Goal: Task Accomplishment & Management: Manage account settings

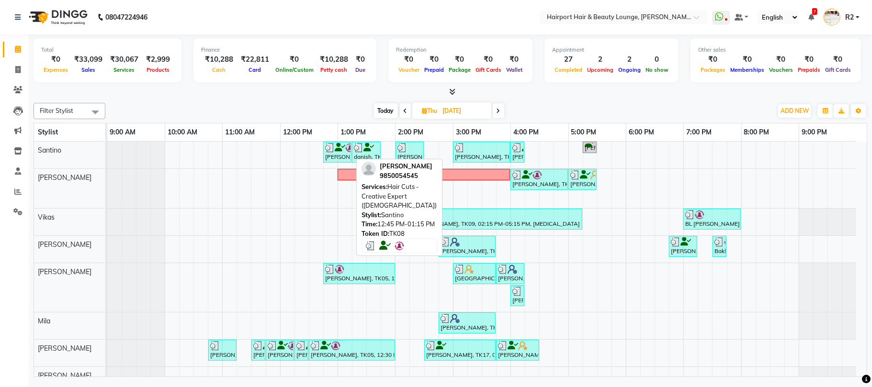
click at [339, 153] on div "Jashank Bhandari, TK08, 12:45 PM-01:15 PM, Hair Cuts -Creative Expert (Male)" at bounding box center [337, 152] width 26 height 18
select select "3"
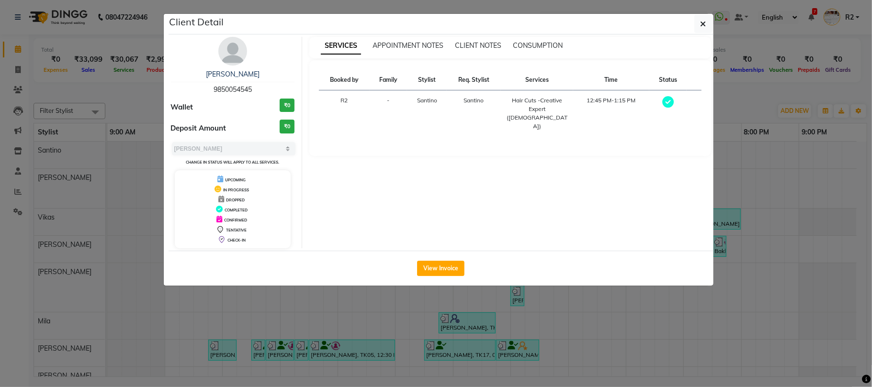
click at [385, 291] on ngb-modal-window "Client Detail Jashank Bhandari 9850054545 Wallet ₹0 Deposit Amount ₹0 Select MA…" at bounding box center [436, 193] width 872 height 387
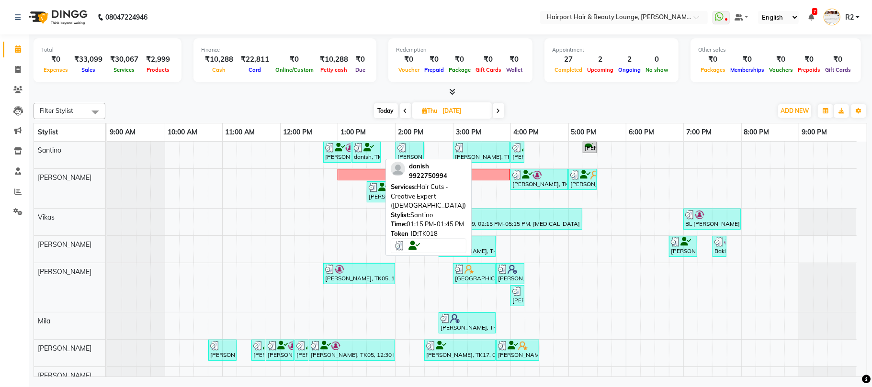
click at [371, 156] on div "danish, TK18, 01:15 PM-01:45 PM, Hair Cuts -Creative Expert (Male)" at bounding box center [366, 152] width 27 height 18
select select "3"
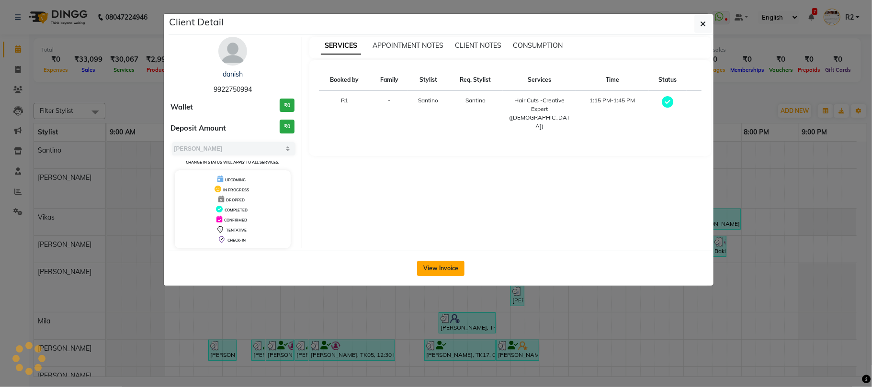
drag, startPoint x: 470, startPoint y: 310, endPoint x: 450, endPoint y: 253, distance: 60.3
click at [471, 310] on ngb-modal-window "Client Detail danish 9922750994 Wallet ₹0 Deposit Amount ₹0 Select MARK DONE UP…" at bounding box center [436, 193] width 872 height 387
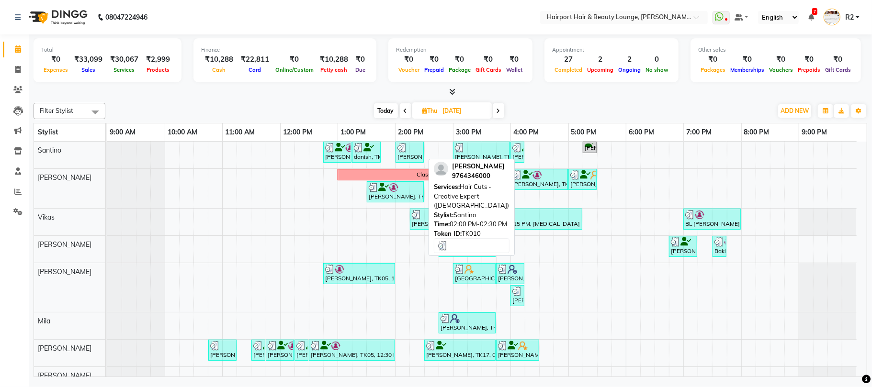
click at [409, 147] on div at bounding box center [409, 148] width 24 height 10
select select "3"
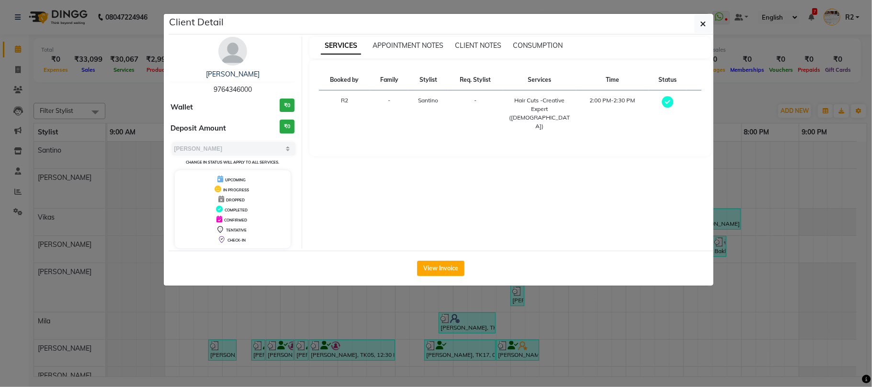
click at [483, 338] on ngb-modal-window "Client Detail HIMANSH 9764346000 Wallet ₹0 Deposit Amount ₹0 Select MARK DONE U…" at bounding box center [436, 193] width 872 height 387
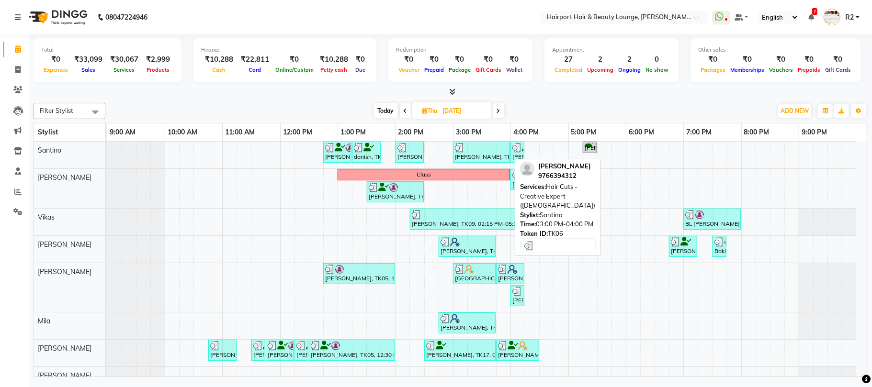
click at [478, 152] on div at bounding box center [481, 148] width 53 height 10
select select "3"
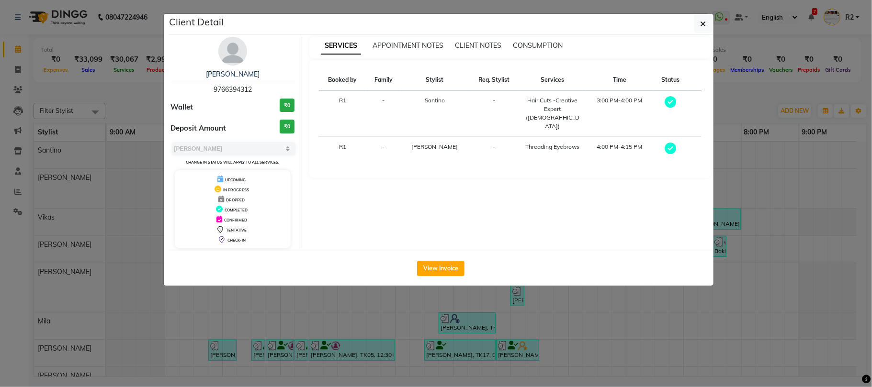
click at [85, 125] on ngb-modal-window "Client Detail Akansha 9766394312 Wallet ₹0 Deposit Amount ₹0 Select MARK DONE U…" at bounding box center [436, 193] width 872 height 387
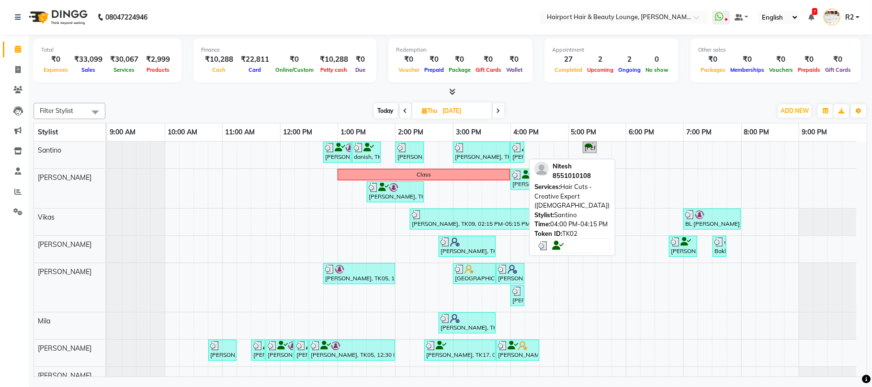
click at [517, 156] on div "Nitesh, TK02, 04:00 PM-04:15 PM, Hair Cuts -Creative Expert (Male)" at bounding box center [517, 152] width 12 height 18
select select "3"
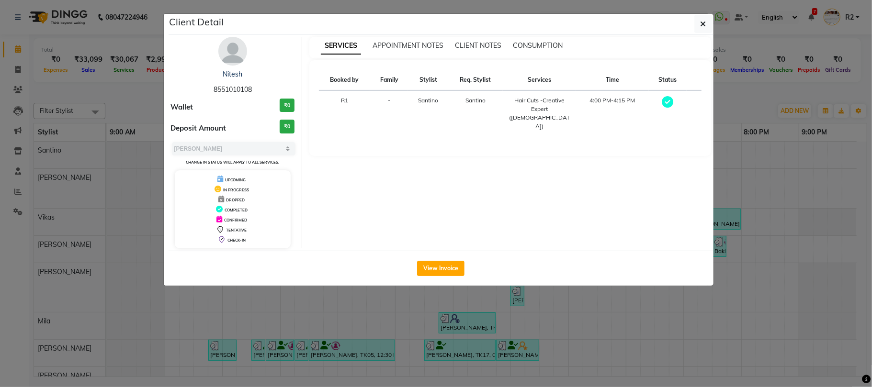
click at [498, 293] on ngb-modal-window "Client Detail Nitesh 8551010108 Wallet ₹0 Deposit Amount ₹0 Select MARK DONE UP…" at bounding box center [436, 193] width 872 height 387
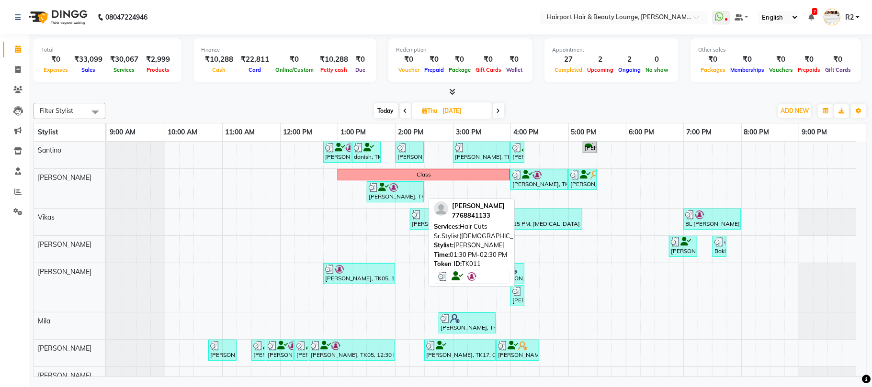
click at [393, 189] on img at bounding box center [394, 188] width 10 height 10
select select "3"
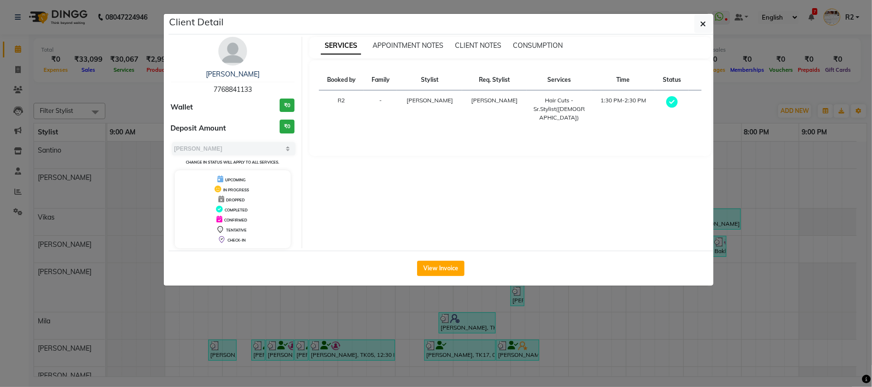
click at [484, 322] on ngb-modal-window "Client Detail Nishita 7768841133 Wallet ₹0 Deposit Amount ₹0 Select MARK DONE U…" at bounding box center [436, 193] width 872 height 387
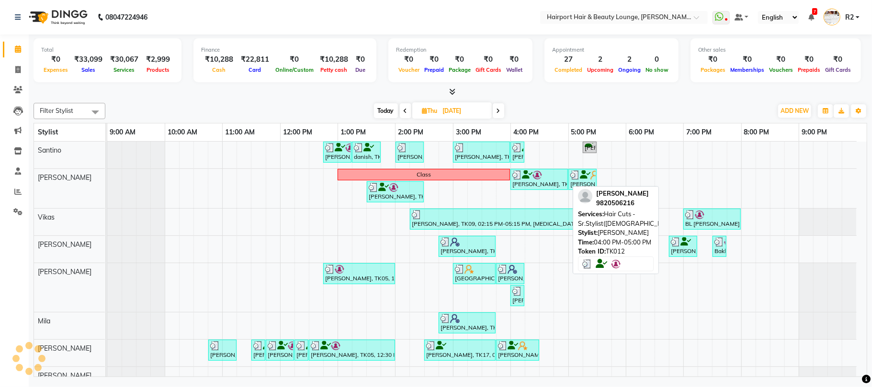
click at [544, 188] on div "Shrilekha, TK12, 04:00 PM-05:00 PM, Hair Cuts -Sr.Stylist(Female)" at bounding box center [539, 179] width 56 height 18
select select "3"
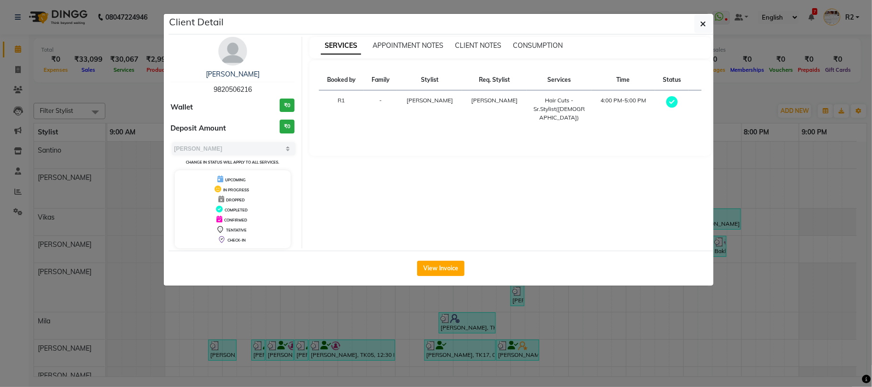
click at [506, 286] on div "View Invoice" at bounding box center [441, 268] width 545 height 35
click at [539, 310] on ngb-modal-window "Client Detail Shrilekha 9820506216 Wallet ₹0 Deposit Amount ₹0 Select MARK DONE…" at bounding box center [436, 193] width 872 height 387
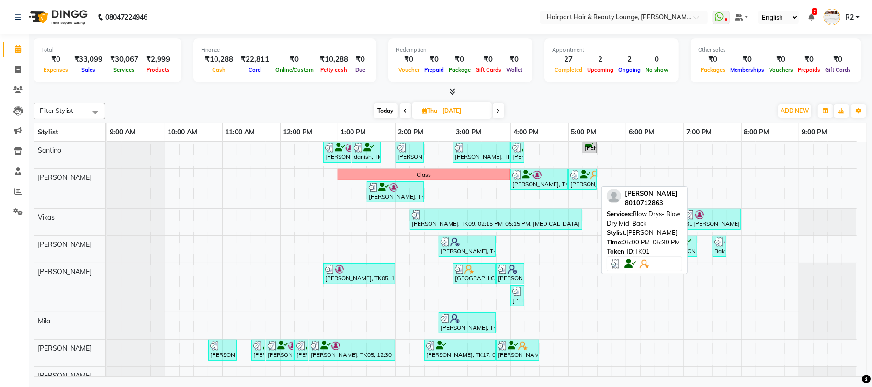
click at [580, 184] on div "Yogita, TK01, 05:00 PM-05:30 PM, Blow Drys- Blow Dry Mid-Back" at bounding box center [582, 179] width 26 height 18
select select "3"
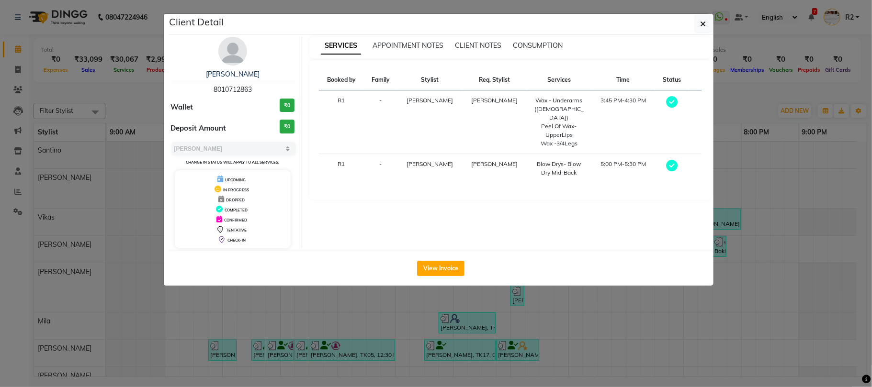
click at [506, 315] on ngb-modal-window "Client Detail Yogita 8010712863 Wallet ₹0 Deposit Amount ₹0 Select MARK DONE UP…" at bounding box center [436, 193] width 872 height 387
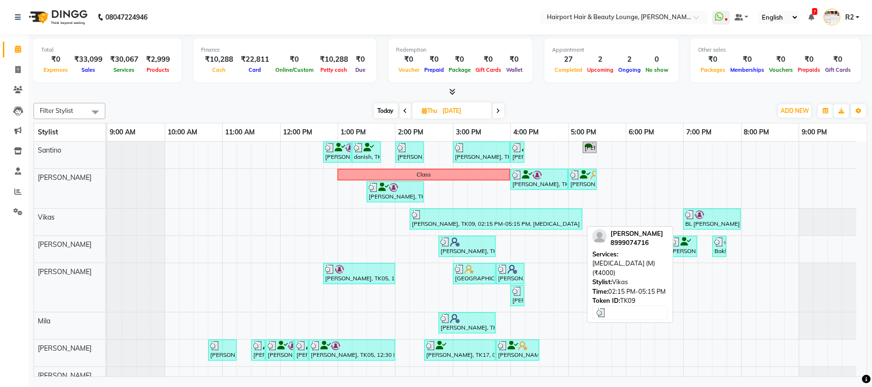
click at [499, 225] on div "Lokesh, TK09, 02:15 PM-05:15 PM, Botox (M) (₹4000)" at bounding box center [496, 219] width 170 height 18
select select "3"
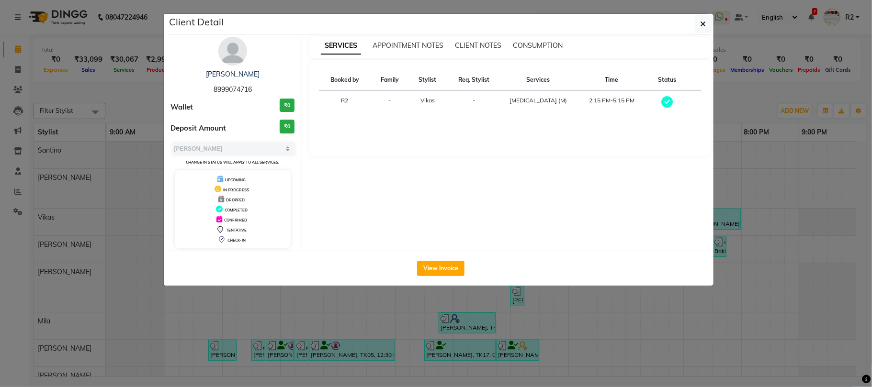
click at [488, 307] on ngb-modal-window "Client Detail Lokesh 8999074716 Wallet ₹0 Deposit Amount ₹0 Select MARK DONE UP…" at bounding box center [436, 193] width 872 height 387
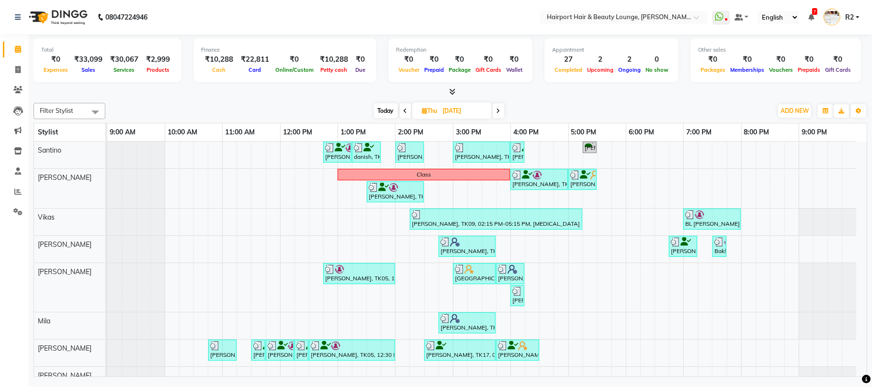
click at [495, 114] on span at bounding box center [498, 110] width 11 height 15
type input "22-08-2025"
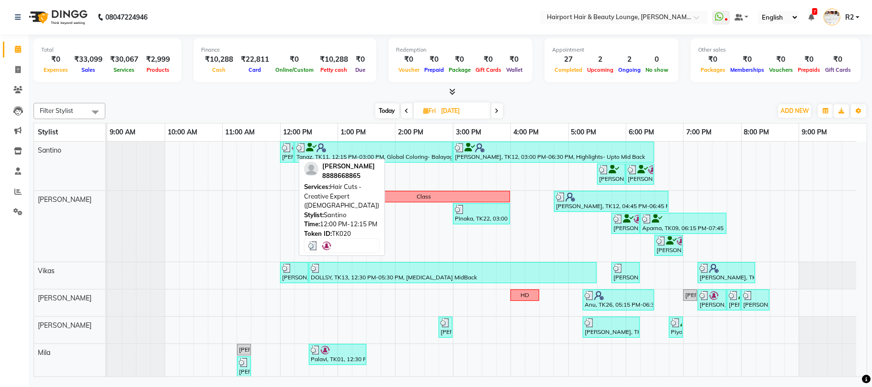
click at [288, 158] on div "pranav, TK20, 12:00 PM-12:15 PM, Hair Cuts -Creative Expert (Male)" at bounding box center [287, 152] width 12 height 18
select select "3"
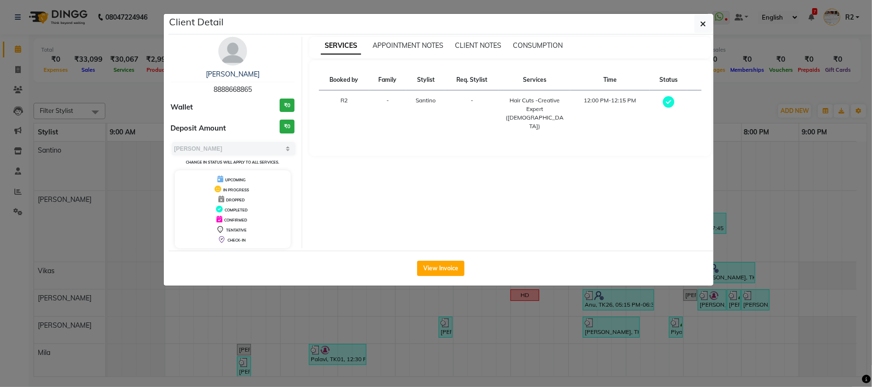
click at [360, 304] on ngb-modal-window "Client Detail pranav 8888668865 Wallet ₹0 Deposit Amount ₹0 Select MARK DONE UP…" at bounding box center [436, 193] width 872 height 387
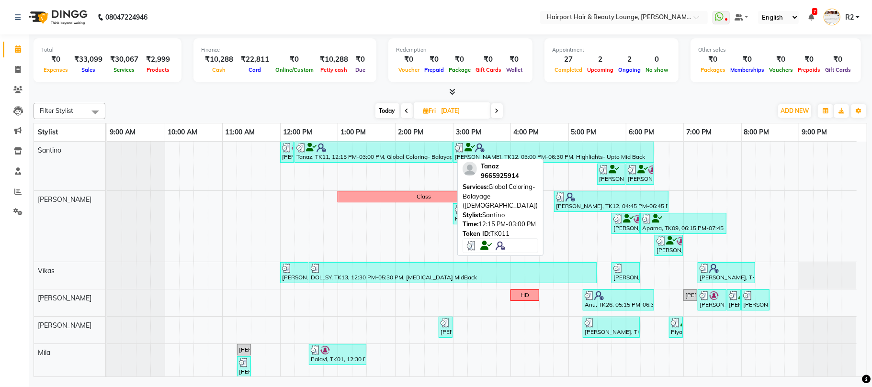
click at [385, 156] on div "Tanaz, TK11, 12:15 PM-03:00 PM, Global Coloring- Balayage (Female)" at bounding box center [373, 152] width 156 height 18
select select "3"
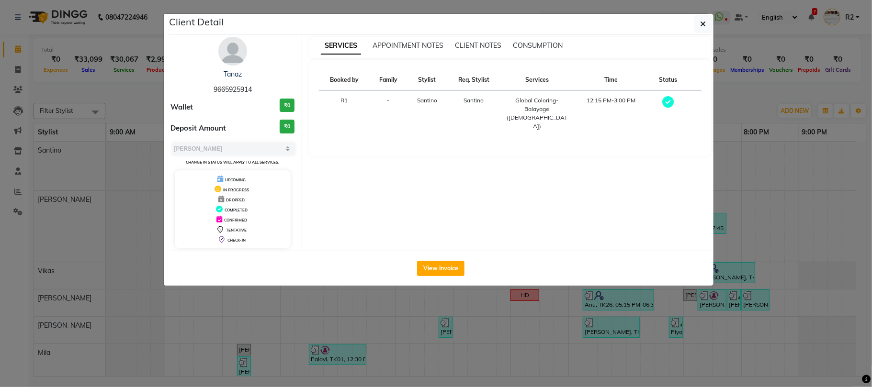
click at [417, 312] on ngb-modal-window "Client Detail Tanaz 9665925914 Wallet ₹0 Deposit Amount ₹0 Select MARK DONE UPC…" at bounding box center [436, 193] width 872 height 387
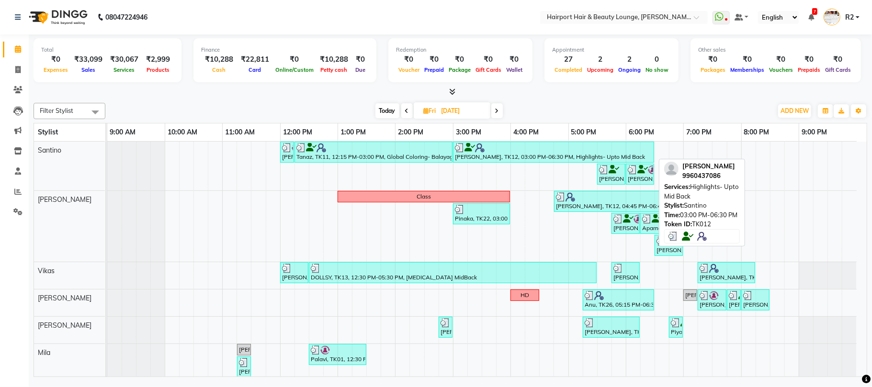
click at [504, 154] on div "Fatema, TK12, 03:00 PM-06:30 PM, Highlights- Upto Mid Back" at bounding box center [553, 152] width 199 height 18
select select "3"
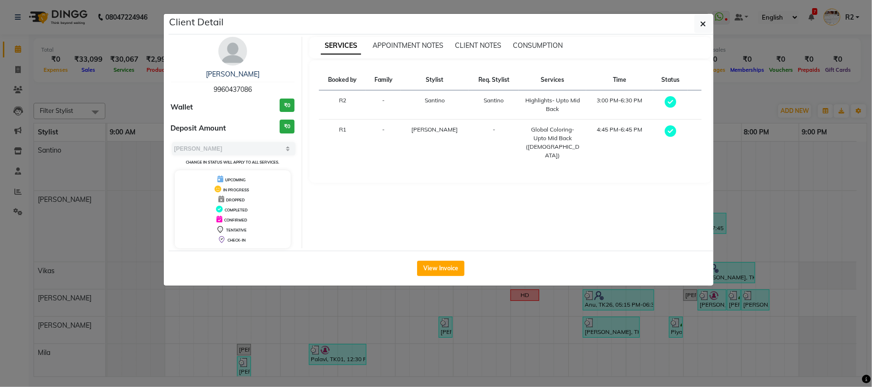
click at [476, 356] on ngb-modal-window "Client Detail Fatema 9960437086 Wallet ₹0 Deposit Amount ₹0 Select MARK DONE UP…" at bounding box center [436, 193] width 872 height 387
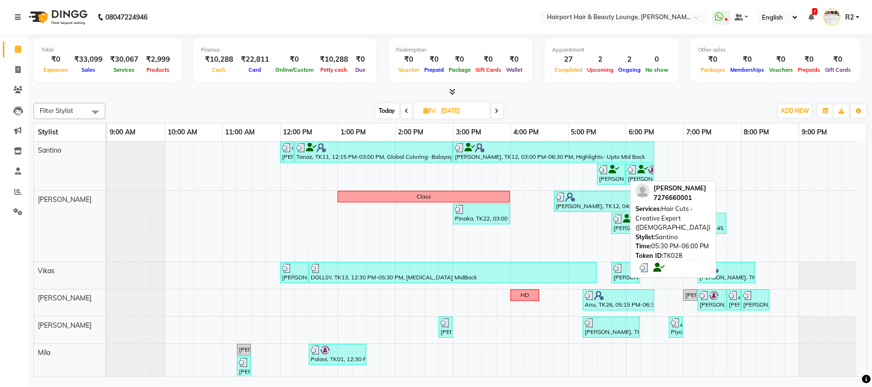
click at [611, 177] on div "Mann, TK28, 05:30 PM-06:00 PM, Hair Cuts -Creative Expert (Male)" at bounding box center [611, 174] width 26 height 18
select select "3"
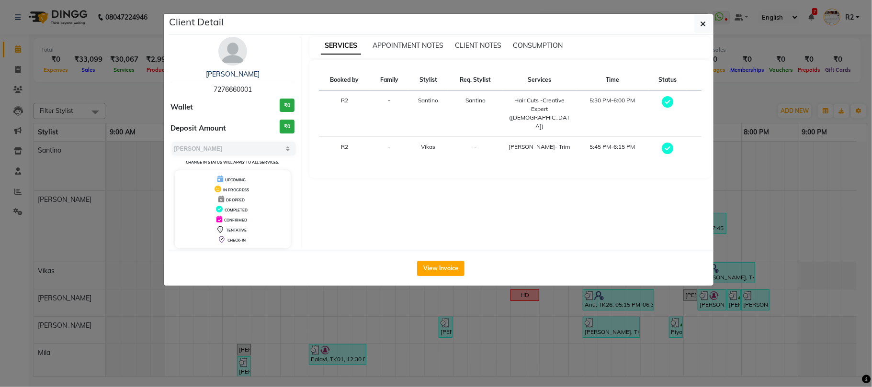
click at [571, 327] on ngb-modal-window "Client Detail Mann 7276660001 Wallet ₹0 Deposit Amount ₹0 Select MARK DONE UPCO…" at bounding box center [436, 193] width 872 height 387
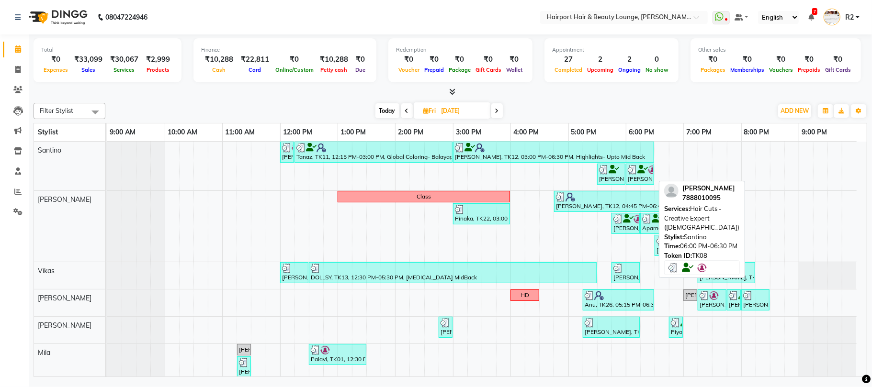
click at [632, 178] on div "Aakash, TK08, 06:00 PM-06:30 PM, Hair Cuts -Creative Expert (Male)" at bounding box center [640, 174] width 26 height 18
select select "3"
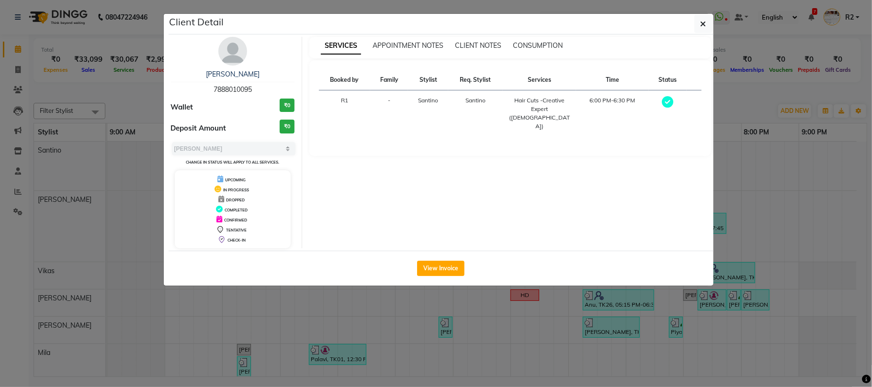
click at [560, 341] on ngb-modal-window "Client Detail Aakash 7888010095 Wallet ₹0 Deposit Amount ₹0 Select MARK DONE UP…" at bounding box center [436, 193] width 872 height 387
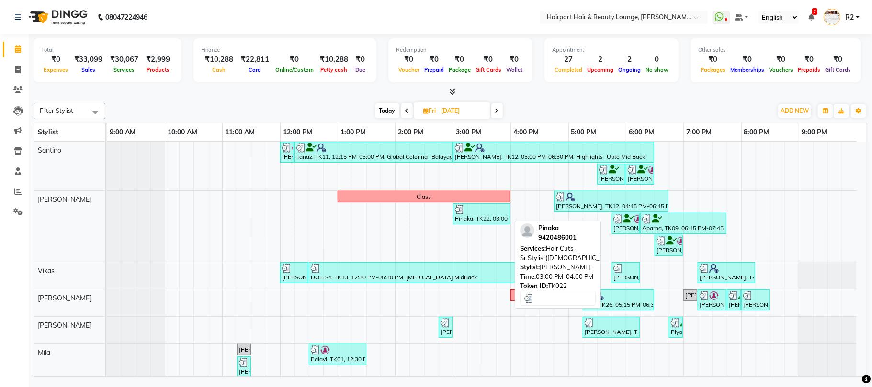
click at [473, 217] on div "Pinaka, TK22, 03:00 PM-04:00 PM, Hair Cuts -Sr.Stylist(Female)" at bounding box center [481, 214] width 55 height 18
select select "3"
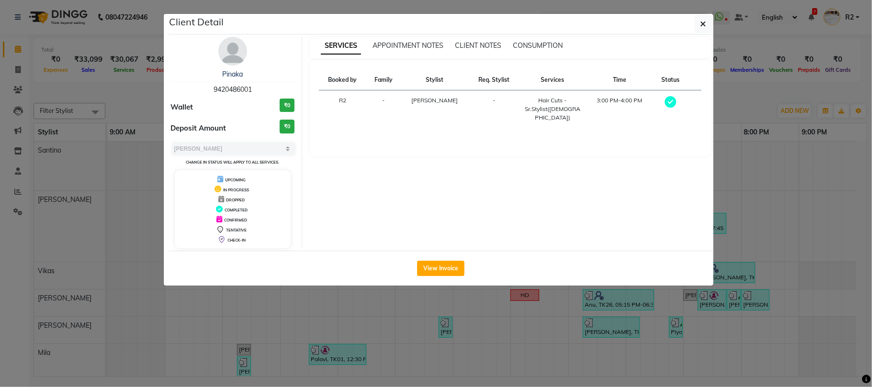
click at [142, 104] on ngb-modal-window "Client Detail Pinaka 9420486001 Wallet ₹0 Deposit Amount ₹0 Select MARK DONE UP…" at bounding box center [436, 193] width 872 height 387
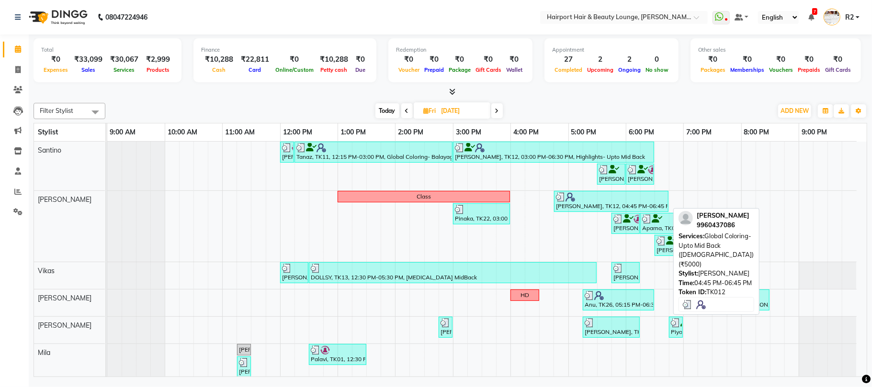
click at [572, 205] on div "Fatema, TK12, 04:45 PM-06:45 PM, Global Coloring- Upto Mid Back (Female) (₹5000)" at bounding box center [611, 201] width 113 height 18
select select "3"
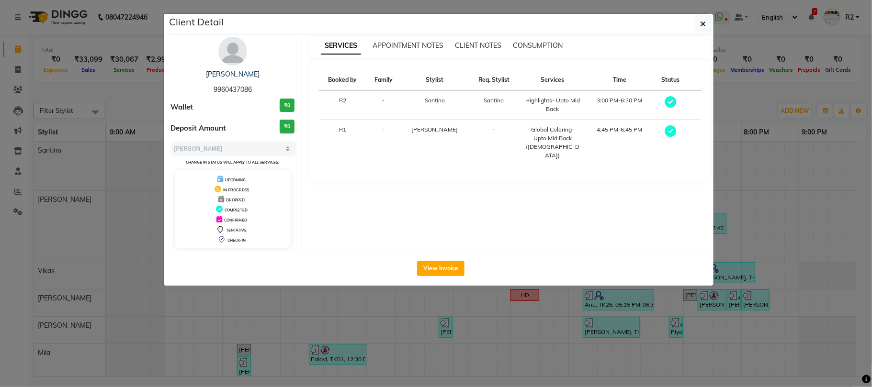
click at [630, 292] on ngb-modal-window "Client Detail Fatema 9960437086 Wallet ₹0 Deposit Amount ₹0 Select MARK DONE UP…" at bounding box center [436, 193] width 872 height 387
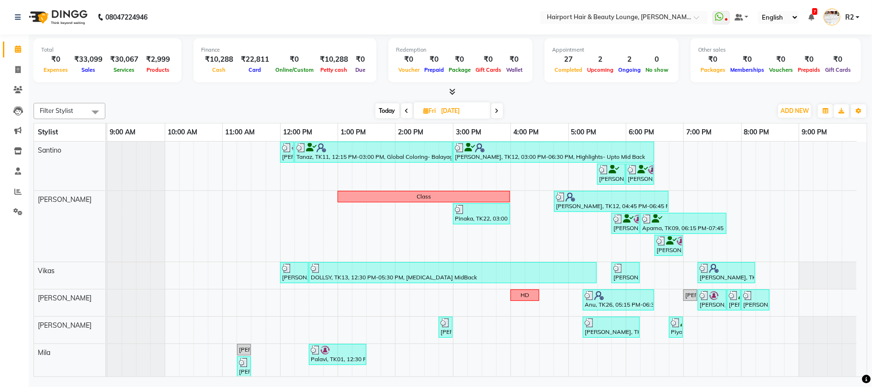
click at [646, 317] on div "pranav, TK20, 12:00 PM-12:15 PM, Hair Cuts -Creative Expert (Male) Tanaz, TK11,…" at bounding box center [486, 350] width 759 height 416
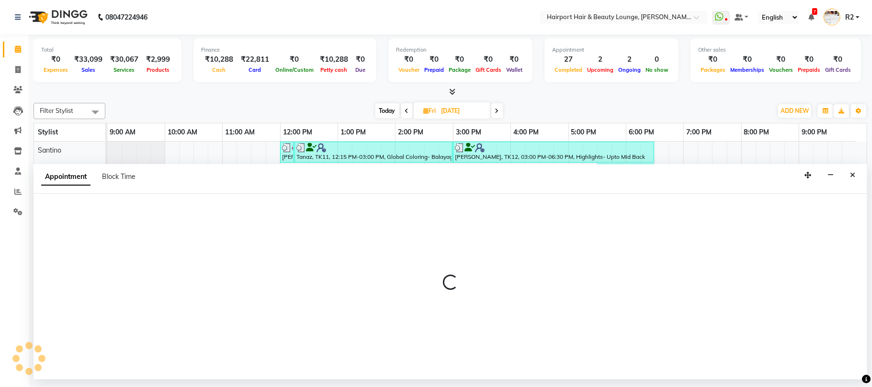
select select "13264"
select select "1095"
select select "tentative"
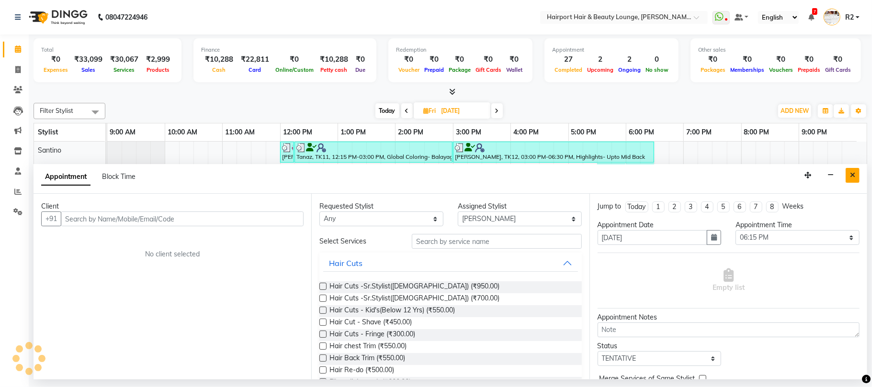
click at [857, 172] on button "Close" at bounding box center [852, 175] width 14 height 15
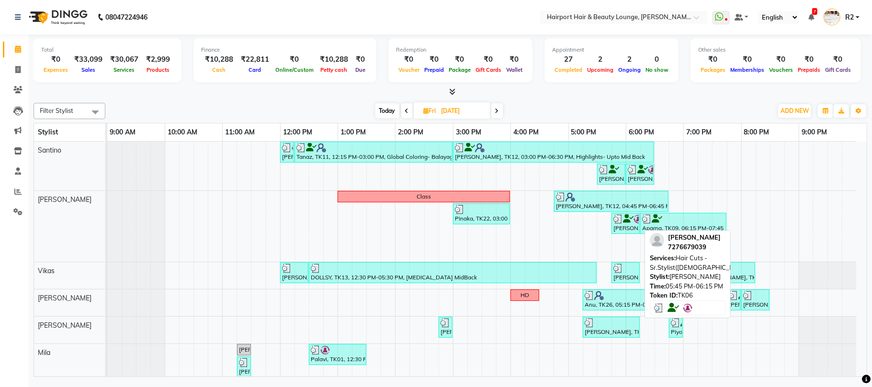
click at [623, 226] on div "Nakul, TK06, 05:45 PM-06:15 PM, Hair Cuts -Sr.Stylist(Male)" at bounding box center [625, 223] width 26 height 18
select select "3"
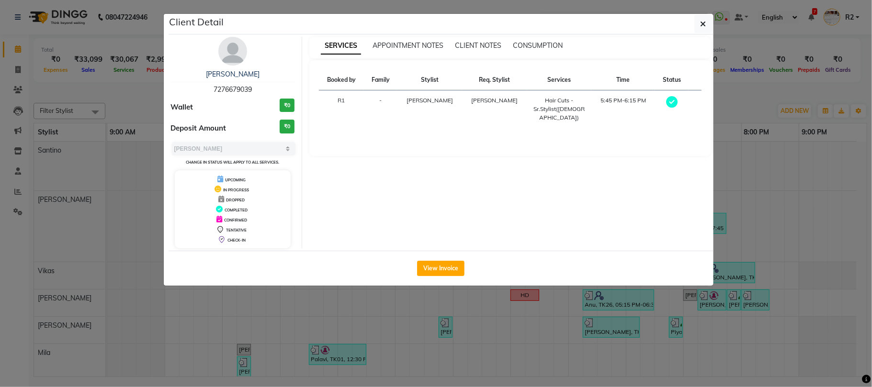
drag, startPoint x: 652, startPoint y: 325, endPoint x: 646, endPoint y: 314, distance: 12.0
click at [654, 325] on ngb-modal-window "Client Detail Nakul 7276679039 Wallet ₹0 Deposit Amount ₹0 Select MARK DONE UPC…" at bounding box center [436, 193] width 872 height 387
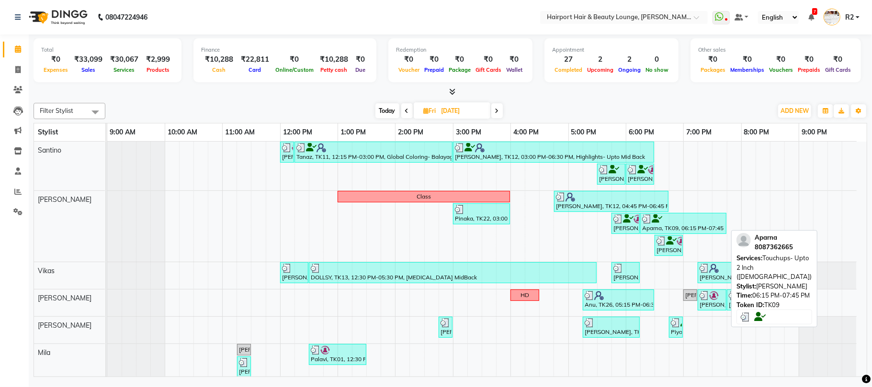
click at [653, 229] on div "Aparna, TK09, 06:15 PM-07:45 PM, Touchups- Upto 2 Inch (Female)" at bounding box center [683, 223] width 84 height 18
select select "3"
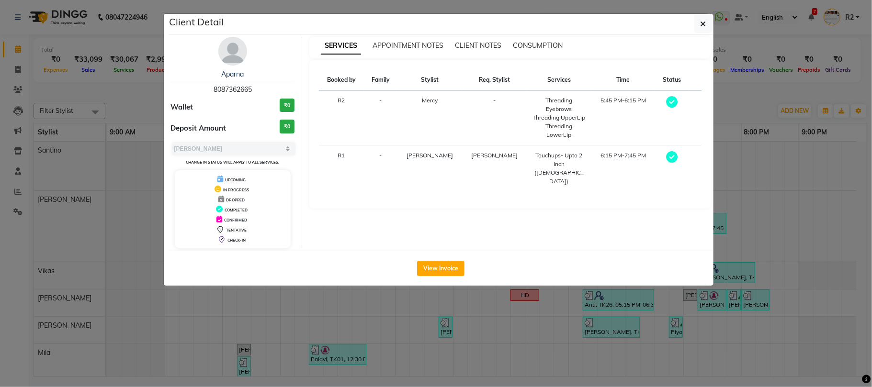
click at [142, 102] on ngb-modal-window "Client Detail Aparna 8087362665 Wallet ₹0 Deposit Amount ₹0 Select MARK DONE UP…" at bounding box center [436, 193] width 872 height 387
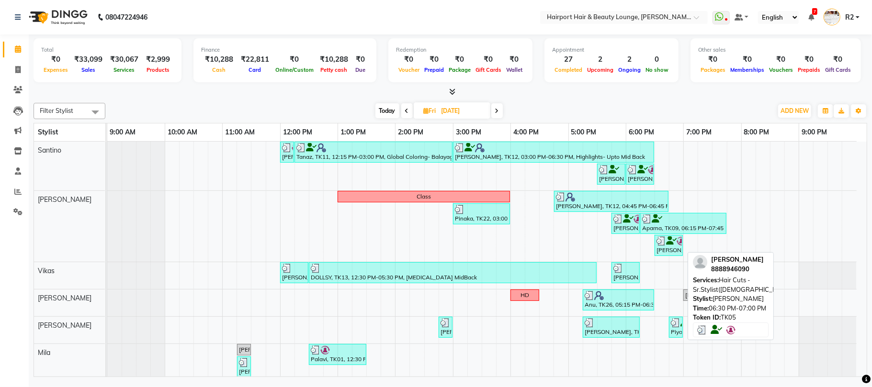
click at [665, 247] on div "Neel, TK05, 06:30 PM-07:00 PM, Hair Cuts -Sr.Stylist(Male)" at bounding box center [668, 245] width 26 height 18
select select "3"
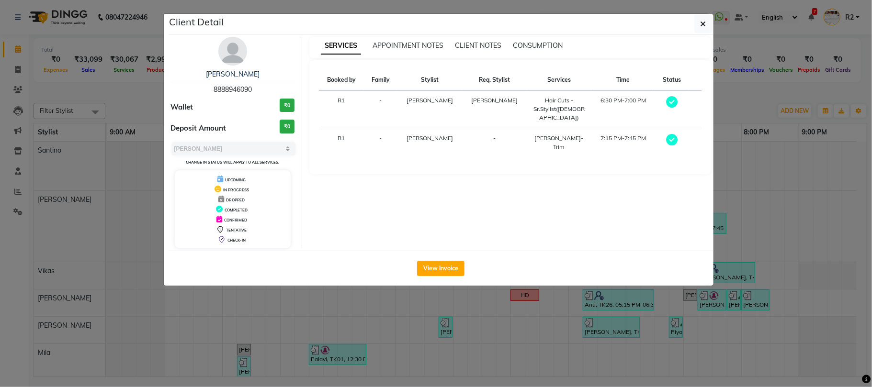
click at [140, 118] on ngb-modal-window "Client Detail Neel 8888946090 Wallet ₹0 Deposit Amount ₹0 Select MARK DONE UPCO…" at bounding box center [436, 193] width 872 height 387
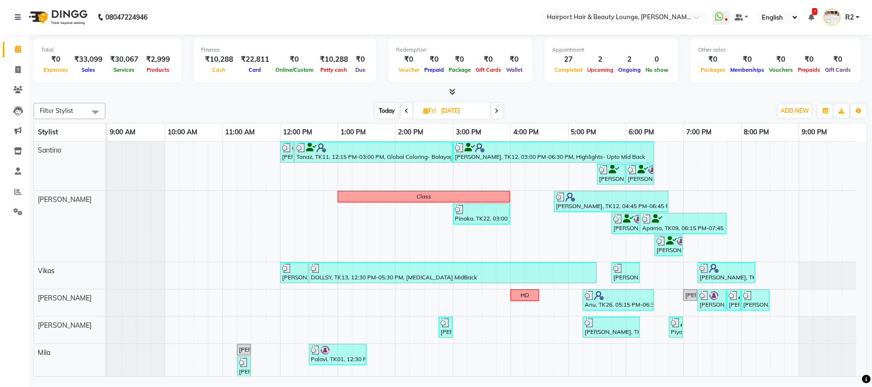
scroll to position [64, 0]
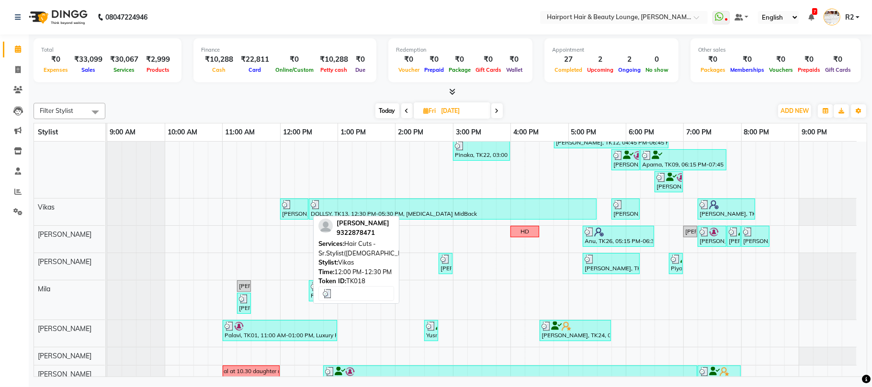
click at [303, 216] on div "Vanshaj, TK18, 12:00 PM-12:30 PM, Hair Cuts -Sr.Stylist(Male)" at bounding box center [294, 209] width 26 height 18
select select "3"
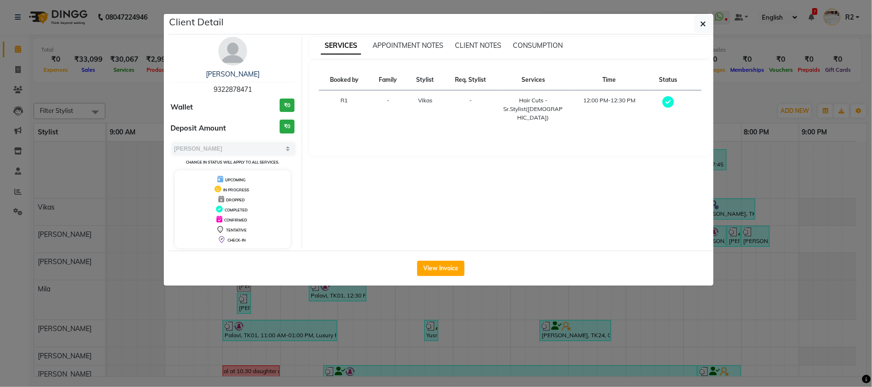
click at [136, 109] on ngb-modal-window "Client Detail Vanshaj 9322878471 Wallet ₹0 Deposit Amount ₹0 Select MARK DONE U…" at bounding box center [436, 193] width 872 height 387
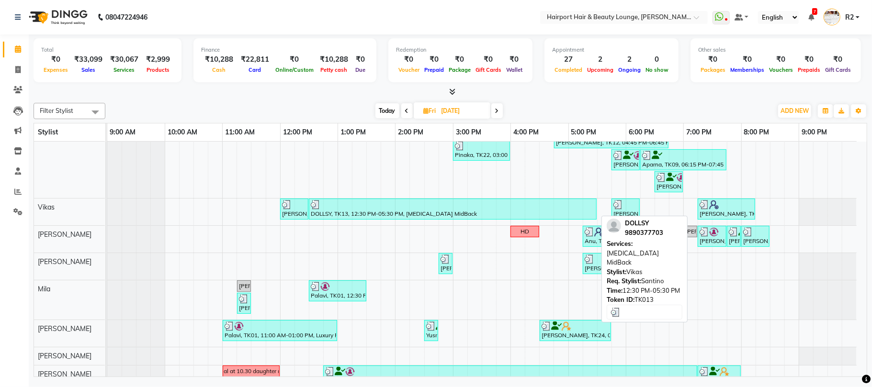
click at [405, 217] on div "DOLLSY, TK13, 12:30 PM-05:30 PM, Botox MidBack" at bounding box center [453, 209] width 286 height 18
select select "3"
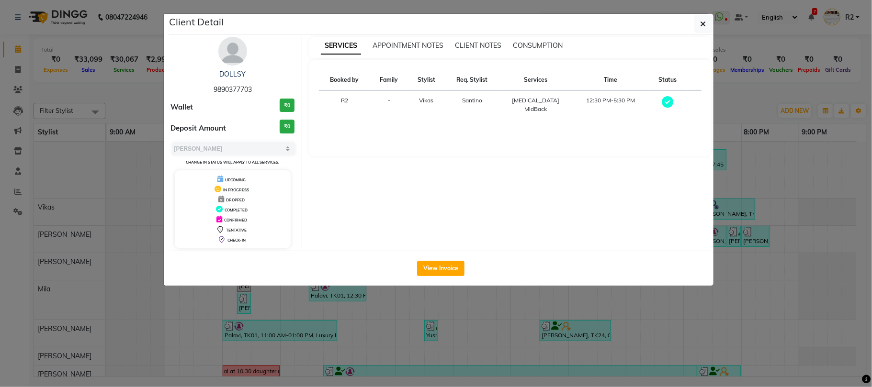
click at [562, 305] on ngb-modal-window "Client Detail DOLLSY 9890377703 Wallet ₹0 Deposit Amount ₹0 Select MARK DONE UP…" at bounding box center [436, 193] width 872 height 387
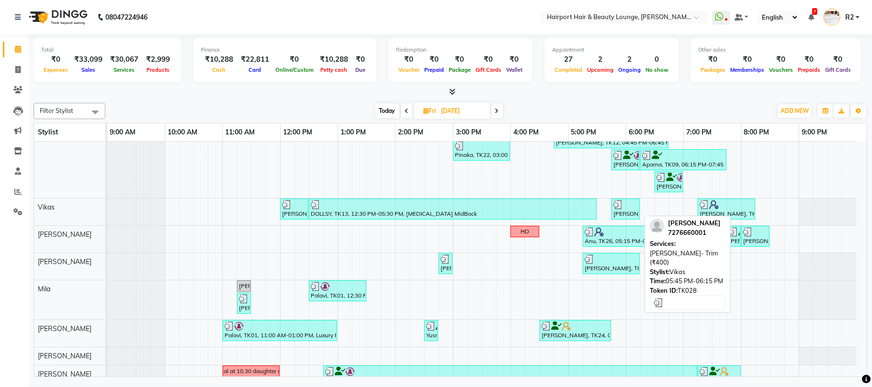
click at [624, 214] on div "Mann, TK28, 05:45 PM-06:15 PM, Beard- Trim (₹400)" at bounding box center [625, 209] width 26 height 18
select select "3"
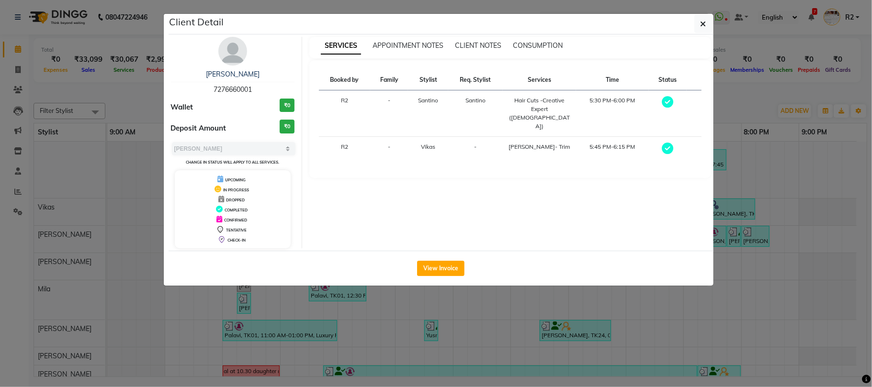
click at [611, 314] on ngb-modal-window "Client Detail Mann 7276660001 Wallet ₹0 Deposit Amount ₹0 Select MARK DONE UPCO…" at bounding box center [436, 193] width 872 height 387
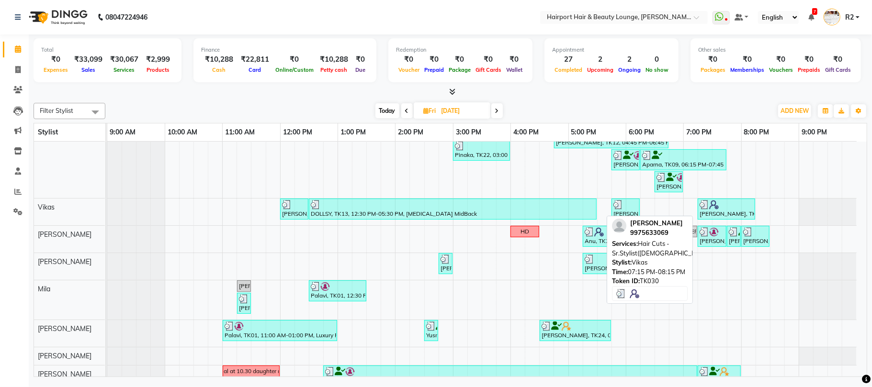
click at [711, 208] on img at bounding box center [714, 205] width 10 height 10
select select "3"
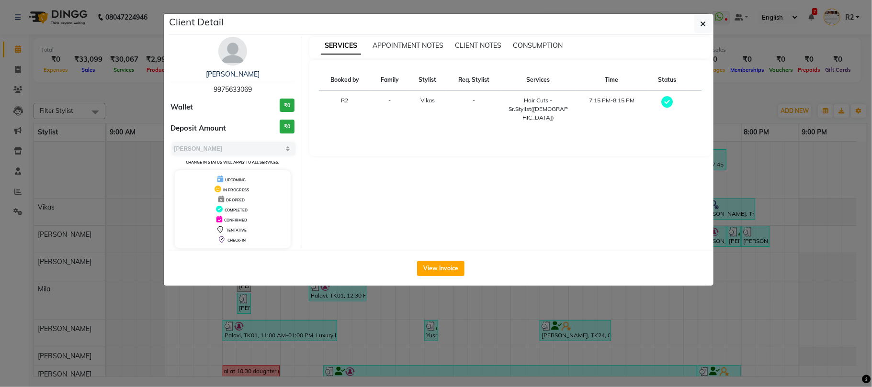
click at [159, 101] on ngb-modal-window "Client Detail Sandra 9975633069 Wallet ₹0 Deposit Amount ₹0 Select MARK DONE UP…" at bounding box center [436, 193] width 872 height 387
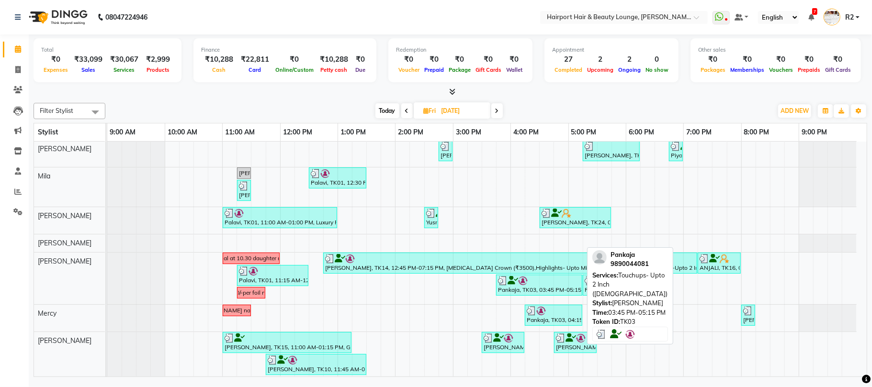
scroll to position [182, 0]
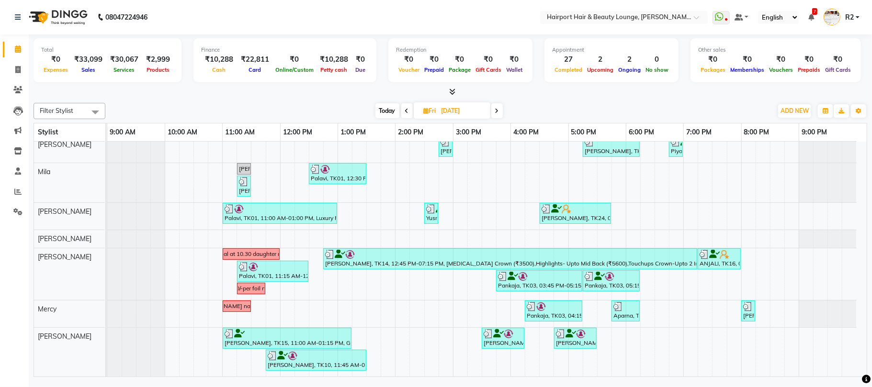
click at [495, 110] on icon at bounding box center [497, 111] width 4 height 6
type input "23-08-2025"
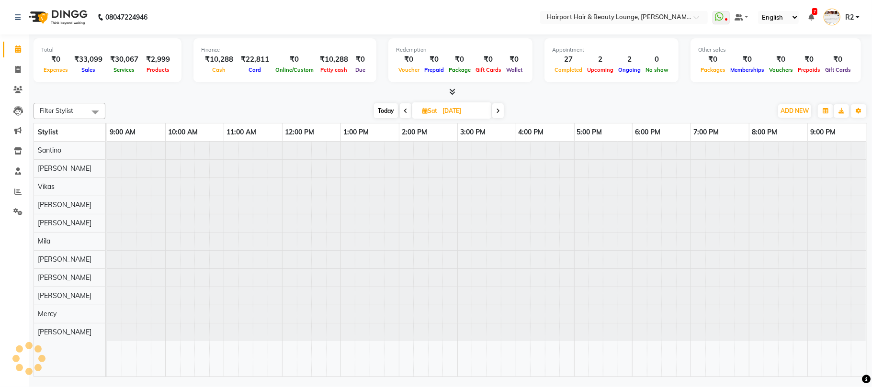
scroll to position [0, 0]
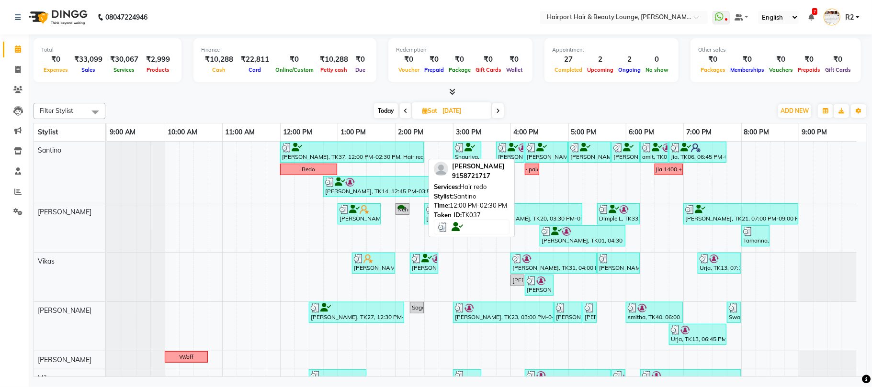
click at [345, 156] on div "Jaswani, TK37, 12:00 PM-02:30 PM, Hair redo" at bounding box center [352, 152] width 142 height 18
select select "3"
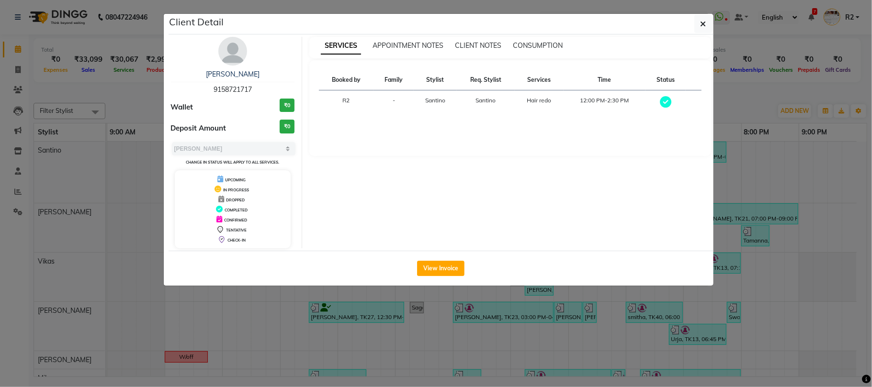
click at [395, 338] on ngb-modal-window "Client Detail Jaswani 9158721717 Wallet ₹0 Deposit Amount ₹0 Select MARK DONE U…" at bounding box center [436, 193] width 872 height 387
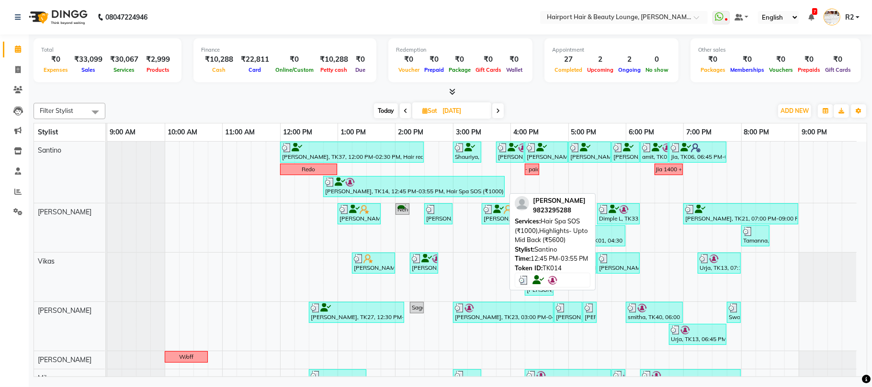
click at [421, 190] on div "Ann, TK14, 12:45 PM-03:55 PM, Hair Spa SOS (₹1000),Highlights- Upto Mid Back (₹…" at bounding box center [414, 187] width 180 height 18
select select "3"
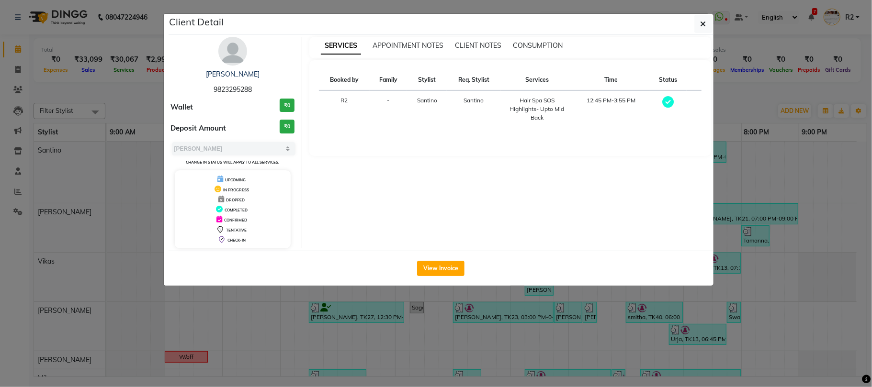
click at [443, 338] on ngb-modal-window "Client Detail Ann 9823295288 Wallet ₹0 Deposit Amount ₹0 Select MARK DONE UPCOM…" at bounding box center [436, 193] width 872 height 387
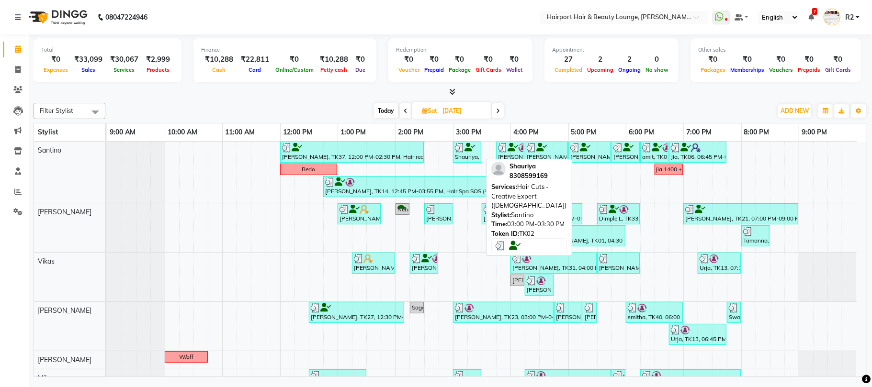
click at [472, 156] on div "Shauriya, TK02, 03:00 PM-03:30 PM, Hair Cuts -Creative Expert (Male)" at bounding box center [467, 152] width 26 height 18
select select "3"
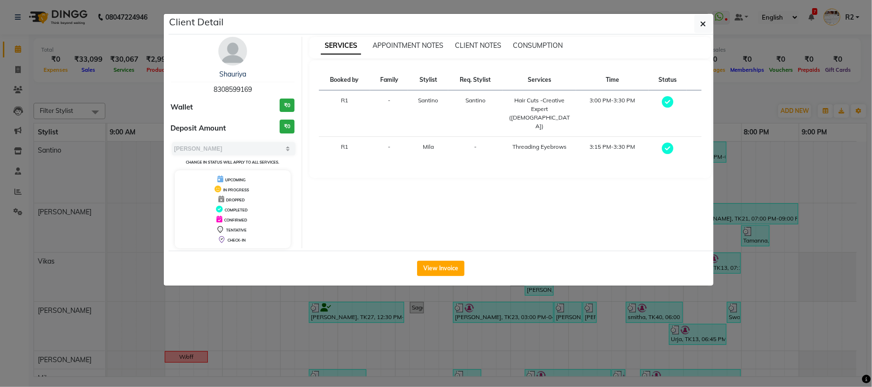
click at [134, 94] on ngb-modal-window "Client Detail Shauriya 8308599169 Wallet ₹0 Deposit Amount ₹0 Select MARK DONE …" at bounding box center [436, 193] width 872 height 387
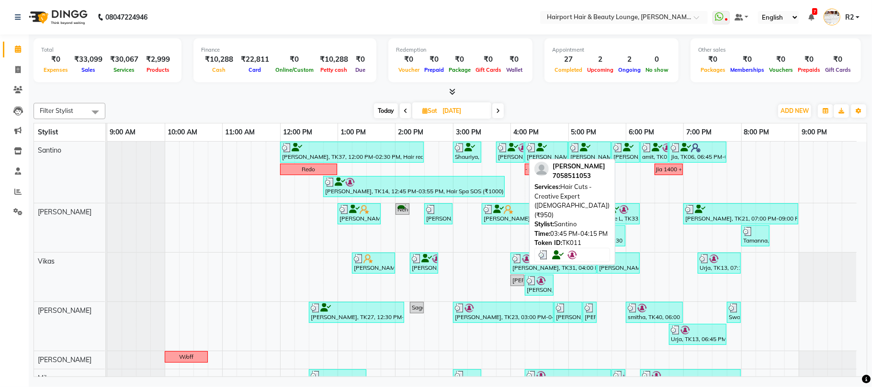
click at [508, 148] on icon at bounding box center [512, 147] width 11 height 0
select select "3"
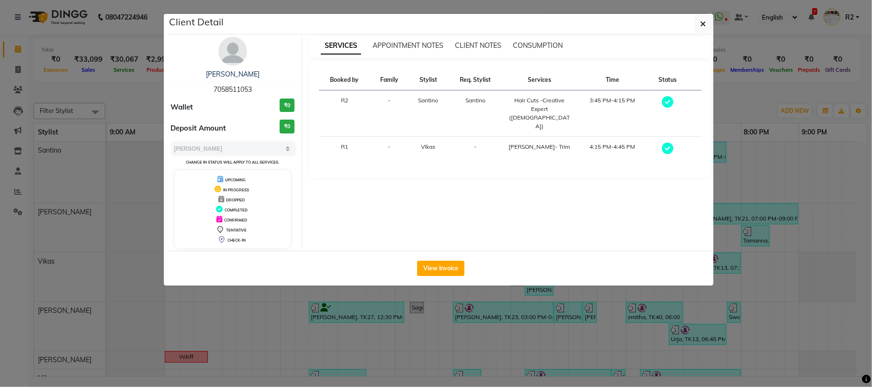
click at [138, 77] on ngb-modal-window "Client Detail Batul 7058511053 Wallet ₹0 Deposit Amount ₹0 Select MARK DONE UPC…" at bounding box center [436, 193] width 872 height 387
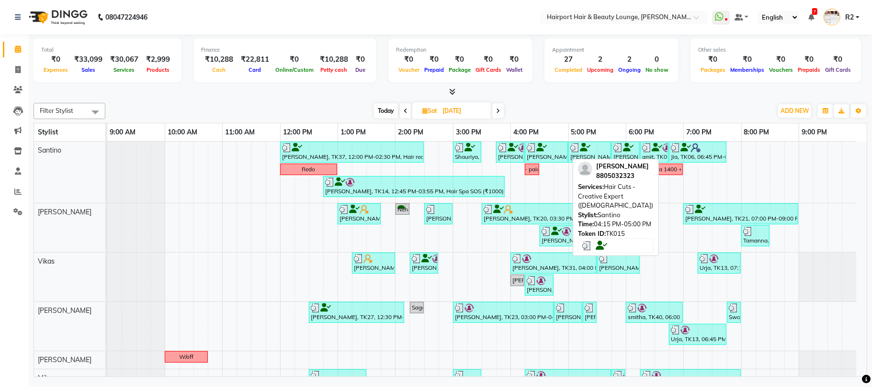
click at [550, 156] on div "Yashika, TK15, 04:15 PM-05:00 PM, Hair Cuts -Creative Expert (Female)" at bounding box center [546, 152] width 41 height 18
select select "3"
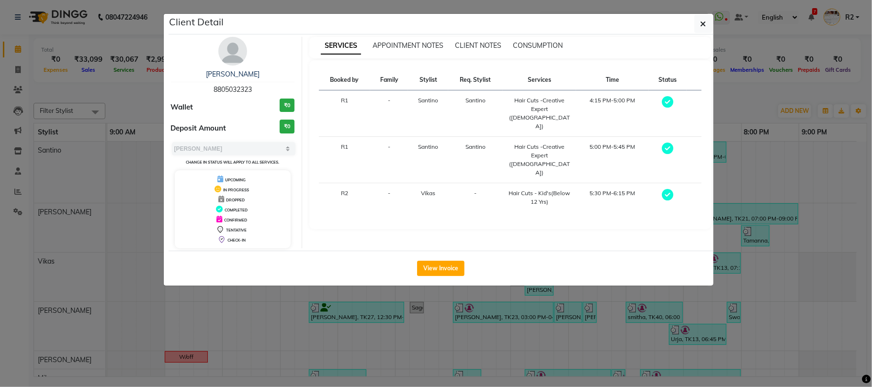
click at [457, 322] on ngb-modal-window "Client Detail Yashika 8805032323 Wallet ₹0 Deposit Amount ₹0 Select MARK DONE U…" at bounding box center [436, 193] width 872 height 387
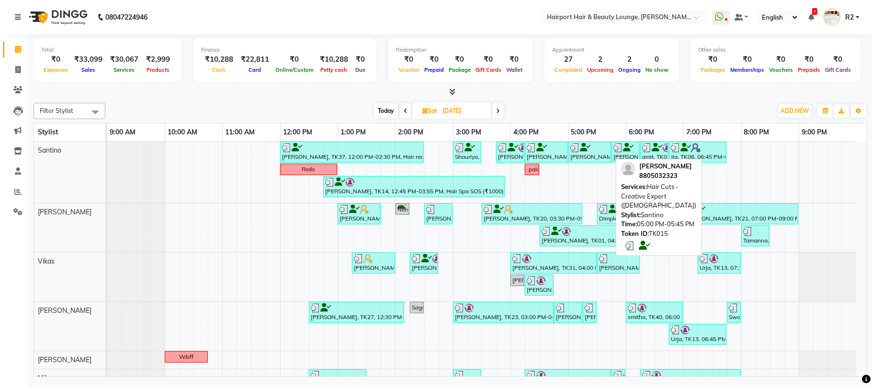
click at [592, 146] on div at bounding box center [589, 148] width 39 height 10
select select "3"
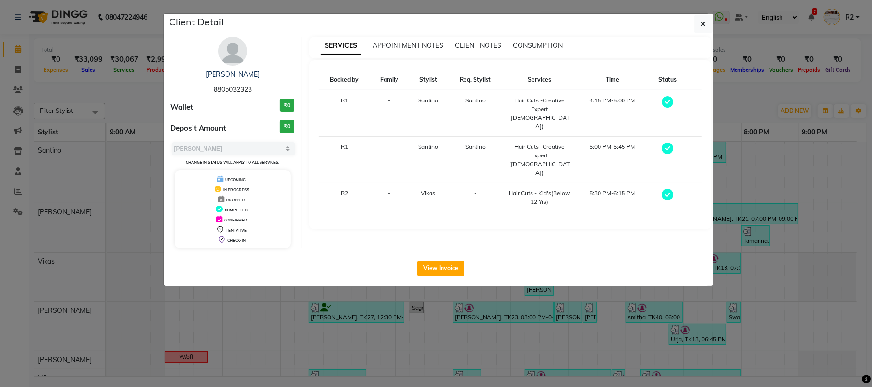
click at [642, 306] on ngb-modal-window "Client Detail Yashika 8805032323 Wallet ₹0 Deposit Amount ₹0 Select MARK DONE U…" at bounding box center [436, 193] width 872 height 387
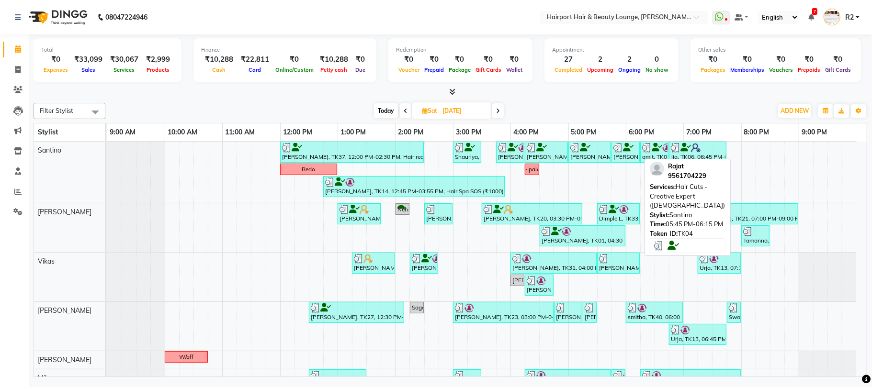
click at [630, 161] on div "Rajat, TK04, 05:45 PM-06:15 PM, Hair Cuts -Creative Expert (Male)" at bounding box center [625, 152] width 26 height 18
select select "3"
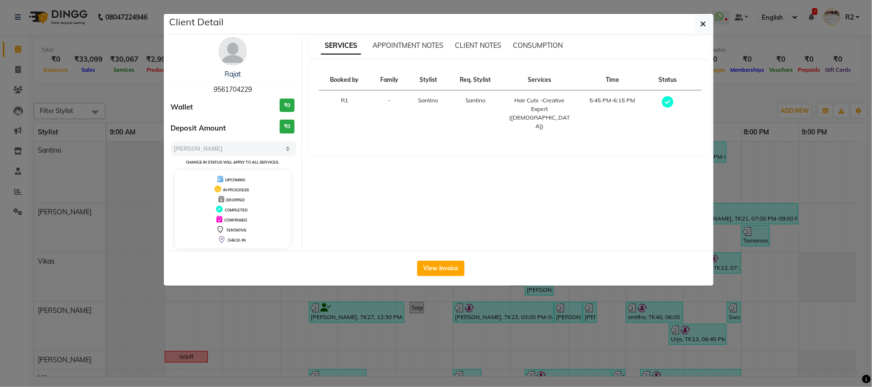
click at [616, 307] on ngb-modal-window "Client Detail Rajat 9561704229 Wallet ₹0 Deposit Amount ₹0 Select MARK DONE UPC…" at bounding box center [436, 193] width 872 height 387
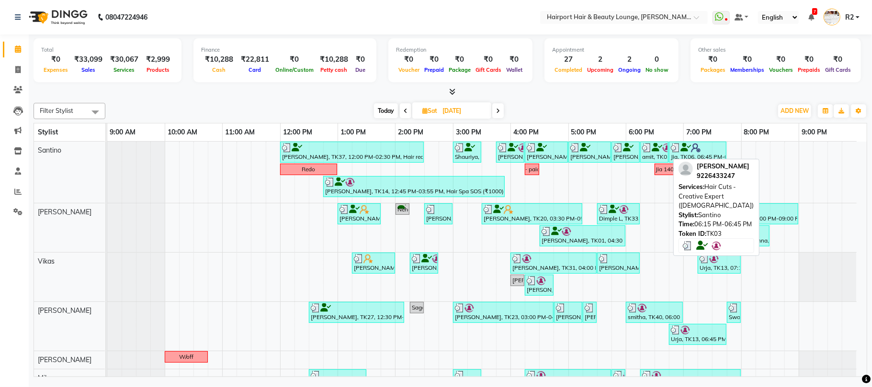
click at [648, 158] on div "amit, TK03, 06:15 PM-06:45 PM, Hair Cuts -Creative Expert (Male)" at bounding box center [654, 152] width 26 height 18
select select "3"
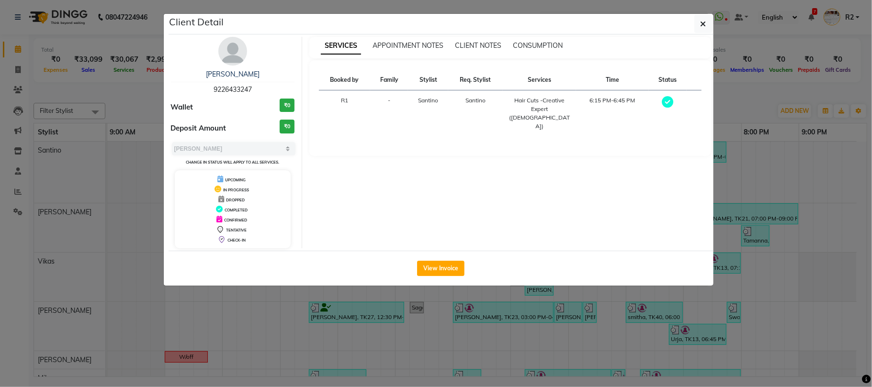
click at [621, 303] on ngb-modal-window "Client Detail amit 9226433247 Wallet ₹0 Deposit Amount ₹0 Select MARK DONE UPCO…" at bounding box center [436, 193] width 872 height 387
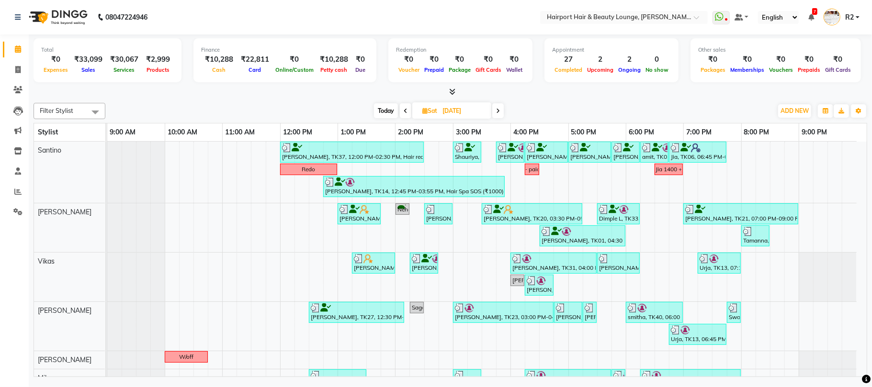
click at [699, 139] on link "7:00 PM" at bounding box center [699, 132] width 30 height 14
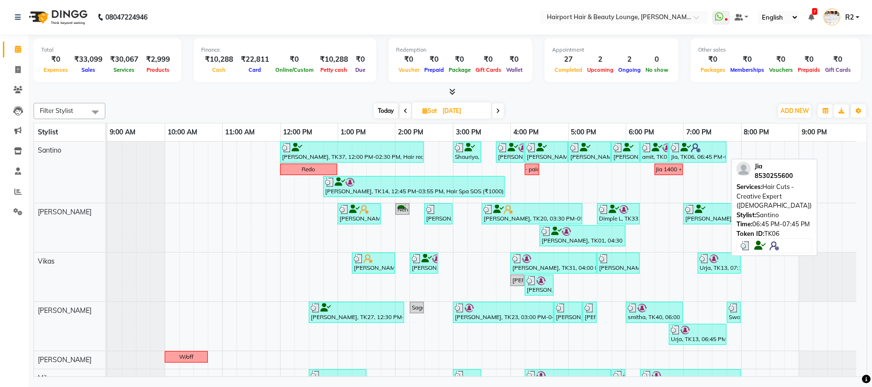
click at [696, 151] on img at bounding box center [696, 148] width 10 height 10
select select "3"
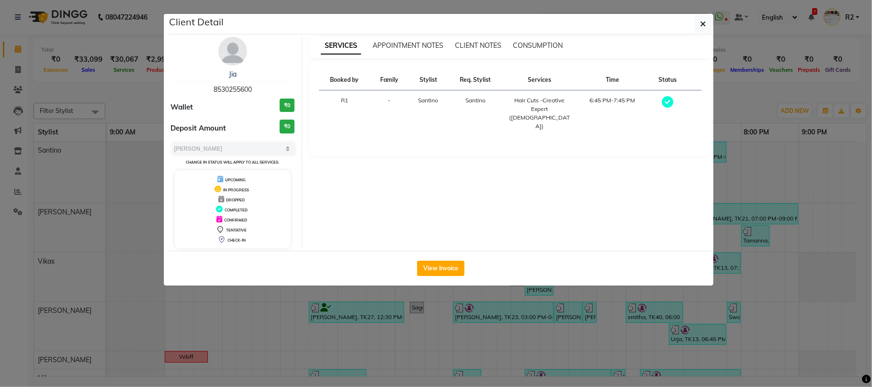
drag, startPoint x: 637, startPoint y: 311, endPoint x: 539, endPoint y: 248, distance: 116.3
click at [636, 311] on ngb-modal-window "Client Detail Jia 8530255600 Wallet ₹0 Deposit Amount ₹0 Select MARK DONE UPCOM…" at bounding box center [436, 193] width 872 height 387
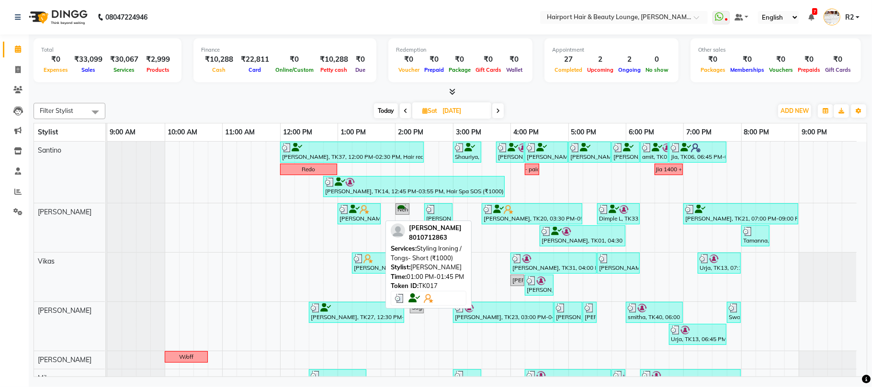
click at [370, 219] on div "Yogita, TK17, 01:00 PM-01:45 PM, Styling Ironing / Tongs- Short (₹1000)" at bounding box center [358, 214] width 41 height 18
select select "3"
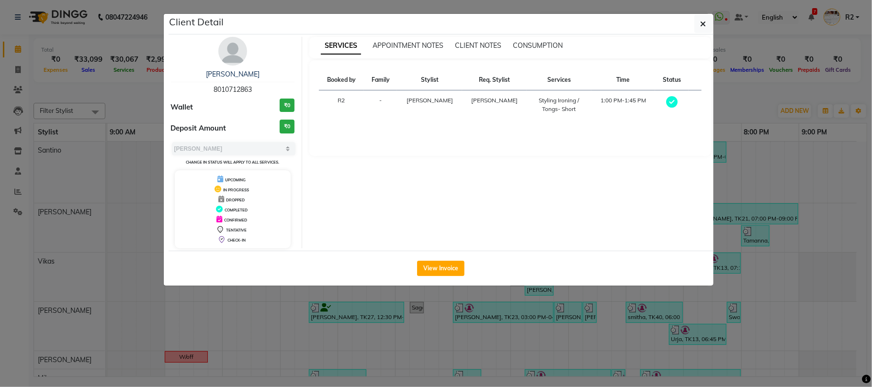
click at [428, 314] on ngb-modal-window "Client Detail Yogita 8010712863 Wallet ₹0 Deposit Amount ₹0 Select MARK DONE UP…" at bounding box center [436, 193] width 872 height 387
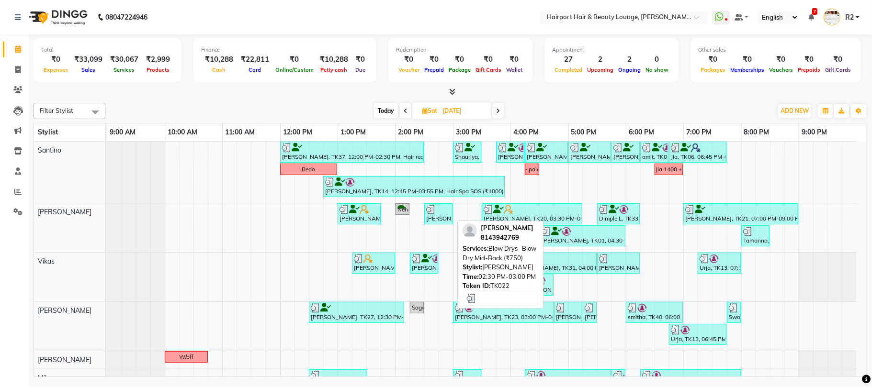
click at [445, 211] on div at bounding box center [438, 210] width 24 height 10
select select "3"
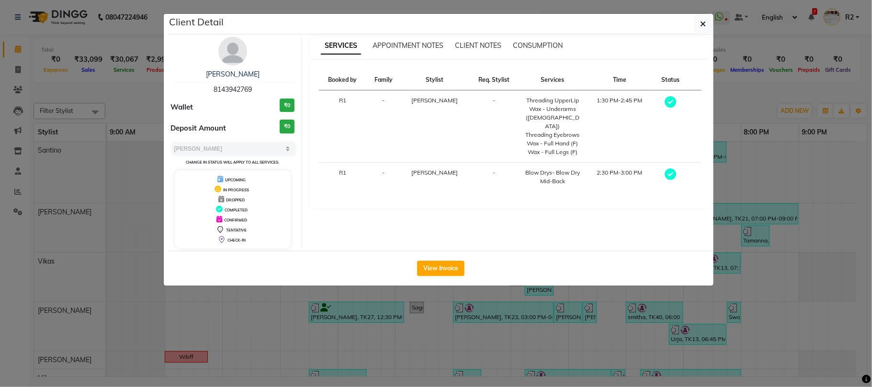
click at [144, 106] on ngb-modal-window "Client Detail Bhavna 8143942769 Wallet ₹0 Deposit Amount ₹0 Select MARK DONE UP…" at bounding box center [436, 193] width 872 height 387
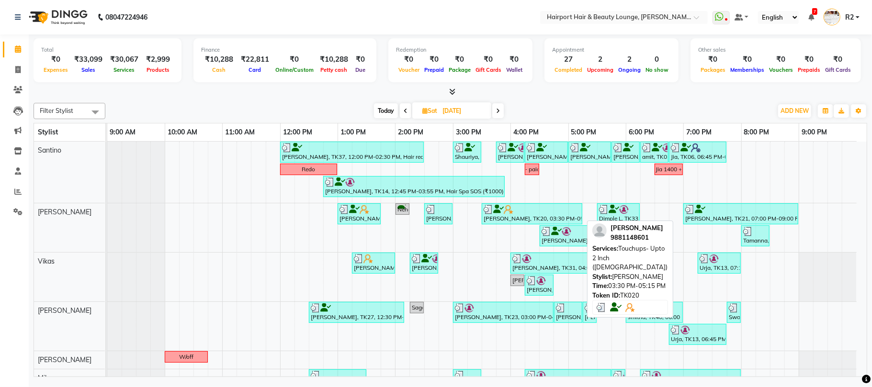
click at [508, 219] on div "Pramila Nathan, TK20, 03:30 PM-05:15 PM, Touchups- Upto 2 Inch (Female)" at bounding box center [532, 214] width 99 height 18
select select "3"
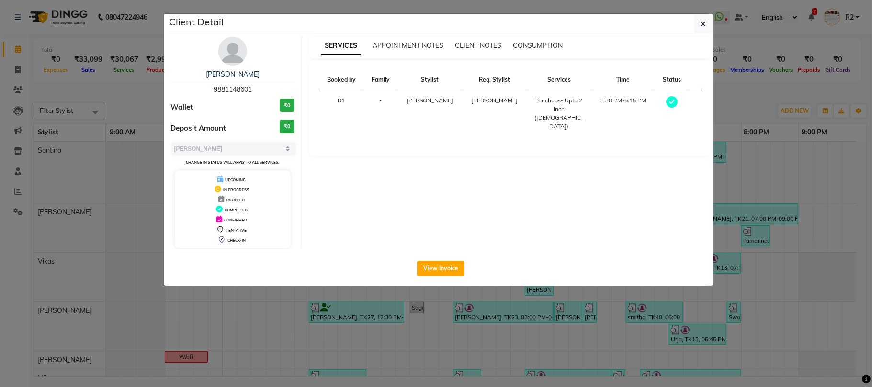
click at [529, 307] on ngb-modal-window "Client Detail Pramila Nathan 9881148601 Wallet ₹0 Deposit Amount ₹0 Select MARK…" at bounding box center [436, 193] width 872 height 387
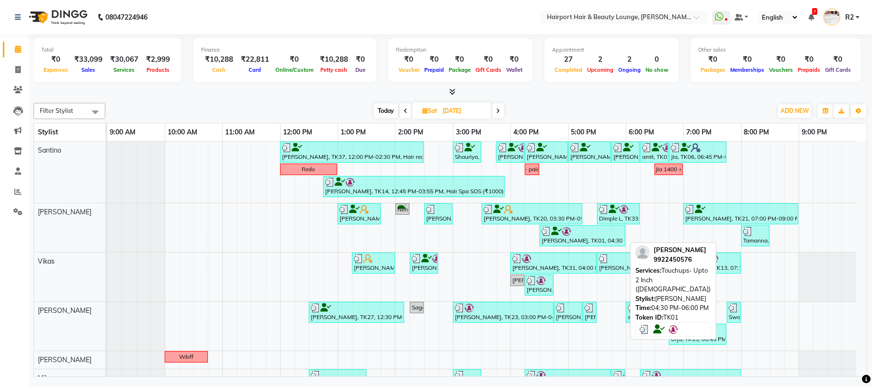
click at [578, 243] on div "Elizabeth, TK01, 04:30 PM-06:00 PM, Touchups- Upto 2 Inch (Female)" at bounding box center [582, 236] width 84 height 18
select select "3"
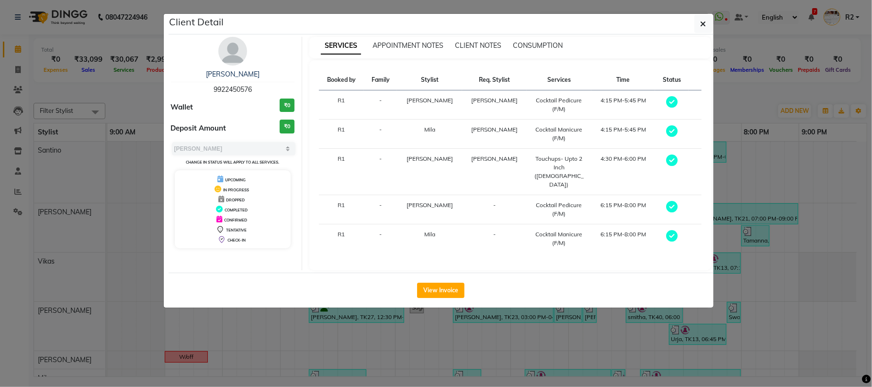
click at [562, 304] on ngb-modal-window "Client Detail Elizabeth 9922450576 Wallet ₹0 Deposit Amount ₹0 Select MARK DONE…" at bounding box center [436, 193] width 872 height 387
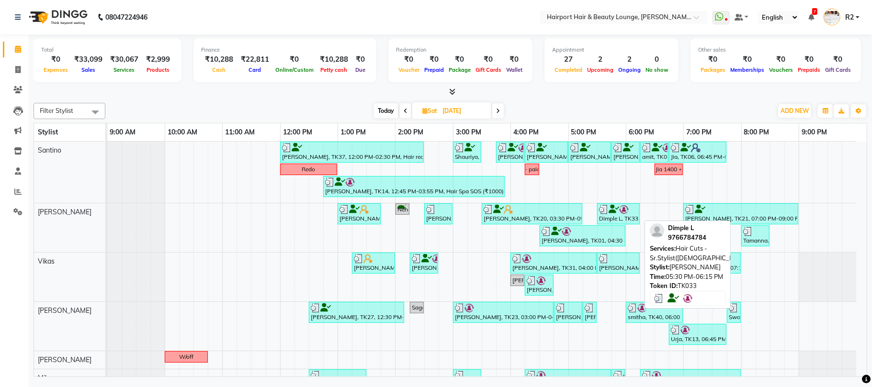
click at [613, 210] on icon at bounding box center [613, 209] width 11 height 0
select select "3"
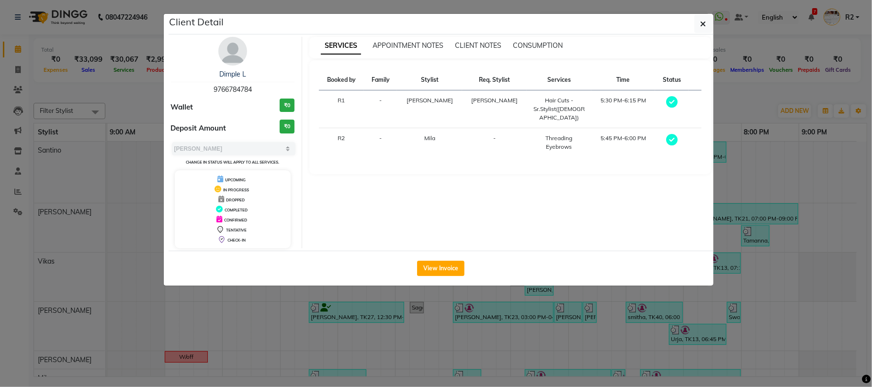
click at [152, 102] on ngb-modal-window "Client Detail Dimple L 9766784784 Wallet ₹0 Deposit Amount ₹0 Select MARK DONE …" at bounding box center [436, 193] width 872 height 387
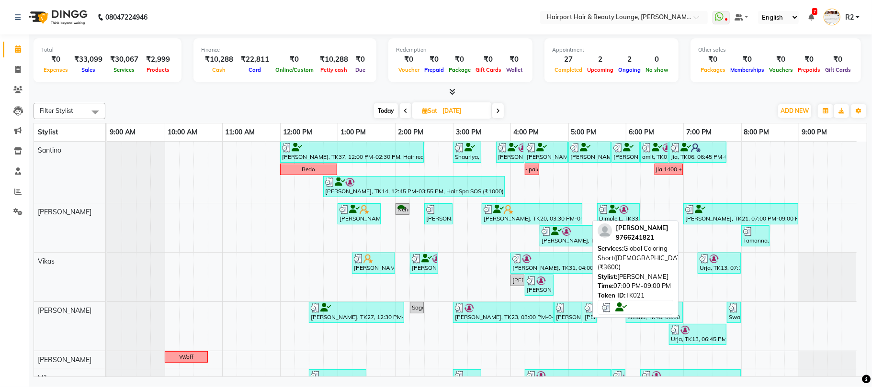
click at [711, 209] on div at bounding box center [740, 210] width 111 height 10
select select "3"
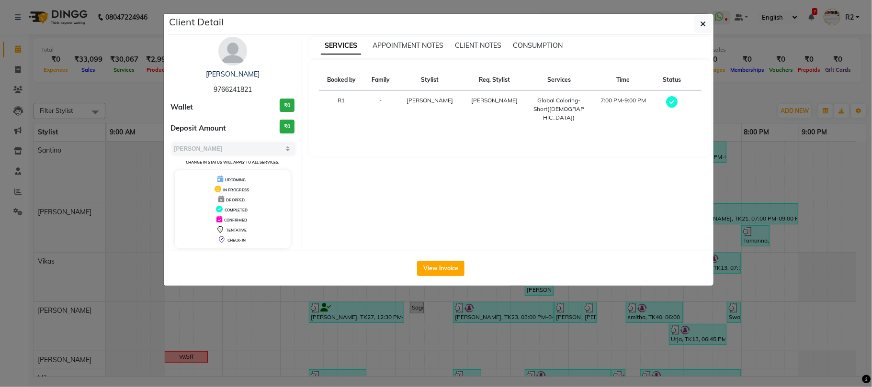
click at [752, 258] on ngb-modal-window "Client Detail ekta 9766241821 Wallet ₹0 Deposit Amount ₹0 Select MARK DONE UPCO…" at bounding box center [436, 193] width 872 height 387
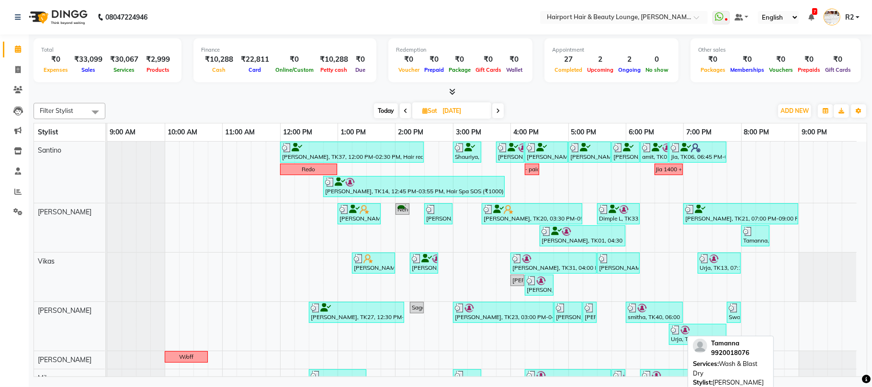
click at [762, 242] on div "Tamanna, TK41, 08:00 PM-08:30 PM, Wash & Blast Dry" at bounding box center [755, 236] width 26 height 18
select select "3"
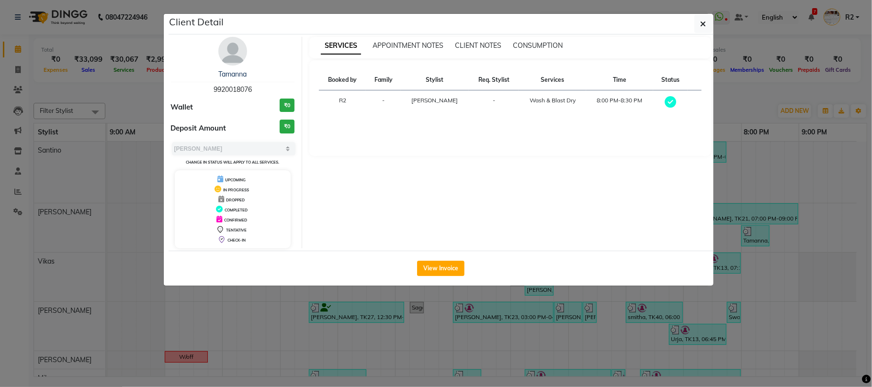
click at [675, 315] on ngb-modal-window "Client Detail Tamanna 9920018076 Wallet ₹0 Deposit Amount ₹0 Select MARK DONE U…" at bounding box center [436, 193] width 872 height 387
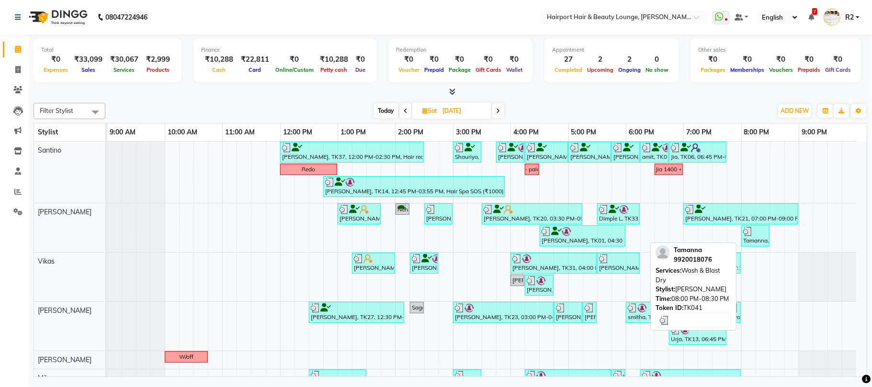
click at [755, 238] on div "Tamanna, TK41, 08:00 PM-08:30 PM, Wash & Blast Dry" at bounding box center [755, 236] width 26 height 18
select select "3"
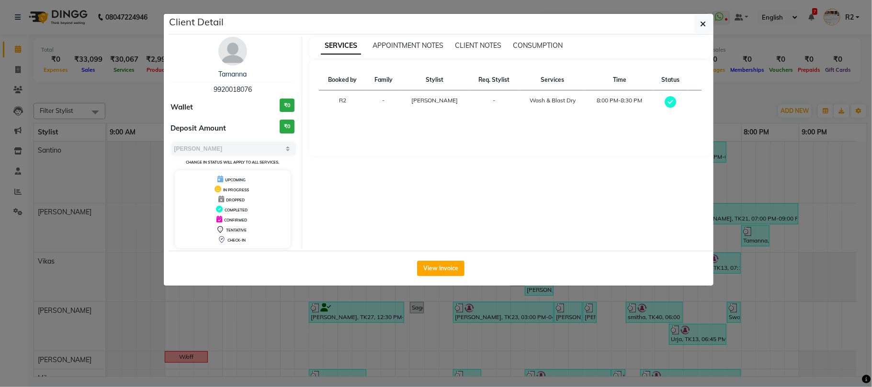
click at [138, 98] on ngb-modal-window "Client Detail Tamanna 9920018076 Wallet ₹0 Deposit Amount ₹0 Select MARK DONE U…" at bounding box center [436, 193] width 872 height 387
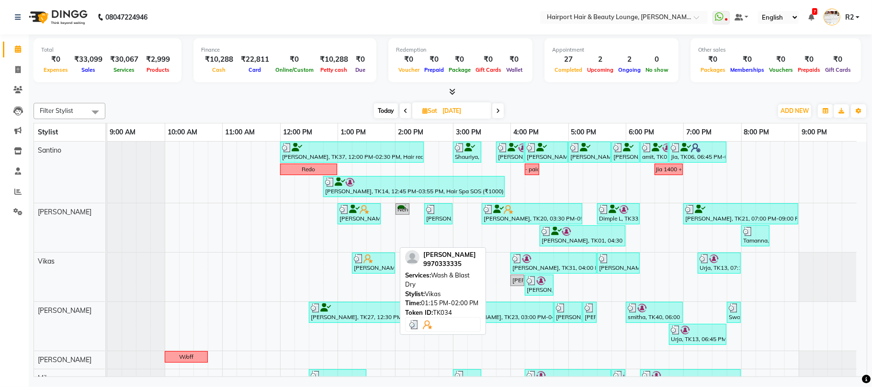
click at [375, 259] on div at bounding box center [373, 259] width 39 height 10
select select "3"
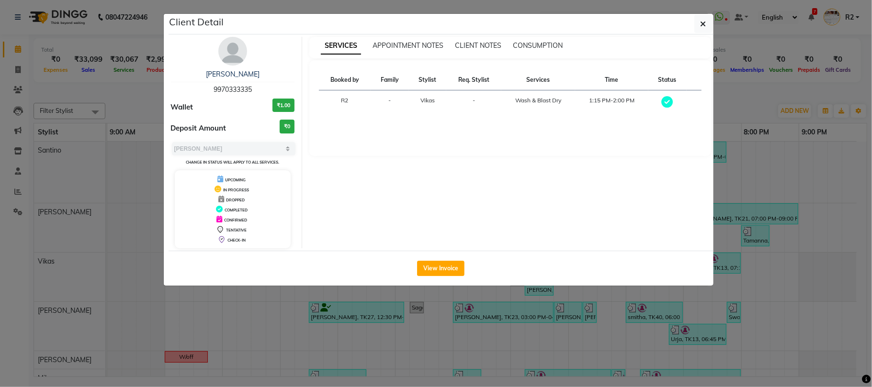
click at [149, 118] on ngb-modal-window "Client Detail Pushpa PAREKH 9970333335 Wallet ₹1.00 Deposit Amount ₹0 Select MA…" at bounding box center [436, 193] width 872 height 387
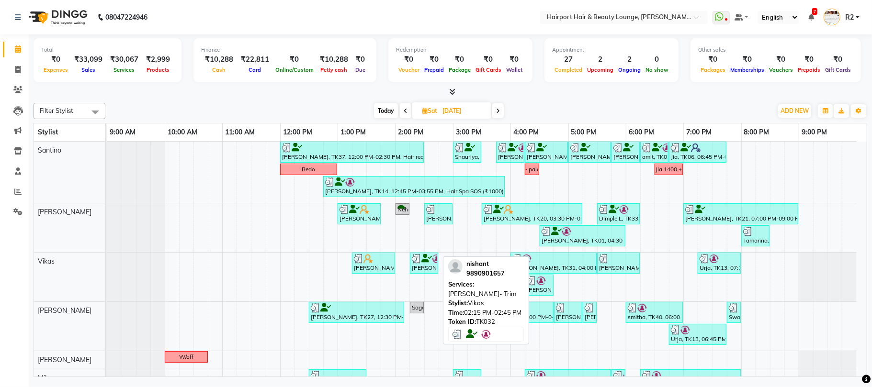
click at [419, 260] on img at bounding box center [417, 259] width 10 height 10
select select "3"
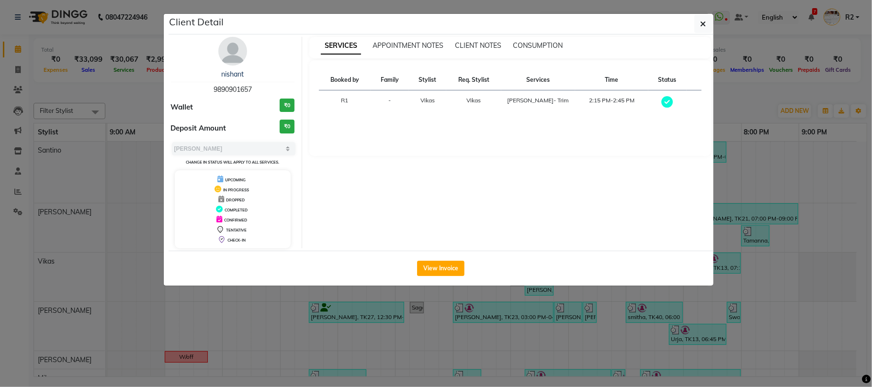
click at [484, 338] on ngb-modal-window "Client Detail nishant 9890901657 Wallet ₹0 Deposit Amount ₹0 Select MARK DONE U…" at bounding box center [436, 193] width 872 height 387
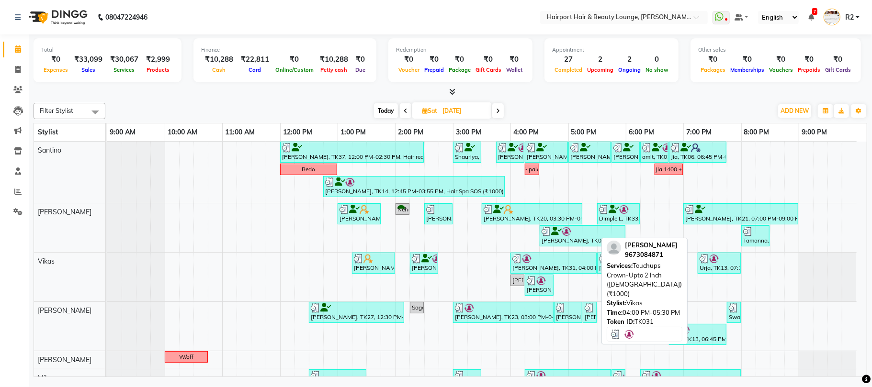
click at [529, 265] on div "SONIKA, TK31, 04:00 PM-05:30 PM, Touchups Crown-Upto 2 Inch (Female) (₹1000)" at bounding box center [553, 263] width 84 height 18
select select "3"
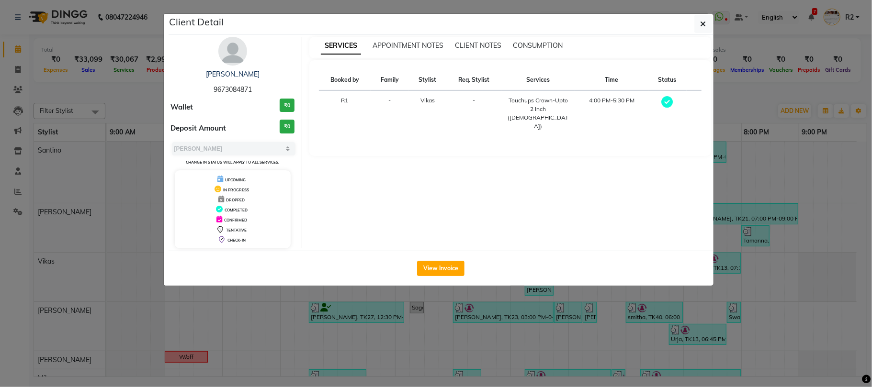
click at [552, 321] on ngb-modal-window "Client Detail SONIKA 9673084871 Wallet ₹0 Deposit Amount ₹0 Select MARK DONE UP…" at bounding box center [436, 193] width 872 height 387
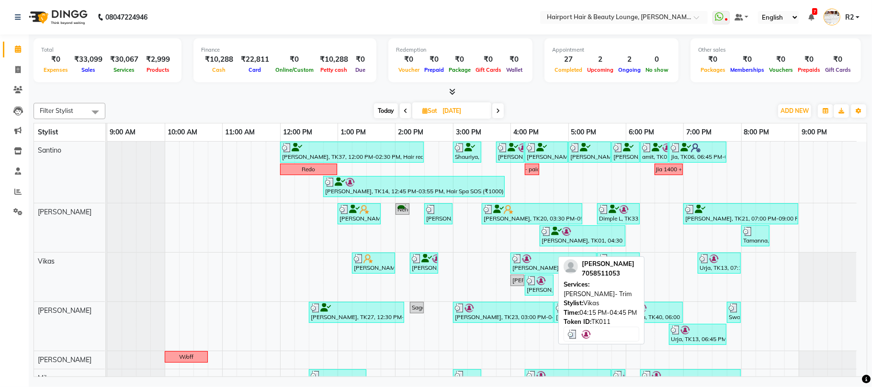
click at [545, 292] on div "Batul, TK11, 04:15 PM-04:45 PM, Beard- Trim" at bounding box center [539, 285] width 27 height 18
select select "3"
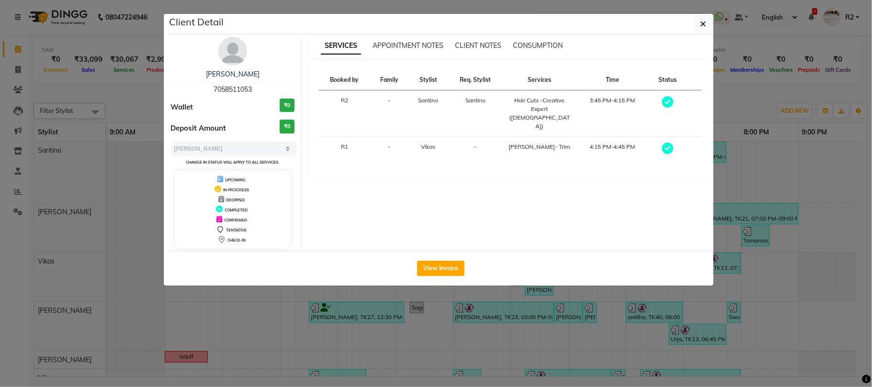
click at [593, 322] on ngb-modal-window "Client Detail Batul 7058511053 Wallet ₹0 Deposit Amount ₹0 Select MARK DONE UPC…" at bounding box center [436, 193] width 872 height 387
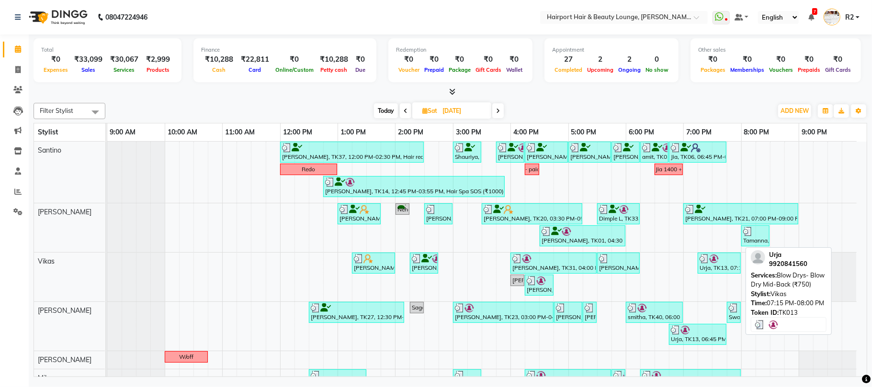
click at [735, 267] on div "Urja, TK13, 07:15 PM-08:00 PM, Blow Drys- Blow Dry Mid-Back (₹750)" at bounding box center [718, 263] width 41 height 18
select select "3"
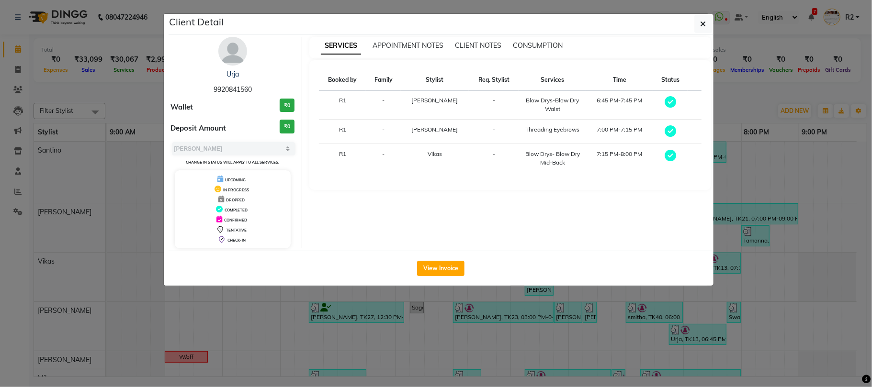
click at [140, 88] on ngb-modal-window "Client Detail Urja 9920841560 Wallet ₹0 Deposit Amount ₹0 Select MARK DONE UPCO…" at bounding box center [436, 193] width 872 height 387
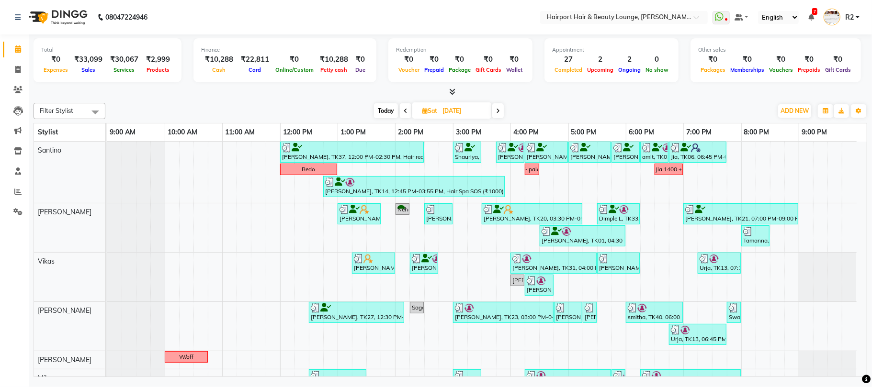
click at [502, 111] on span at bounding box center [497, 110] width 11 height 15
type input "[DATE]"
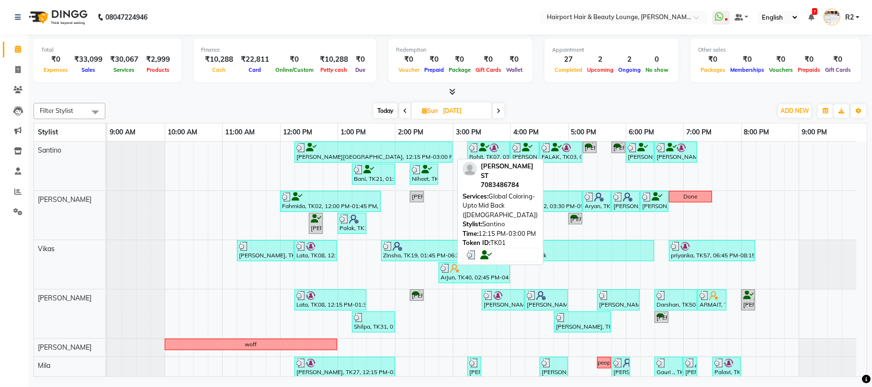
click at [355, 158] on div "Janvee ST, TK01, 12:15 PM-03:00 PM, Global Coloring- Upto Mid Back (Female)" at bounding box center [373, 152] width 156 height 18
select select "3"
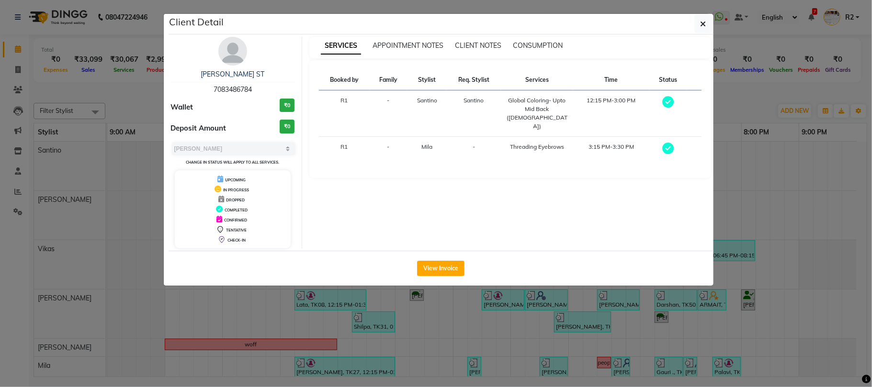
click at [112, 108] on ngb-modal-window "Client Detail Janvee ST 7083486784 Wallet ₹0 Deposit Amount ₹0 Select MARK DONE…" at bounding box center [436, 193] width 872 height 387
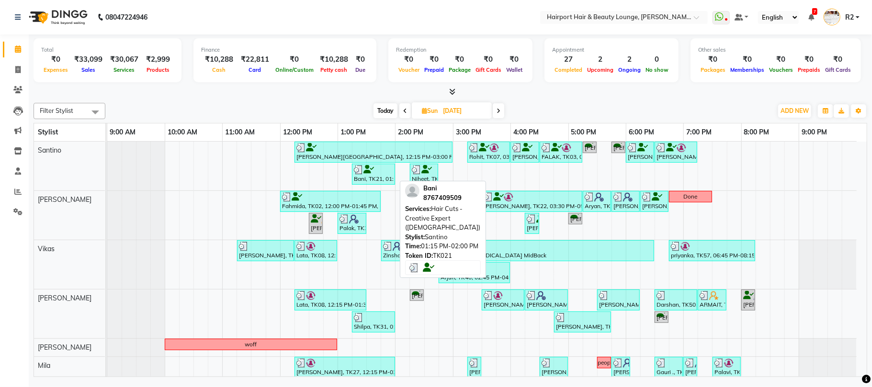
click at [363, 180] on div "Bani, TK21, 01:15 PM-02:00 PM, Hair Cuts -Creative Expert (Female)" at bounding box center [373, 174] width 41 height 18
select select "3"
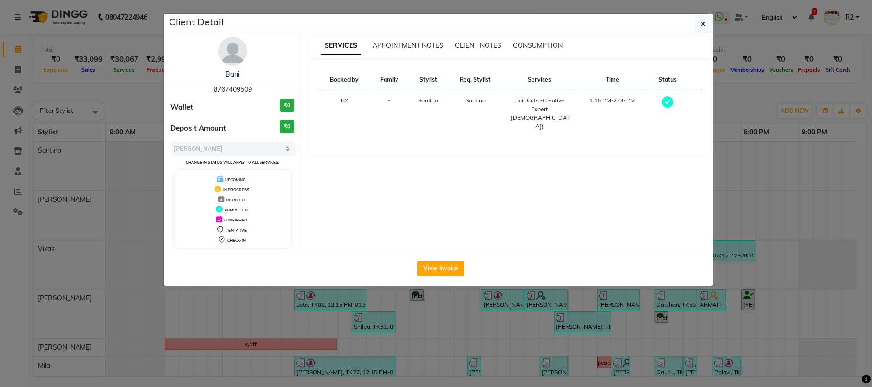
click at [368, 286] on div "Client Detail Bani 8767409509 Wallet ₹0 Deposit Amount ₹0 Select MARK DONE UPCO…" at bounding box center [436, 149] width 546 height 273
click at [380, 306] on ngb-modal-window "Client Detail Bani 8767409509 Wallet ₹0 Deposit Amount ₹0 Select MARK DONE UPCO…" at bounding box center [436, 193] width 872 height 387
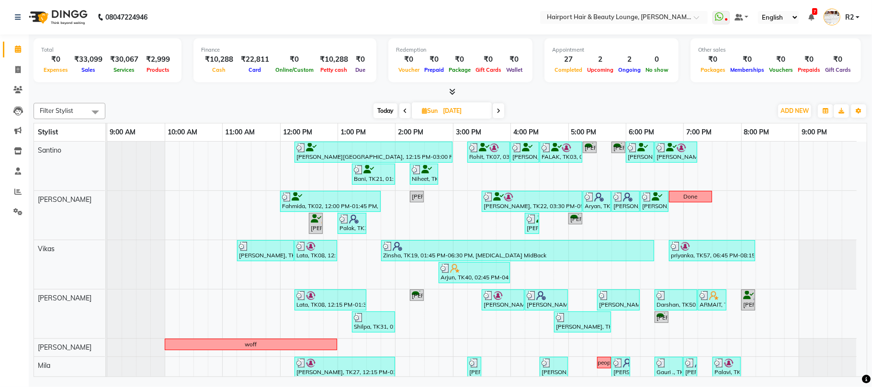
click at [425, 176] on div "Niheet, TK14, 02:15 PM-02:45 PM, Hair Cuts -Creative Expert (Male)" at bounding box center [424, 174] width 26 height 18
select select "3"
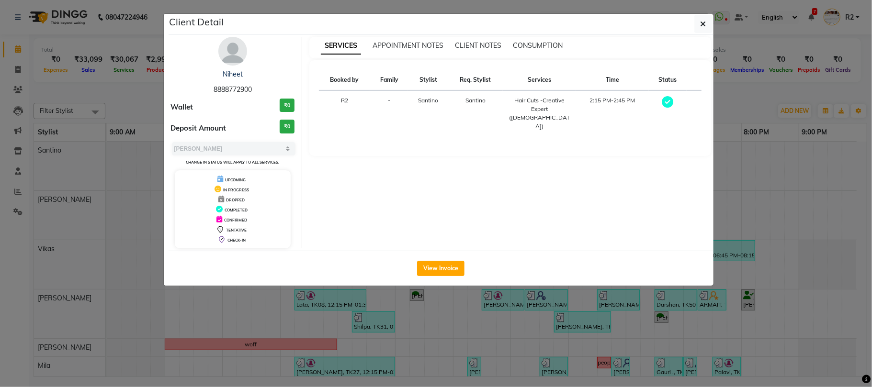
click at [507, 341] on ngb-modal-window "Client Detail Niheet 8888772900 Wallet ₹0 Deposit Amount ₹0 Select MARK DONE UP…" at bounding box center [436, 193] width 872 height 387
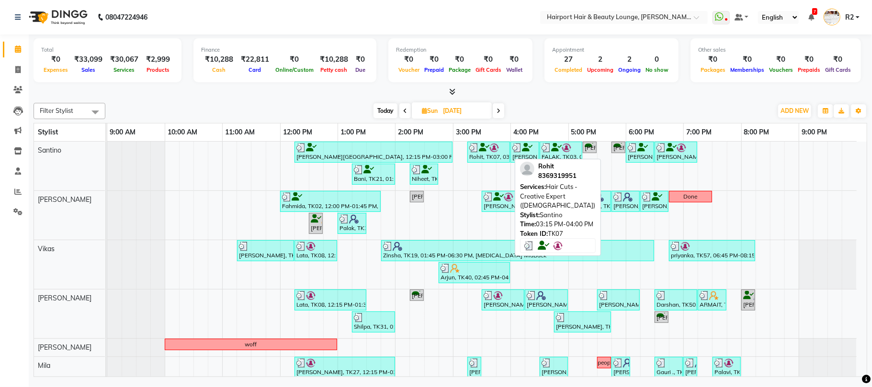
click at [495, 152] on img at bounding box center [494, 148] width 10 height 10
select select "3"
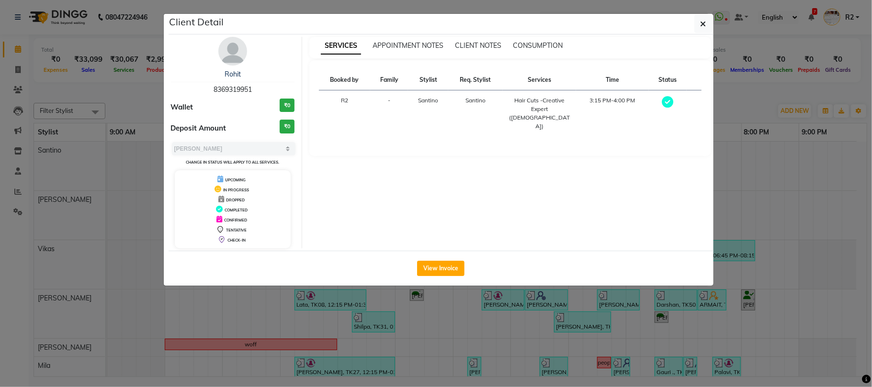
click at [569, 301] on ngb-modal-window "Client Detail Rohit 8369319951 Wallet ₹0 Deposit Amount ₹0 Select MARK DONE UPC…" at bounding box center [436, 193] width 872 height 387
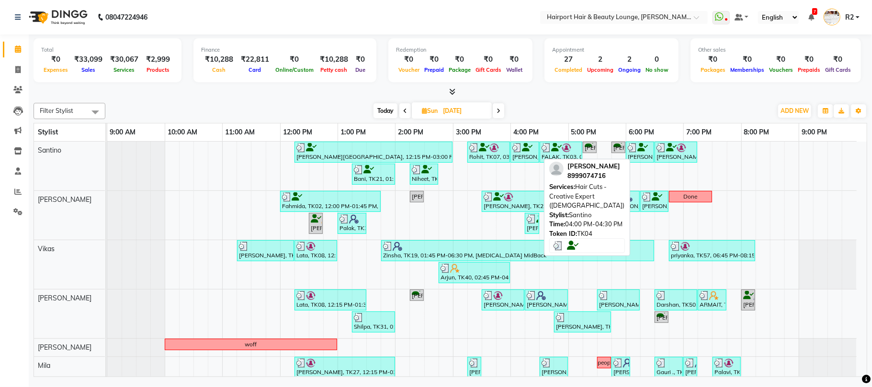
click at [530, 154] on div "Lokesh, TK04, 04:00 PM-04:30 PM, Hair Cuts -Creative Expert (Male)" at bounding box center [524, 152] width 27 height 18
select select "3"
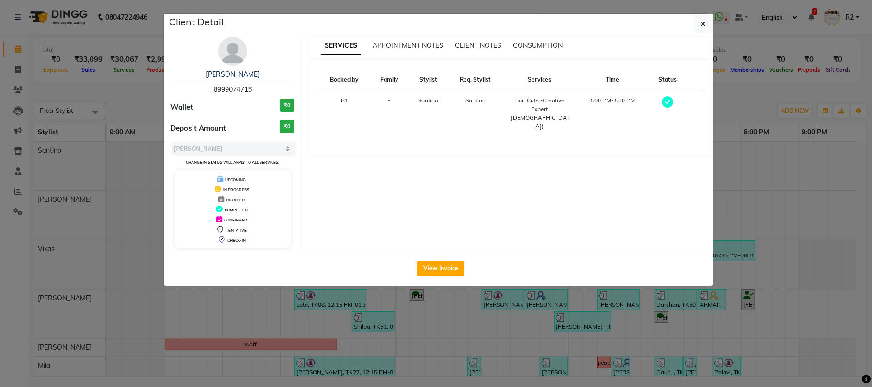
drag, startPoint x: 574, startPoint y: 306, endPoint x: 567, endPoint y: 275, distance: 32.4
click at [575, 306] on ngb-modal-window "Client Detail Lokesh 8999074716 Wallet ₹0 Deposit Amount ₹0 Select MARK DONE UP…" at bounding box center [436, 193] width 872 height 387
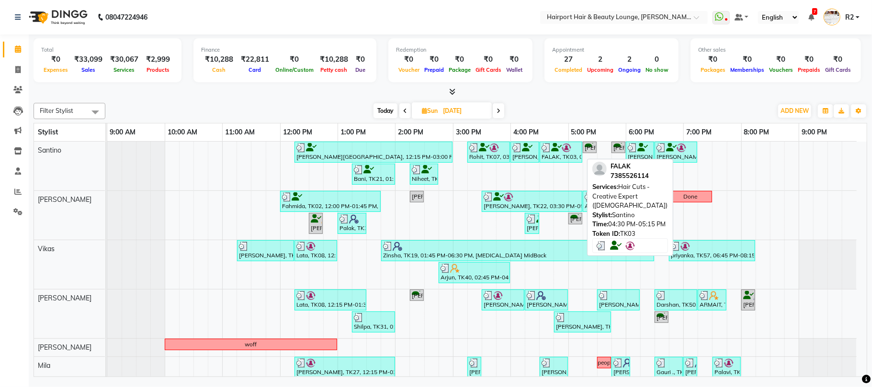
click at [548, 154] on div "FALAK, TK03, 04:30 PM-05:15 PM, Hair Cuts -Creative Expert (Male)" at bounding box center [560, 152] width 41 height 18
select select "3"
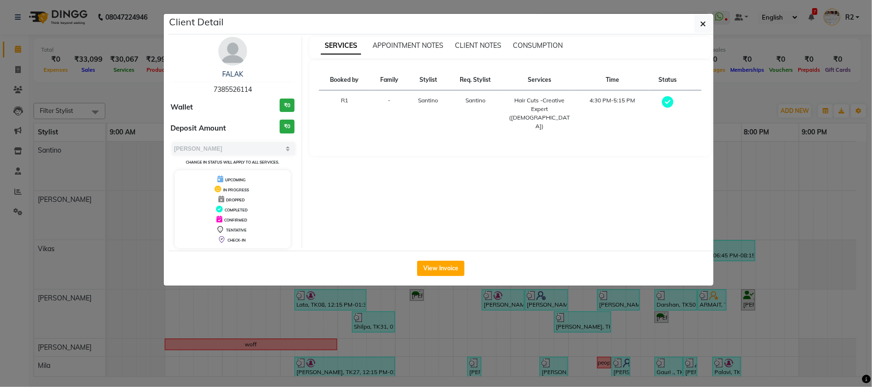
drag, startPoint x: 579, startPoint y: 313, endPoint x: 600, endPoint y: 264, distance: 53.2
click at [580, 313] on ngb-modal-window "Client Detail FALAK 7385526114 Wallet ₹0 Deposit Amount ₹0 Select MARK DONE UPC…" at bounding box center [436, 193] width 872 height 387
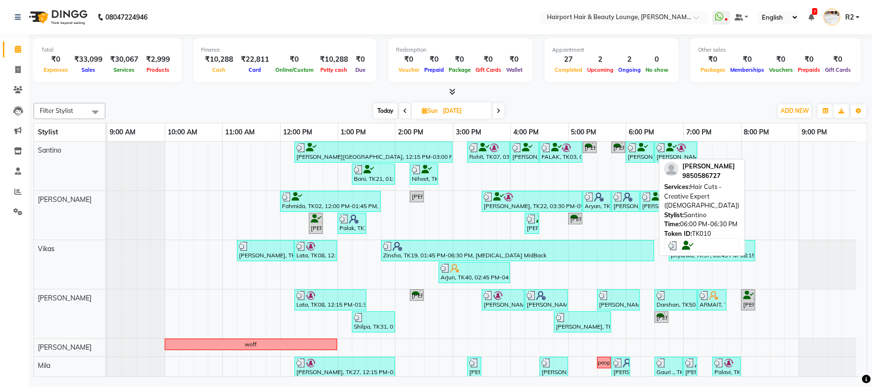
click at [629, 153] on div "Bhumika, TK10, 06:00 PM-06:30 PM, Hair Cuts -Creative Expert (Female)" at bounding box center [640, 152] width 26 height 18
select select "3"
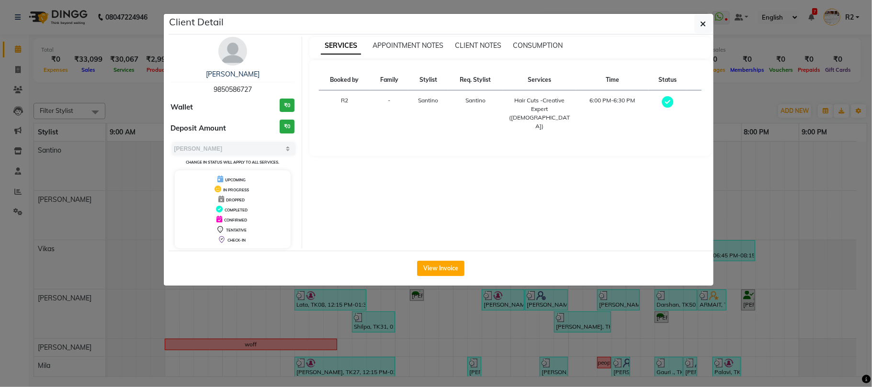
click at [617, 320] on ngb-modal-window "Client Detail Bhumika 9850586727 Wallet ₹0 Deposit Amount ₹0 Select MARK DONE U…" at bounding box center [436, 193] width 872 height 387
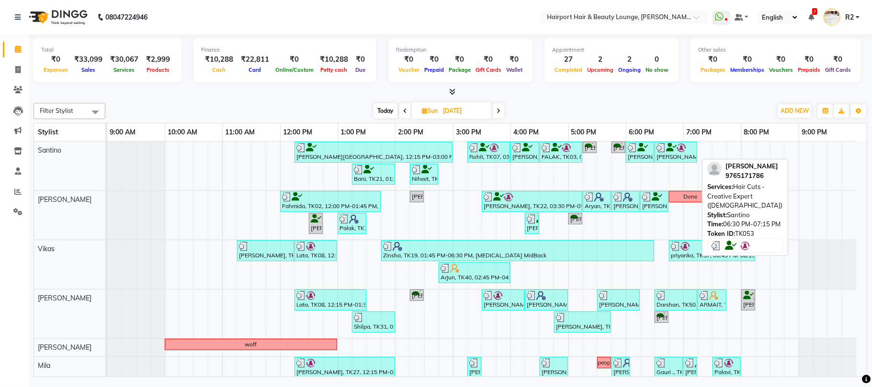
click at [676, 156] on div "Hussian, TK53, 06:30 PM-07:15 PM, Hair Cuts -Creative Expert (Female)" at bounding box center [675, 152] width 41 height 18
select select "3"
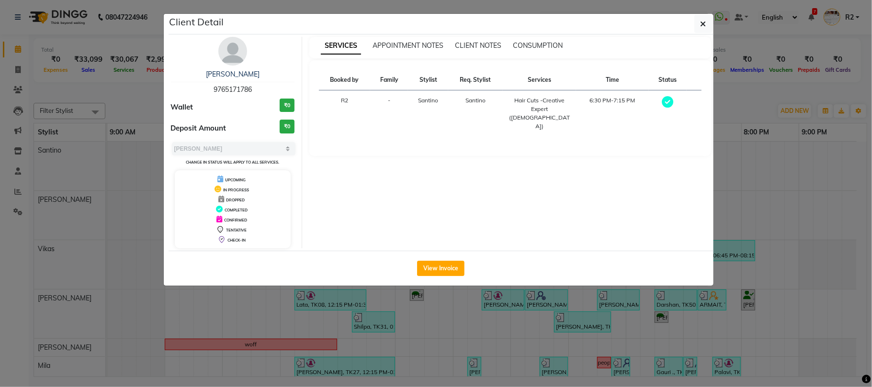
drag, startPoint x: 667, startPoint y: 311, endPoint x: 538, endPoint y: 249, distance: 142.8
click at [665, 311] on ngb-modal-window "Client Detail Hussian 9765171786 Wallet ₹0 Deposit Amount ₹0 Select MARK DONE U…" at bounding box center [436, 193] width 872 height 387
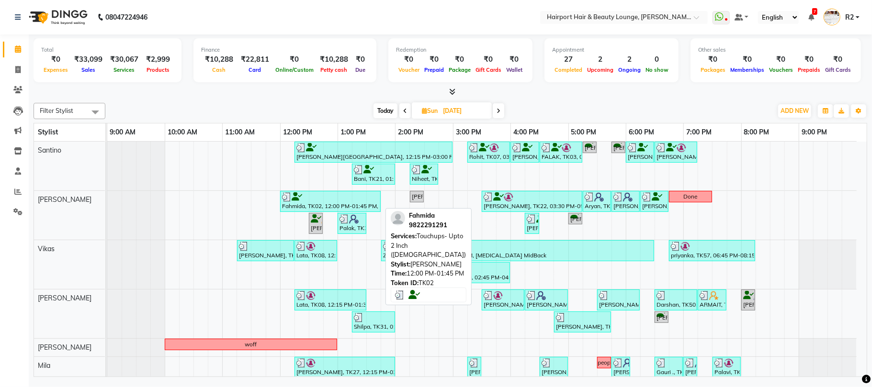
click at [335, 202] on div at bounding box center [330, 197] width 97 height 10
select select "3"
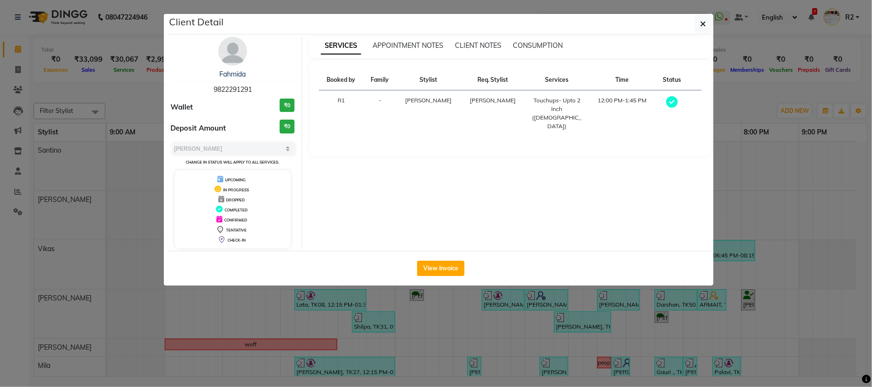
drag, startPoint x: 461, startPoint y: 332, endPoint x: 461, endPoint y: 326, distance: 5.4
click at [462, 332] on ngb-modal-window "Client Detail Fahmida 9822291291 Wallet ₹0 Deposit Amount ₹0 Select MARK DONE U…" at bounding box center [436, 193] width 872 height 387
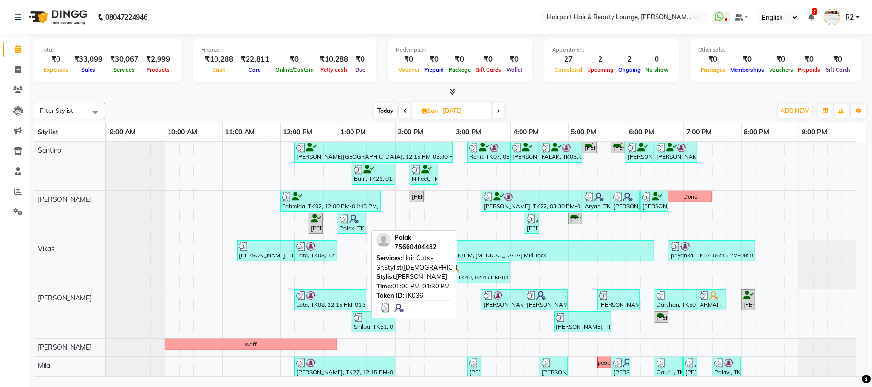
click at [355, 230] on div "Palak, TK36, 01:00 PM-01:30 PM, Hair Cuts -Sr.Stylist(Female)" at bounding box center [351, 223] width 27 height 18
select select "3"
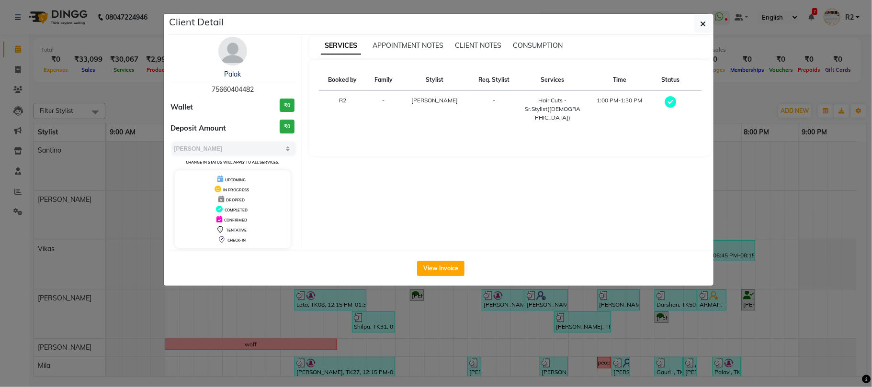
click at [147, 105] on ngb-modal-window "Client Detail Palak 75660404482 Wallet ₹0 Deposit Amount ₹0 Select MARK DONE UP…" at bounding box center [436, 193] width 872 height 387
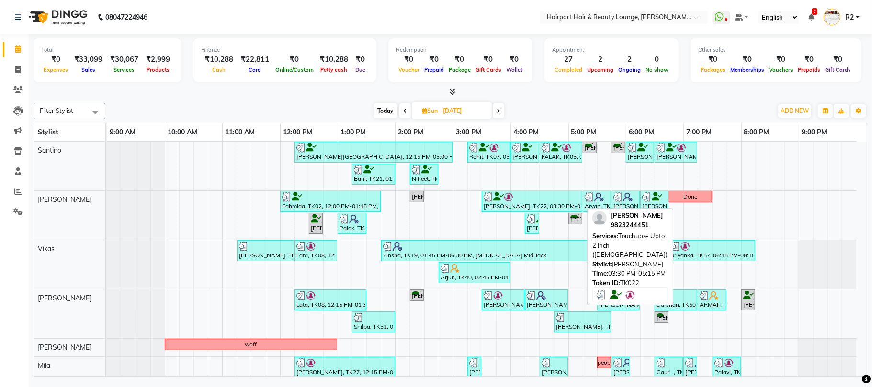
click at [506, 203] on div "Nazarana Sheikh, TK22, 03:30 PM-05:15 PM, Touchups- Upto 2 Inch (Female)" at bounding box center [532, 201] width 99 height 18
select select "3"
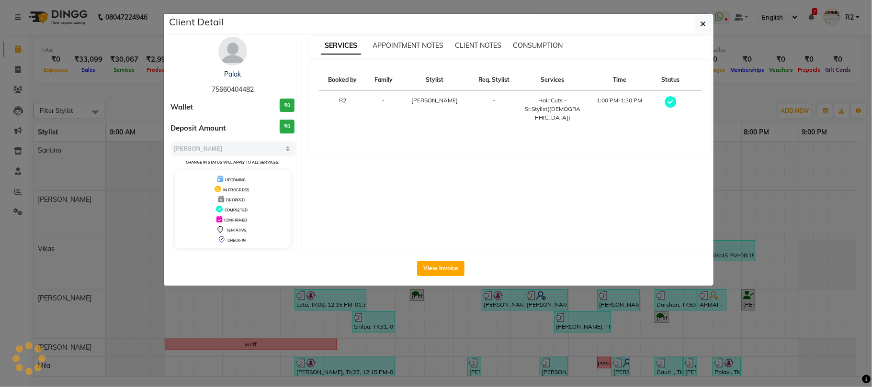
click at [525, 299] on ngb-modal-window "Client Detail Palak 75660404482 Wallet ₹0 Deposit Amount ₹0 Select MARK DONE UP…" at bounding box center [436, 193] width 872 height 387
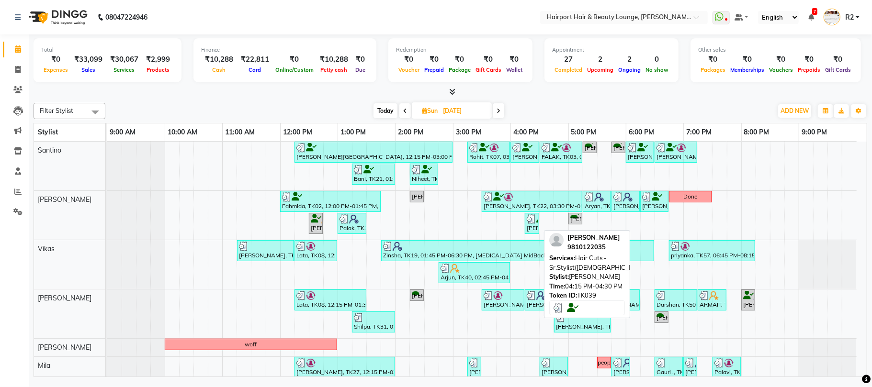
click at [533, 228] on div "Rohini Chaturvedi, TK39, 04:15 PM-04:30 PM, Hair Cuts -Sr.Stylist(Female)" at bounding box center [532, 223] width 12 height 18
select select "3"
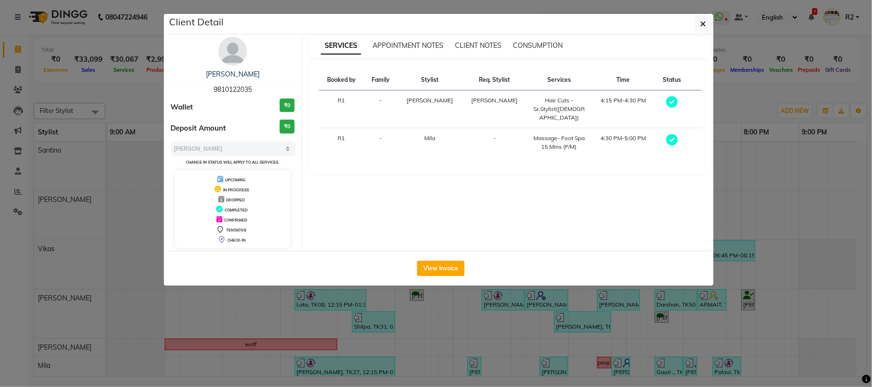
click at [151, 102] on ngb-modal-window "Client Detail Rohini Chaturvedi 9810122035 Wallet ₹0 Deposit Amount ₹0 Select M…" at bounding box center [436, 193] width 872 height 387
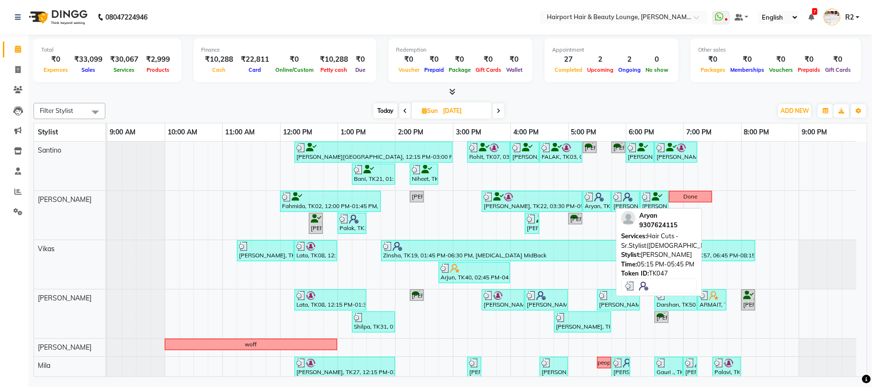
click at [595, 203] on div "Aryan, TK47, 05:15 PM-05:45 PM, Hair Cuts -Sr.Stylist(Male)" at bounding box center [597, 201] width 26 height 18
select select "3"
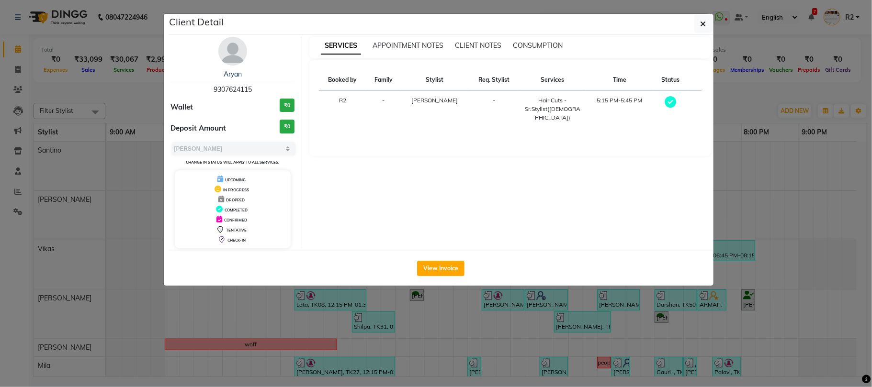
click at [134, 102] on ngb-modal-window "Client Detail Aryan 9307624115 Wallet ₹0 Deposit Amount ₹0 Select MARK DONE UPC…" at bounding box center [436, 193] width 872 height 387
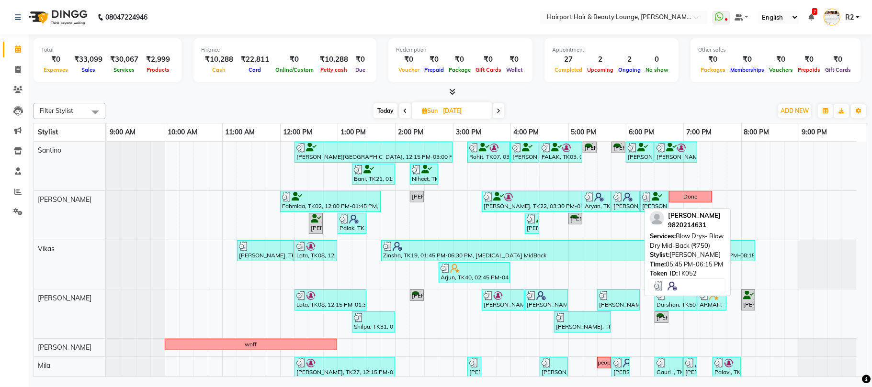
click at [629, 202] on img at bounding box center [628, 197] width 10 height 10
select select "3"
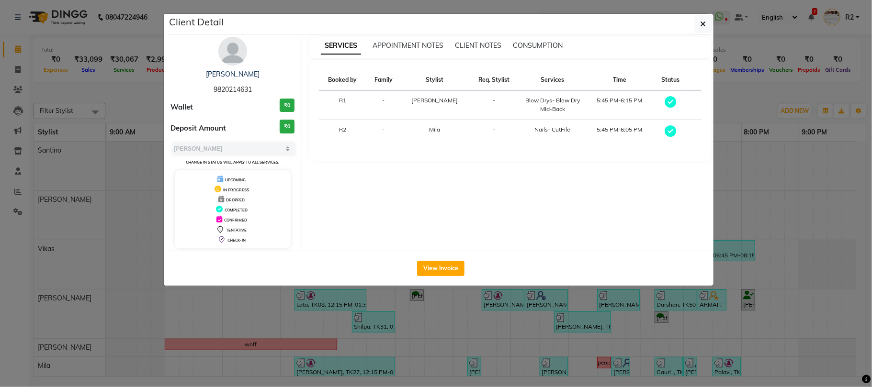
click at [148, 91] on ngb-modal-window "Client Detail Savitri 9820214631 Wallet ₹0 Deposit Amount ₹0 Select MARK DONE U…" at bounding box center [436, 193] width 872 height 387
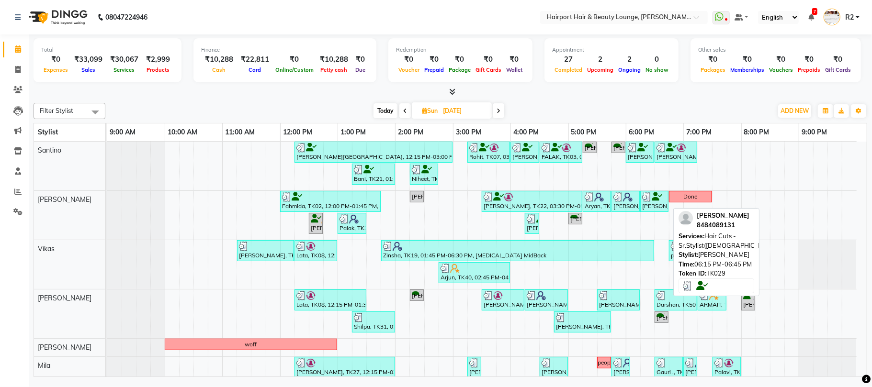
click at [655, 207] on div "Viraj, TK29, 06:15 PM-06:45 PM, Hair Cuts -Sr.Stylist(Male)" at bounding box center [654, 201] width 26 height 18
select select "3"
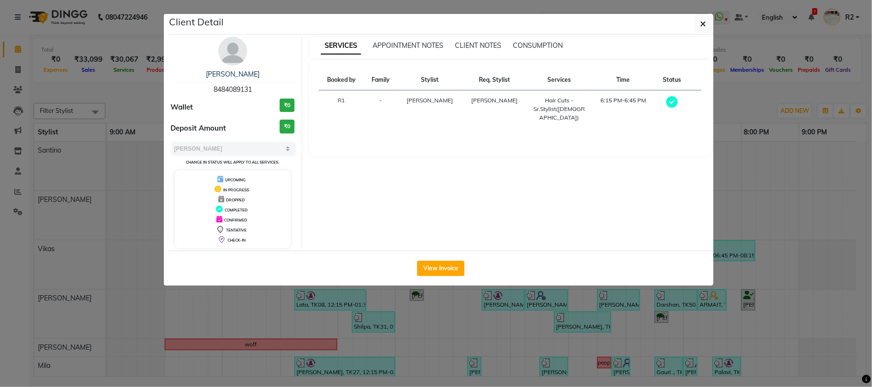
click at [206, 313] on ngb-modal-window "Client Detail Viraj 8484089131 Wallet ₹0 Deposit Amount ₹0 Select MARK DONE UPC…" at bounding box center [436, 193] width 872 height 387
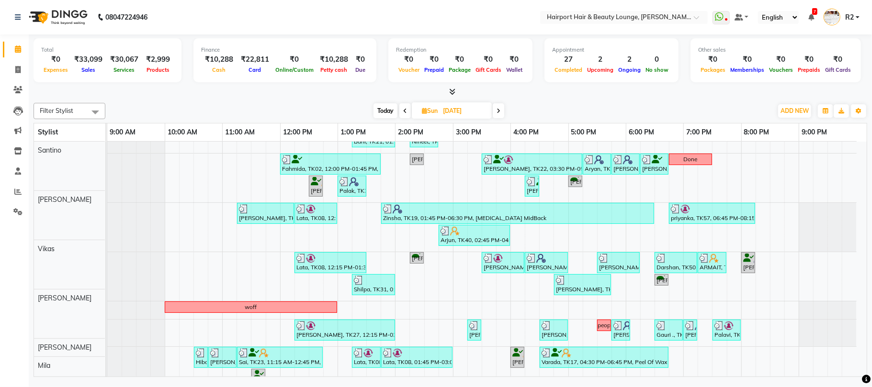
scroll to position [64, 0]
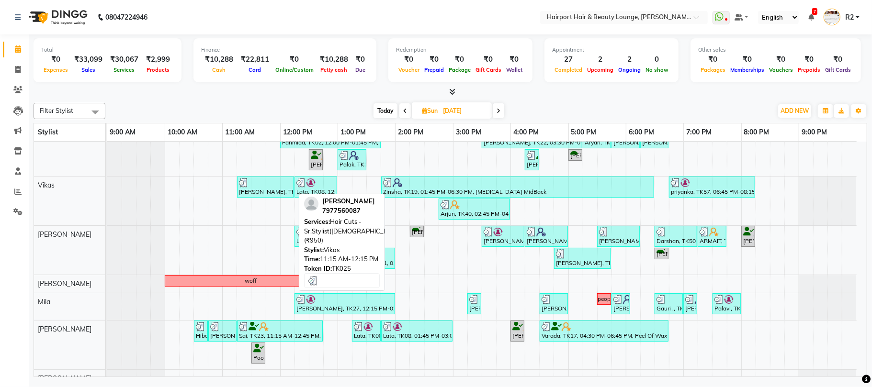
click at [276, 187] on div at bounding box center [265, 183] width 53 height 10
select select "3"
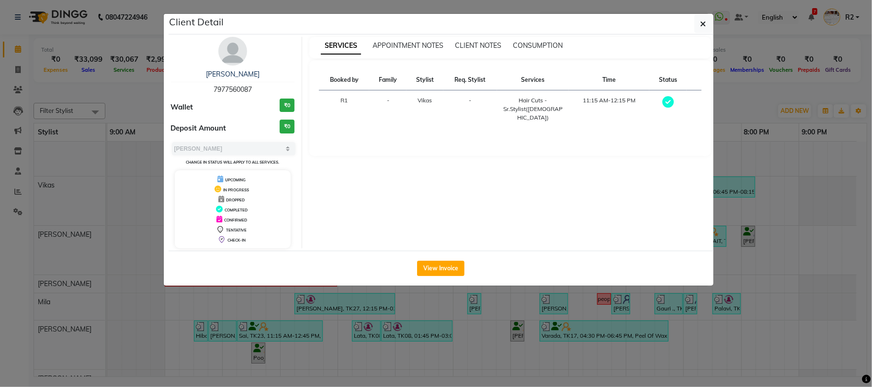
click at [121, 98] on ngb-modal-window "Client Detail Alfiya 7977560087 Wallet ₹0 Deposit Amount ₹0 Select MARK DONE UP…" at bounding box center [436, 193] width 872 height 387
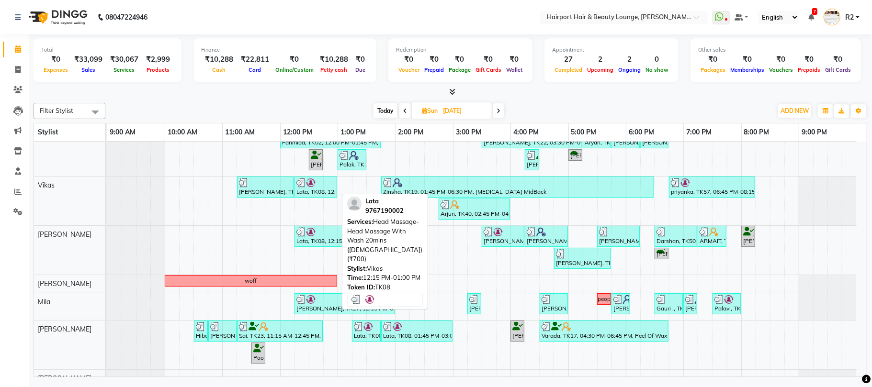
click at [307, 192] on div "Lata, TK08, 12:15 PM-01:00 PM, Head Massage- Head Massage With Wash 20mins (Mal…" at bounding box center [315, 187] width 41 height 18
select select "3"
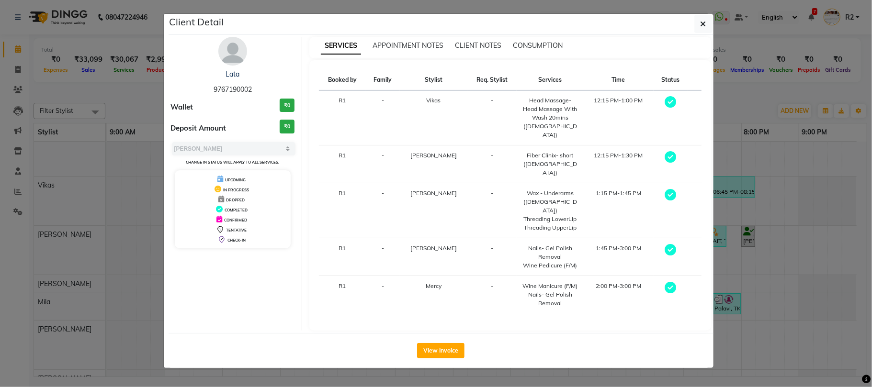
click at [135, 102] on ngb-modal-window "Client Detail Lata 9767190002 Wallet ₹0 Deposit Amount ₹0 Select MARK DONE UPCO…" at bounding box center [436, 193] width 872 height 387
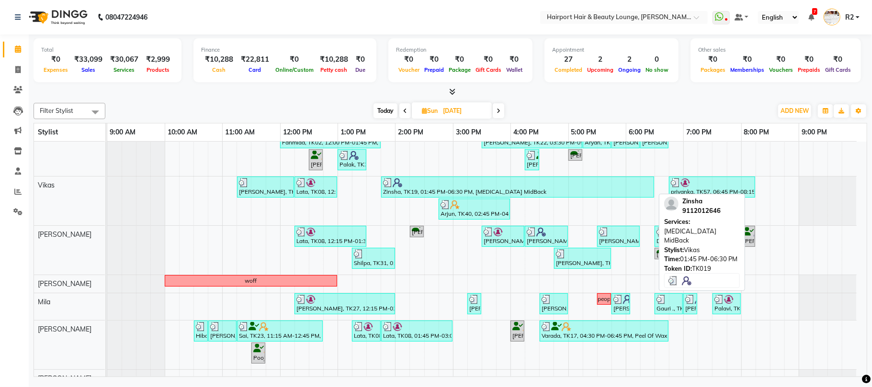
click at [465, 188] on div at bounding box center [517, 183] width 269 height 10
select select "3"
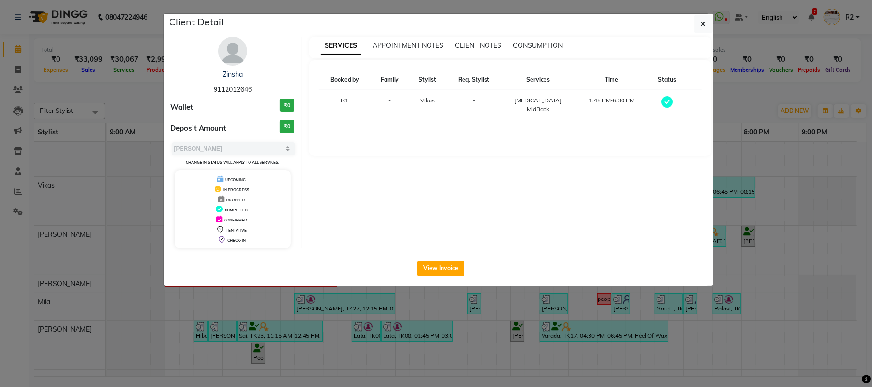
click at [138, 104] on ngb-modal-window "Client Detail Zinsha 9112012646 Wallet ₹0 Deposit Amount ₹0 Select MARK DONE UP…" at bounding box center [436, 193] width 872 height 387
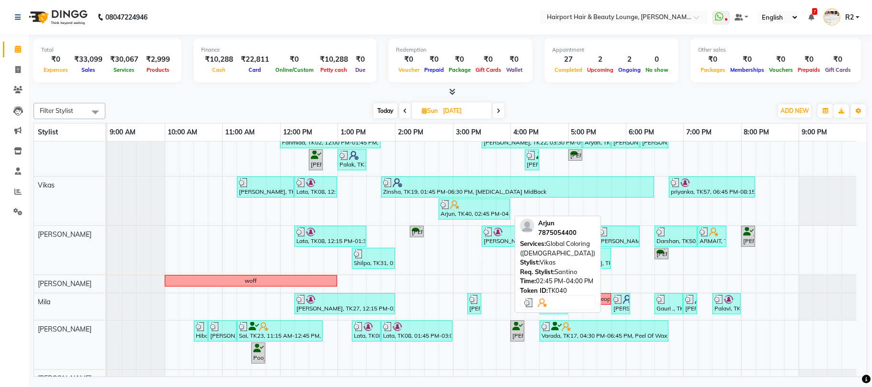
click at [491, 213] on div "Arjun, TK40, 02:45 PM-04:00 PM, Global Coloring (Male)" at bounding box center [473, 209] width 69 height 18
select select "3"
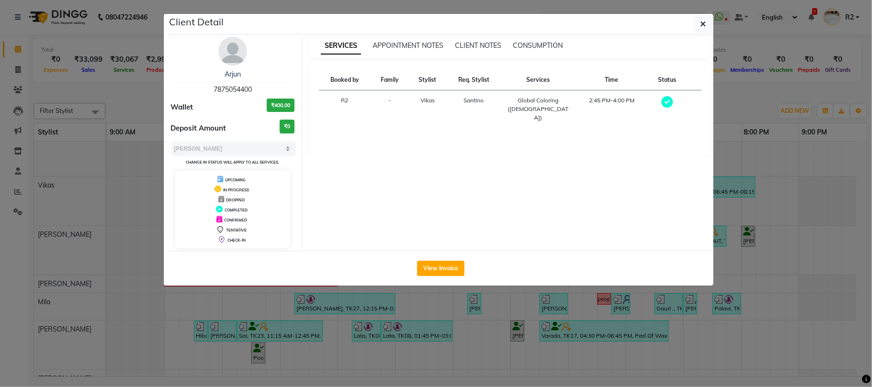
click at [535, 290] on ngb-modal-window "Client Detail Arjun 7875054400 Wallet ₹400.00 Deposit Amount ₹0 Select MARK DON…" at bounding box center [436, 193] width 872 height 387
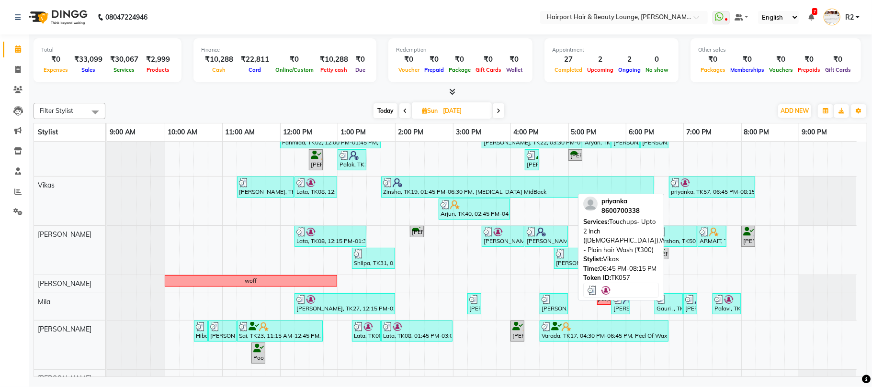
click at [698, 191] on div "priyanka, TK57, 06:45 PM-08:15 PM, Touchups- Upto 2 Inch (Female),Wash - Plain …" at bounding box center [712, 187] width 84 height 18
select select "3"
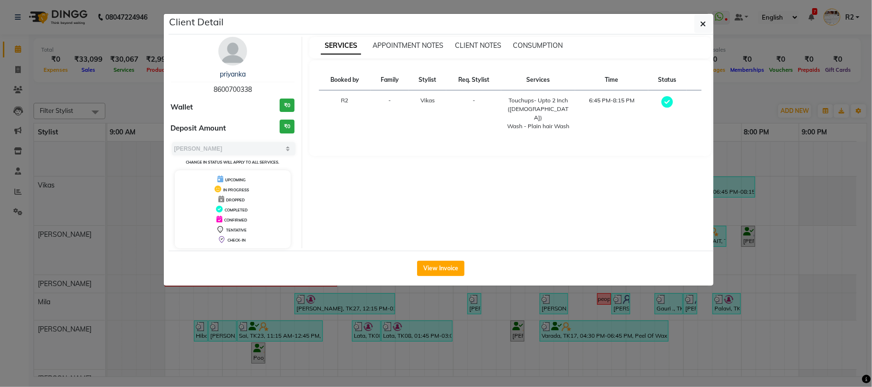
click at [135, 104] on ngb-modal-window "Client Detail priyanka 8600700338 Wallet ₹0 Deposit Amount ₹0 Select MARK DONE …" at bounding box center [436, 193] width 872 height 387
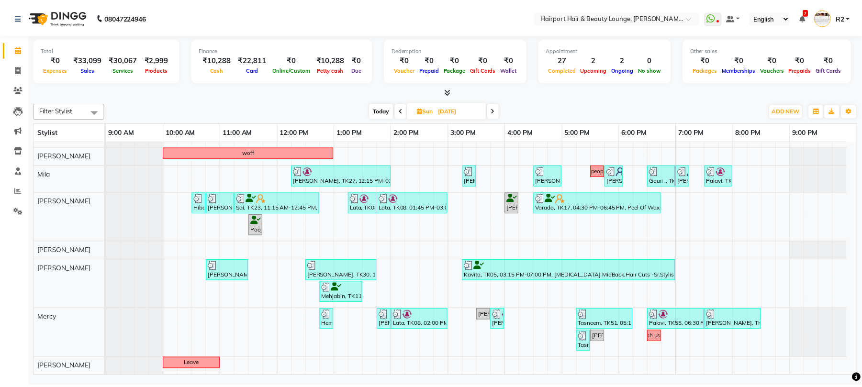
scroll to position [0, 0]
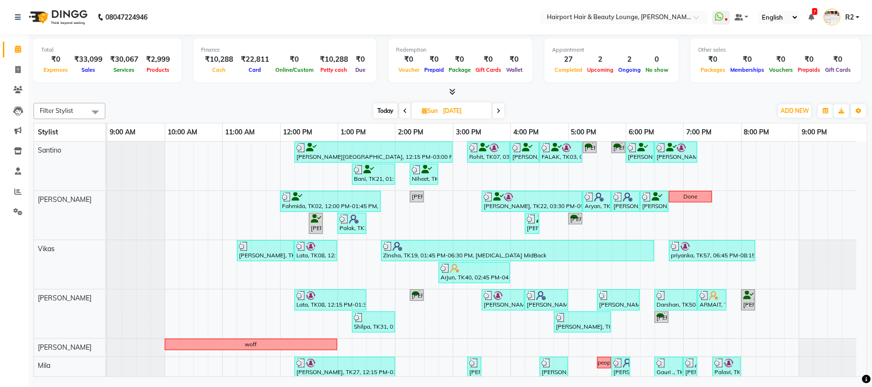
click at [496, 112] on span at bounding box center [498, 110] width 11 height 15
type input "25-08-2025"
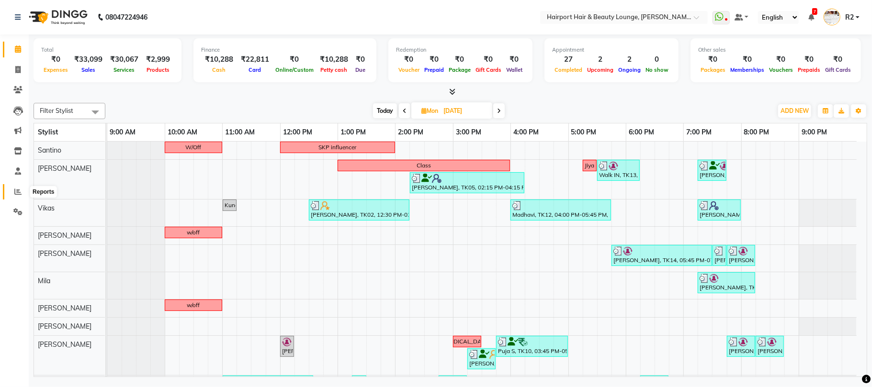
click at [19, 190] on icon at bounding box center [17, 191] width 7 height 7
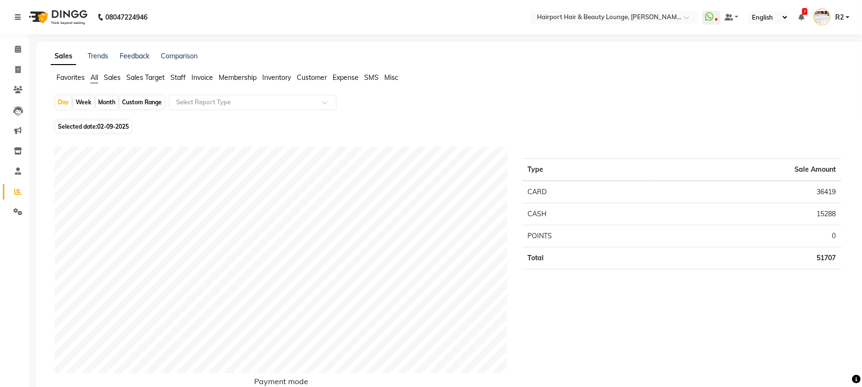
click at [182, 78] on span "Staff" at bounding box center [177, 77] width 15 height 9
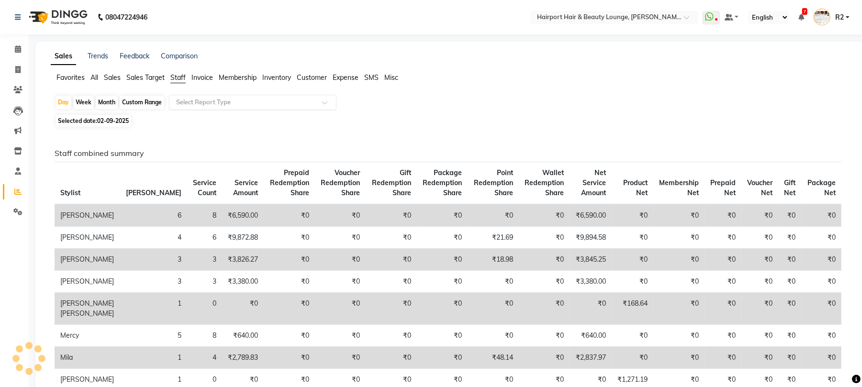
click at [194, 99] on input "text" at bounding box center [243, 103] width 138 height 10
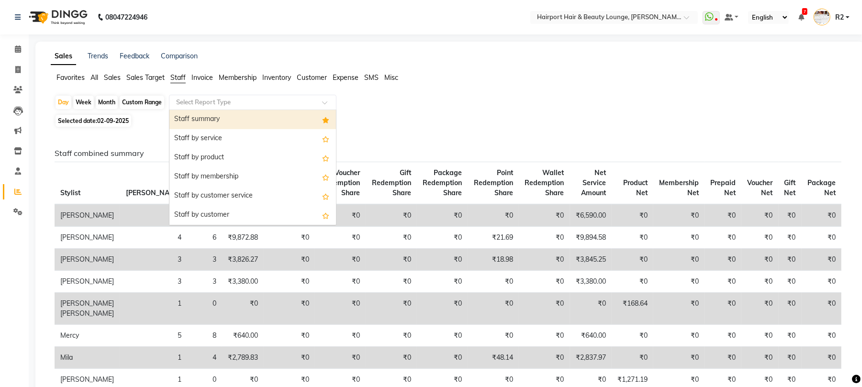
click at [203, 125] on div "Staff summary" at bounding box center [252, 119] width 167 height 19
select select "csv"
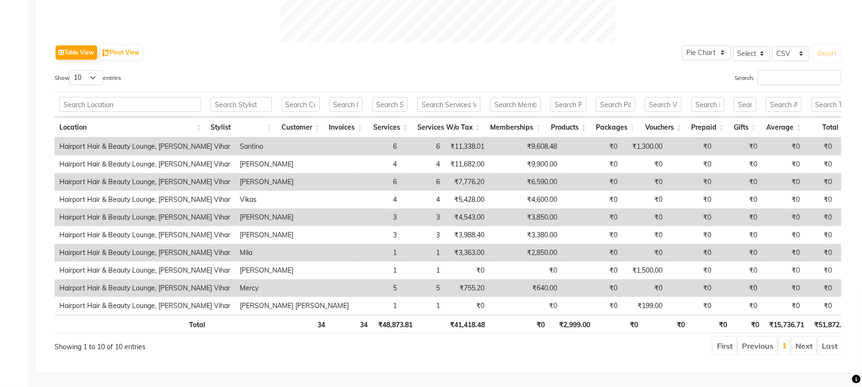
scroll to position [462, 0]
click at [623, 43] on div "Table View Pivot View Pie Chart Bar Chart Select Select CSV PDF Export" at bounding box center [448, 53] width 787 height 20
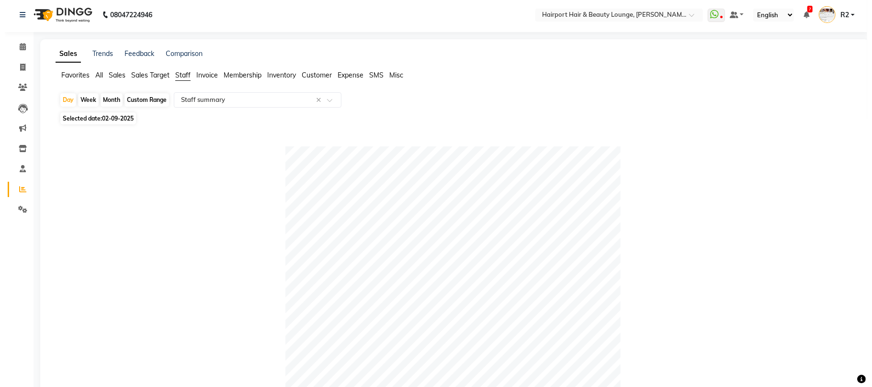
scroll to position [0, 0]
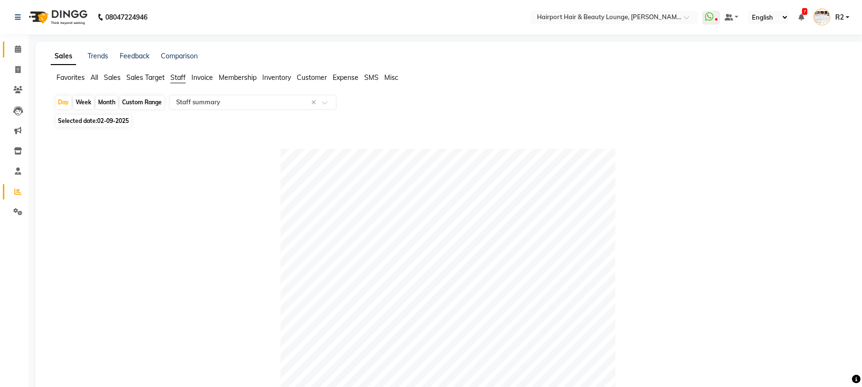
click at [18, 43] on link "Calendar" at bounding box center [14, 50] width 23 height 16
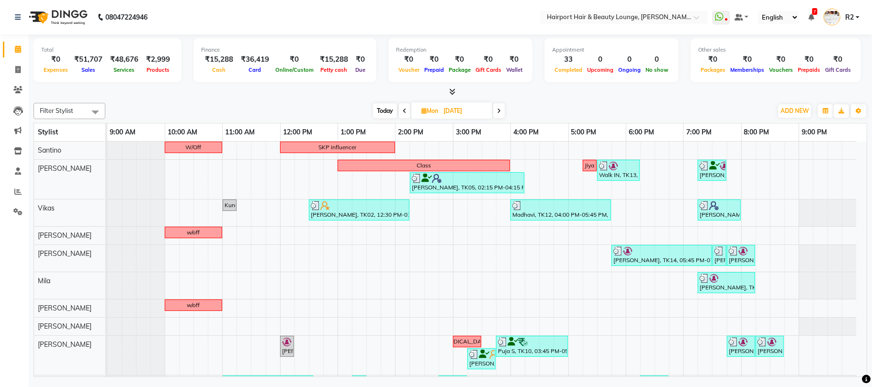
click at [387, 115] on span "Today" at bounding box center [385, 110] width 24 height 15
type input "02-09-2025"
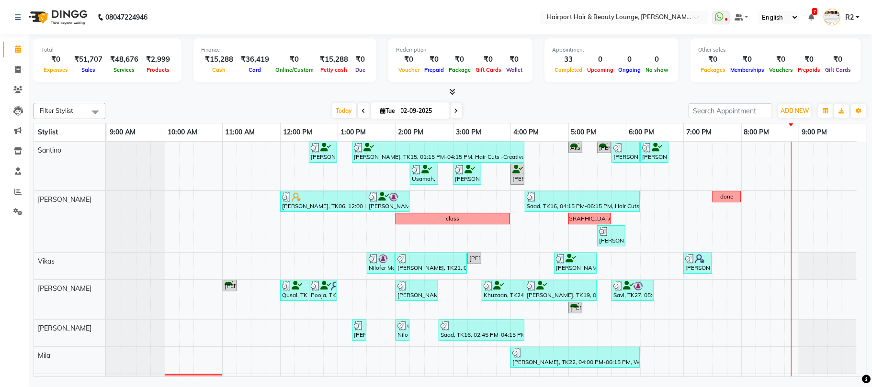
scroll to position [108, 0]
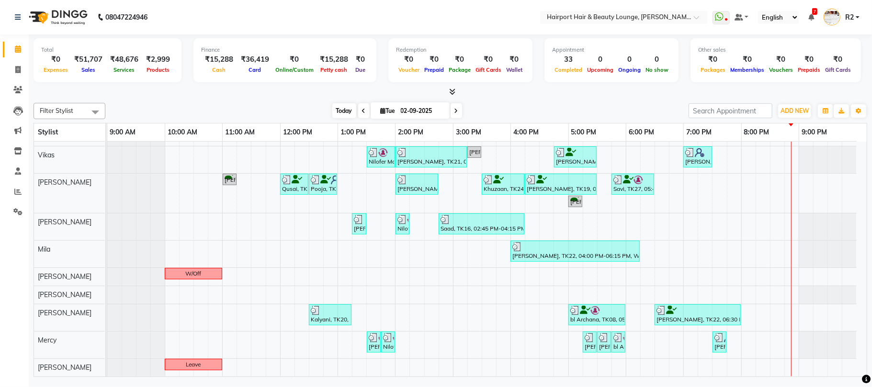
click at [341, 110] on span "Today" at bounding box center [344, 110] width 24 height 15
click at [788, 106] on button "ADD NEW Toggle Dropdown" at bounding box center [794, 110] width 33 height 13
click at [759, 157] on link "Add Expense" at bounding box center [773, 154] width 76 height 12
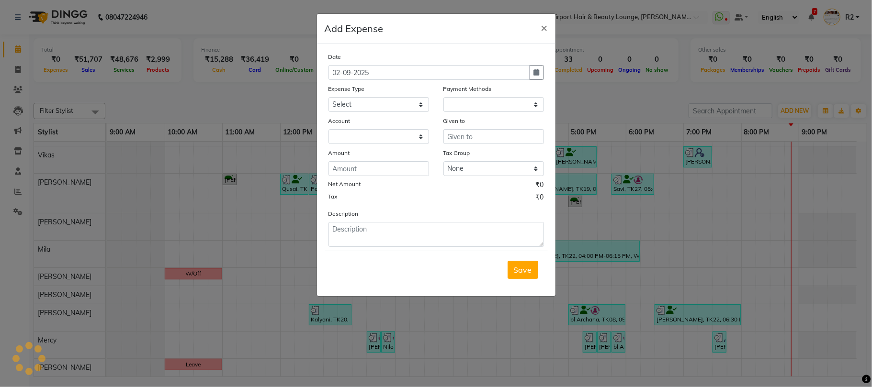
select select "1"
select select "2385"
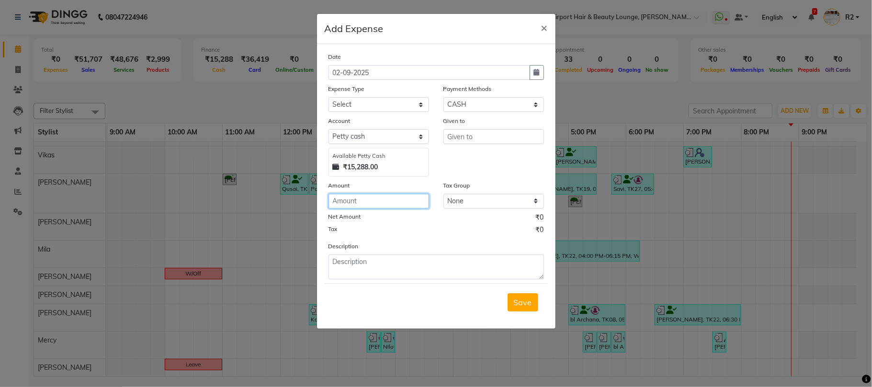
click at [407, 200] on input "number" at bounding box center [378, 201] width 101 height 15
type input "15288"
click at [486, 138] on input "text" at bounding box center [493, 136] width 101 height 15
type input "t"
type input "TOPBOX"
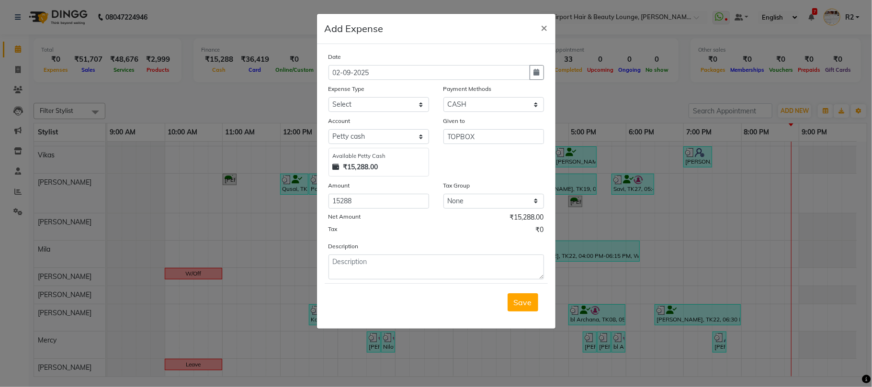
click at [405, 113] on div "Date 02-09-2025 Expense Type Select Cash transfer to bank Cash transfer to hub …" at bounding box center [435, 166] width 215 height 228
click at [406, 101] on select "Select Cash transfer to bank Cash transfer to hub Client Snacks Fuel Incentive …" at bounding box center [378, 104] width 101 height 15
select select "1708"
click at [328, 97] on select "Select Cash transfer to bank Cash transfer to hub Client Snacks Fuel Incentive …" at bounding box center [378, 104] width 101 height 15
click at [428, 262] on textarea at bounding box center [435, 267] width 215 height 25
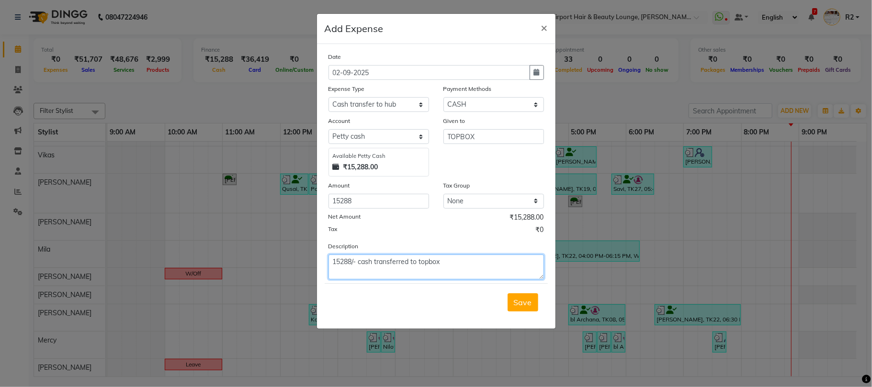
click at [427, 261] on textarea "15288/- cash transferred to topbox" at bounding box center [435, 267] width 215 height 25
type textarea "15288/- cash transferred to topbox"
click at [523, 304] on span "Save" at bounding box center [523, 303] width 18 height 10
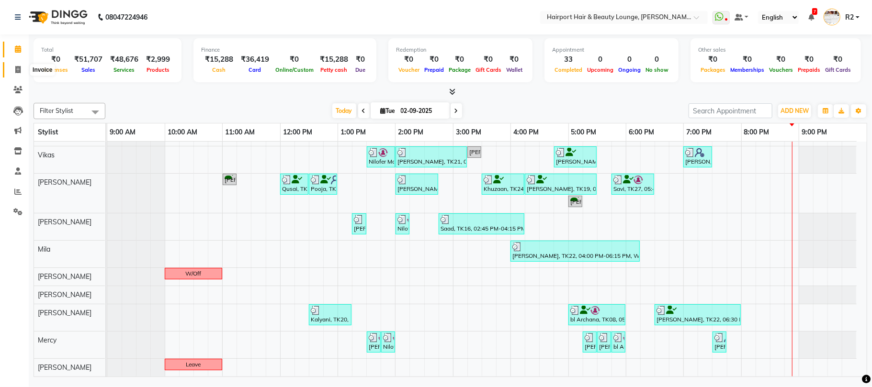
click at [20, 65] on span at bounding box center [18, 70] width 17 height 11
select select "622"
select select "service"
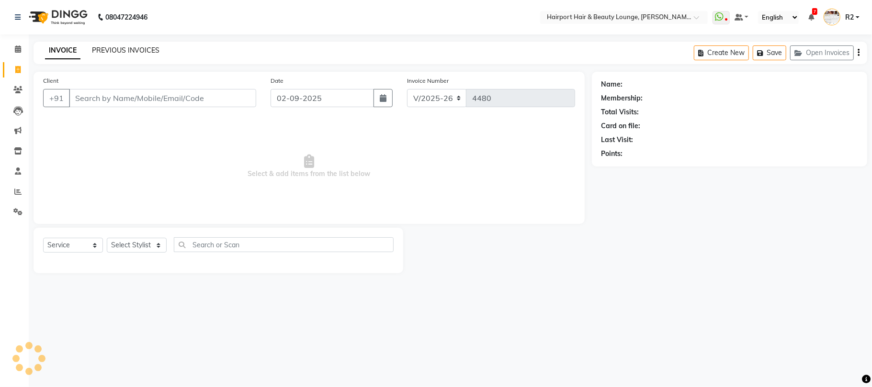
click at [148, 50] on link "PREVIOUS INVOICES" at bounding box center [126, 50] width 68 height 9
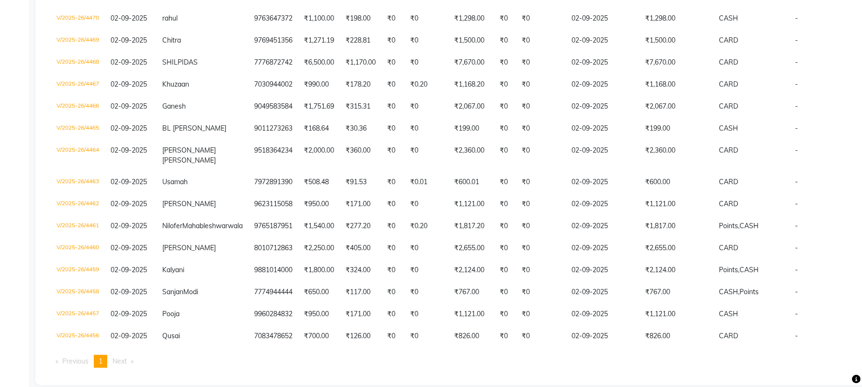
scroll to position [371, 0]
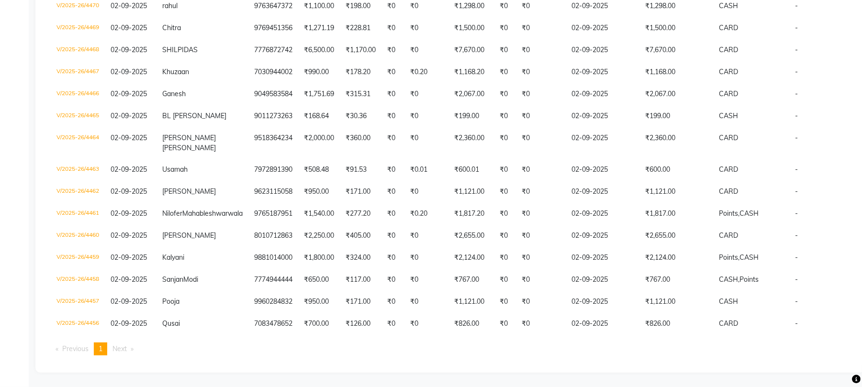
click at [14, 240] on div "Calendar Invoice Clients Leads Marketing Inventory Staff Reports Settings Compl…" at bounding box center [64, 17] width 129 height 711
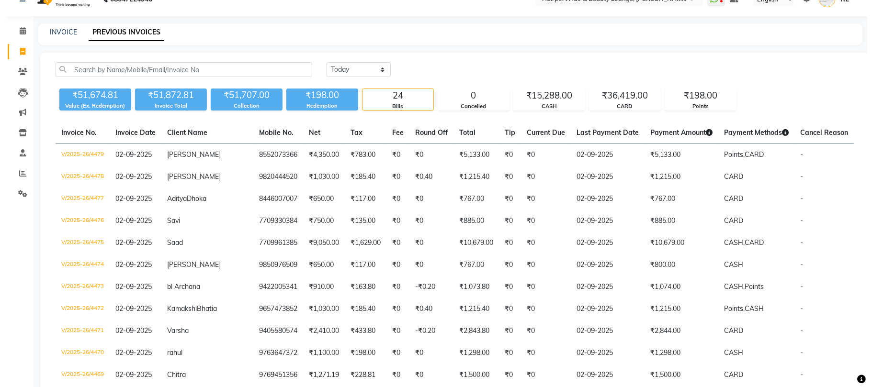
scroll to position [0, 0]
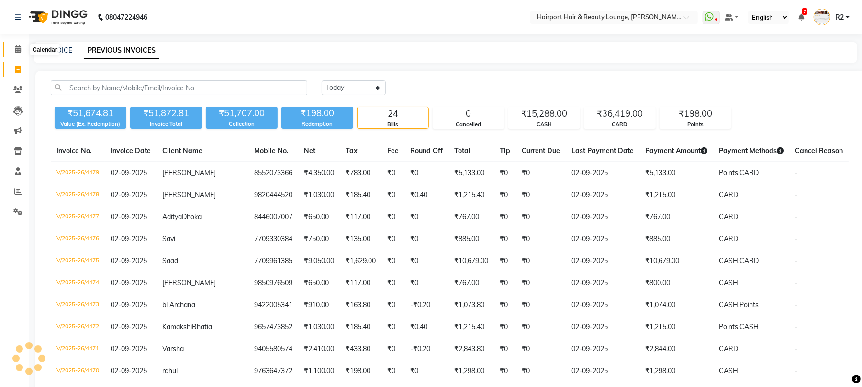
click at [23, 54] on span at bounding box center [18, 49] width 17 height 11
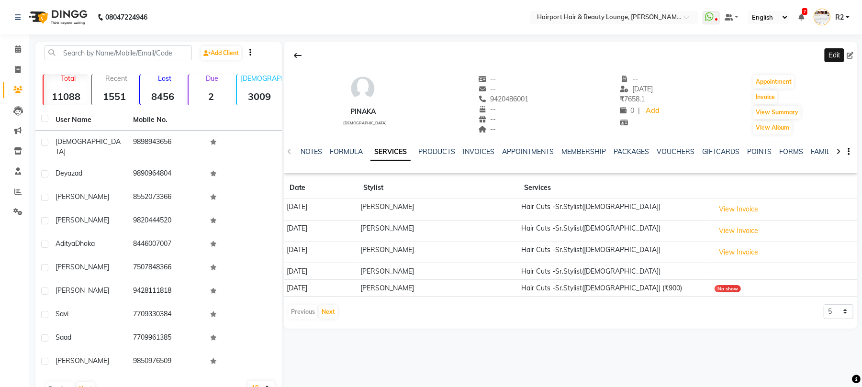
click at [849, 56] on icon at bounding box center [850, 55] width 7 height 7
select select "22"
select select "female"
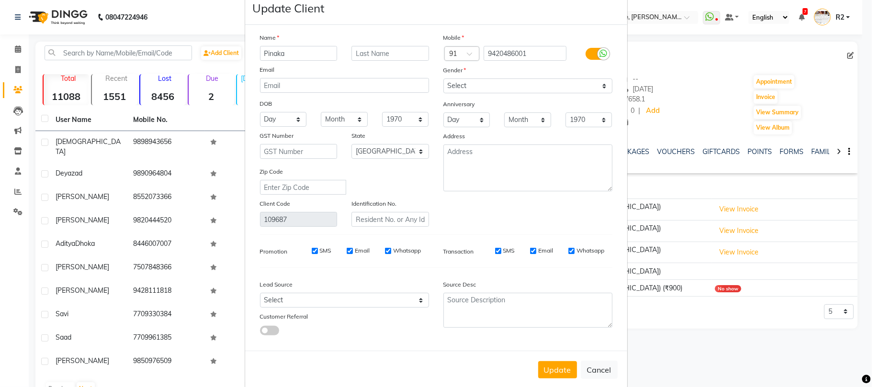
scroll to position [35, 0]
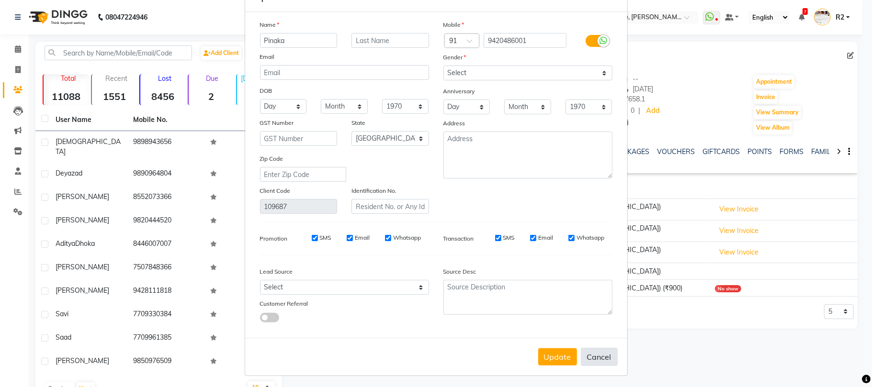
click at [590, 353] on button "Cancel" at bounding box center [599, 357] width 37 height 18
select select
select select "null"
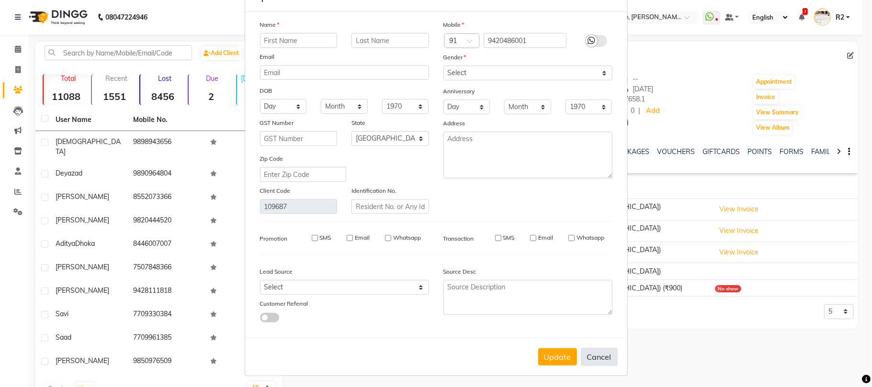
select select
checkbox input "false"
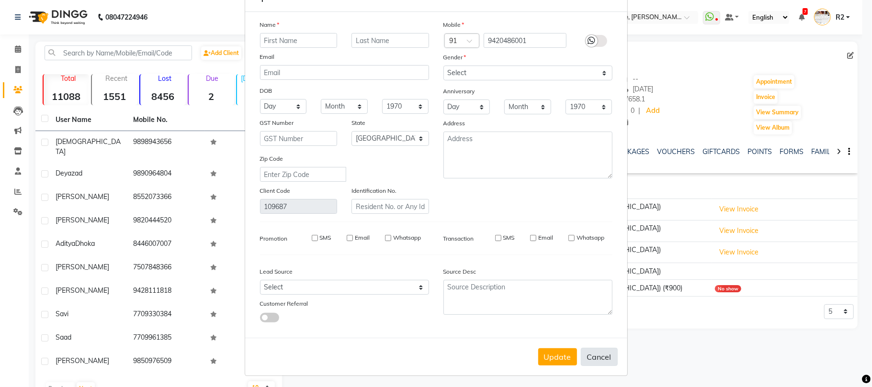
checkbox input "false"
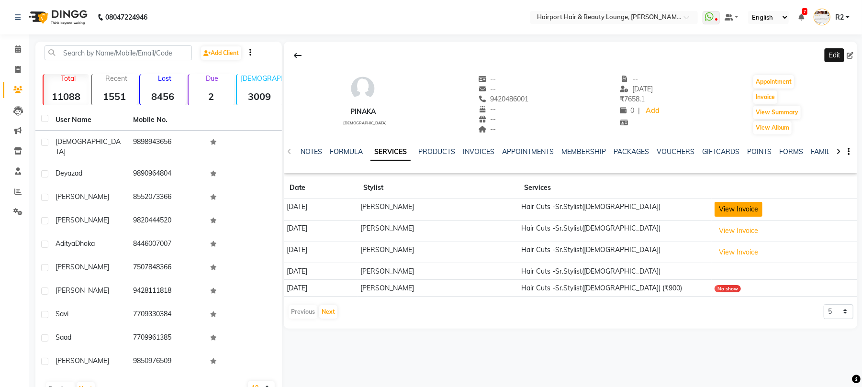
click at [726, 212] on button "View Invoice" at bounding box center [739, 209] width 48 height 15
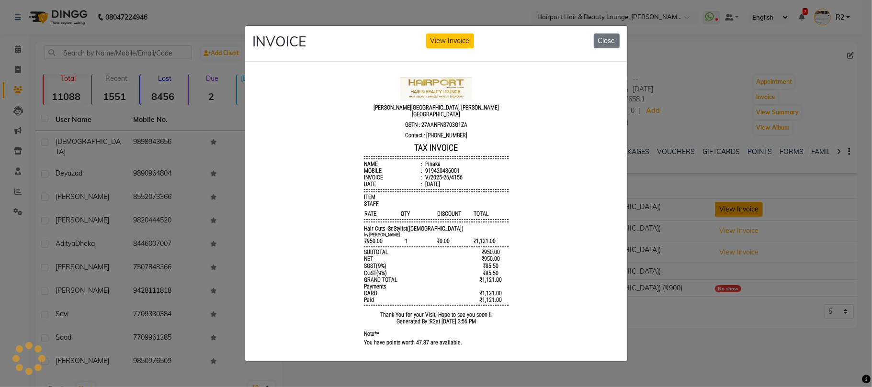
scroll to position [0, 0]
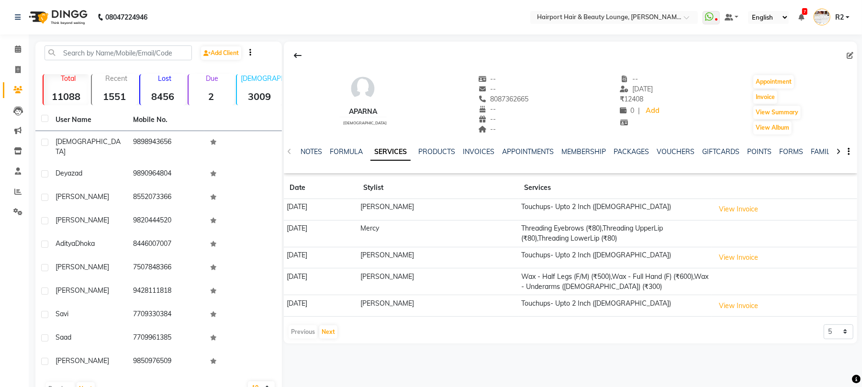
click at [847, 56] on icon at bounding box center [850, 55] width 7 height 7
select select "22"
select select "female"
select select "10261"
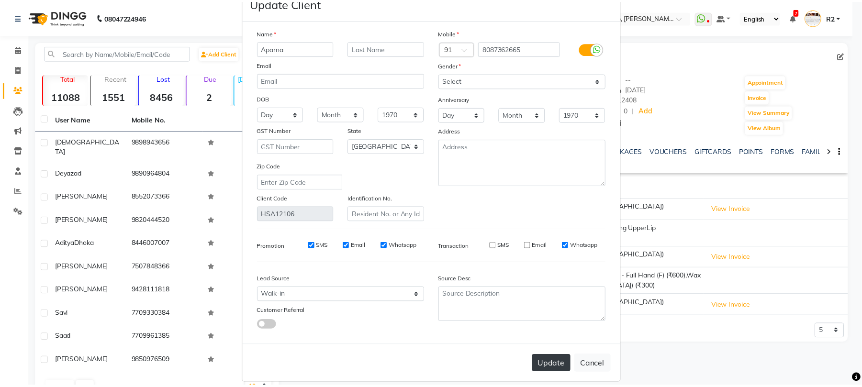
scroll to position [35, 0]
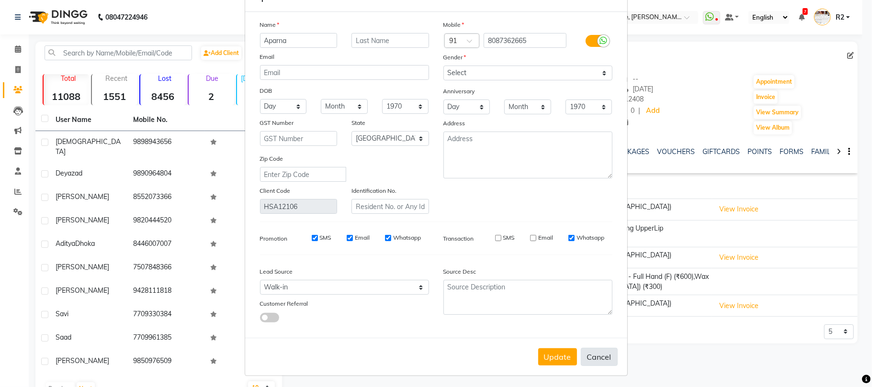
click at [585, 360] on button "Cancel" at bounding box center [599, 357] width 37 height 18
select select
select select "null"
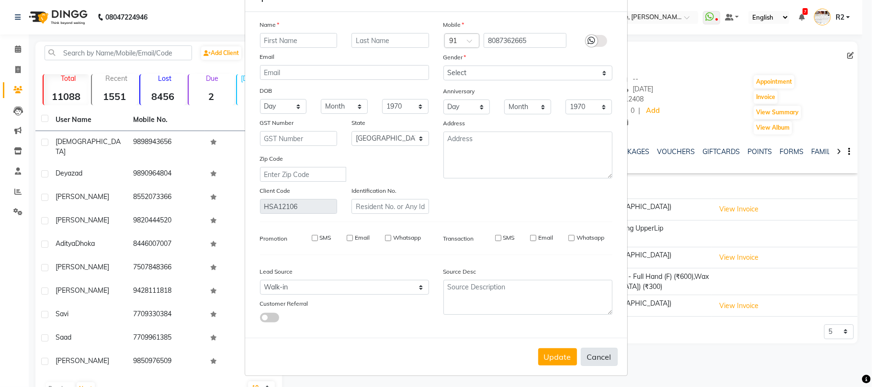
select select
checkbox input "false"
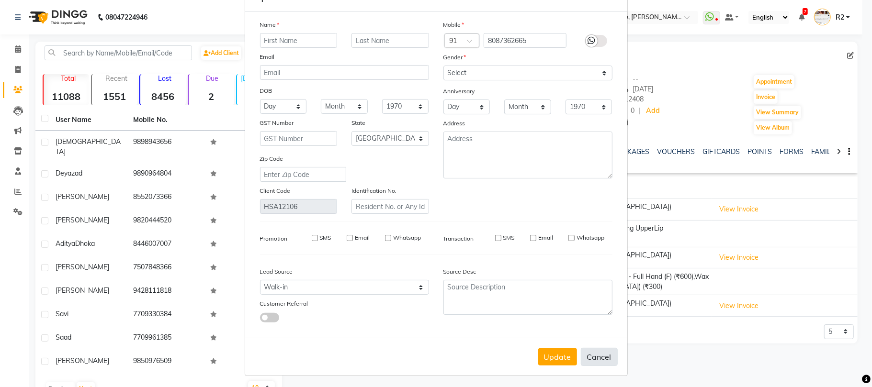
checkbox input "false"
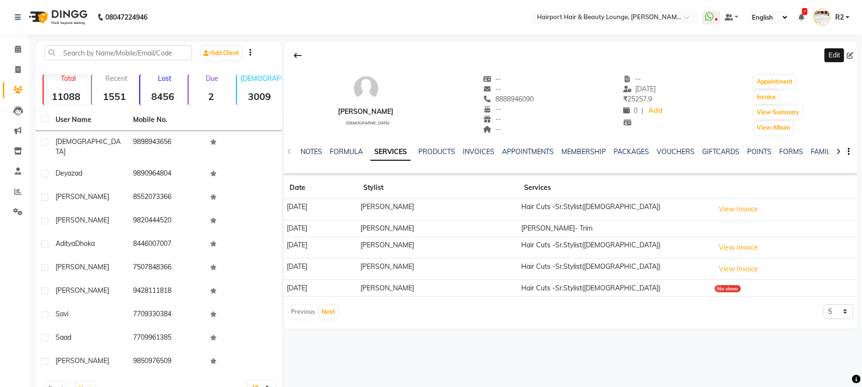
click at [849, 56] on icon at bounding box center [850, 55] width 7 height 7
select select "22"
select select "[DEMOGRAPHIC_DATA]"
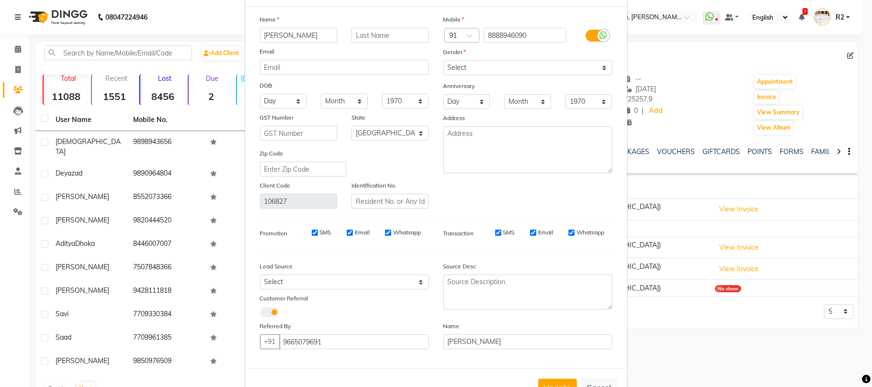
scroll to position [72, 0]
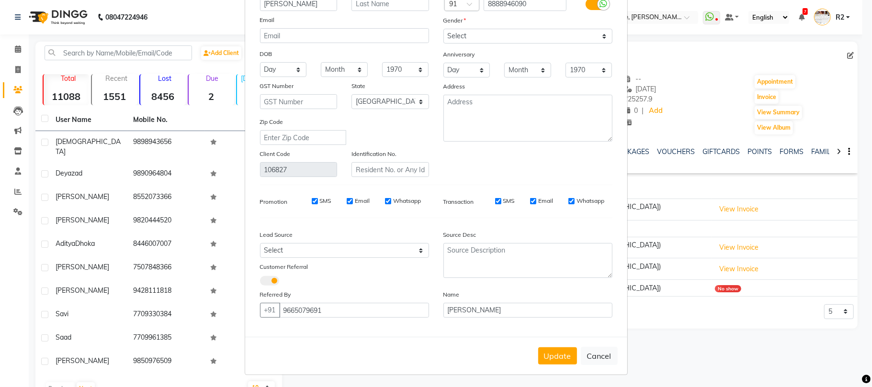
drag, startPoint x: 590, startPoint y: 349, endPoint x: 615, endPoint y: 332, distance: 29.3
click at [593, 349] on button "Cancel" at bounding box center [599, 356] width 37 height 18
select select
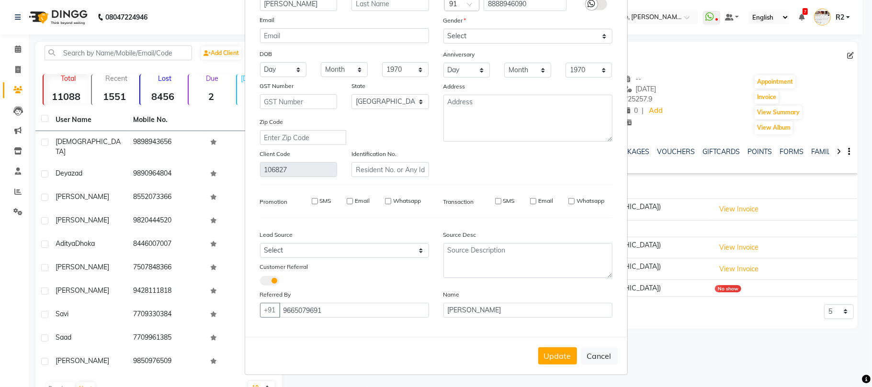
select select "null"
select select
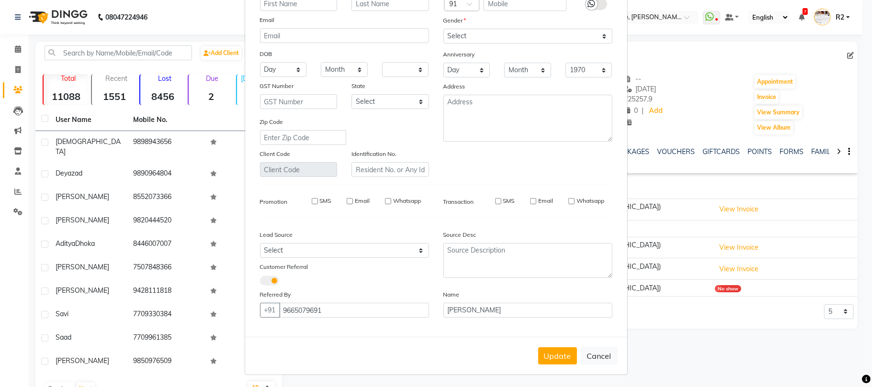
checkbox input "false"
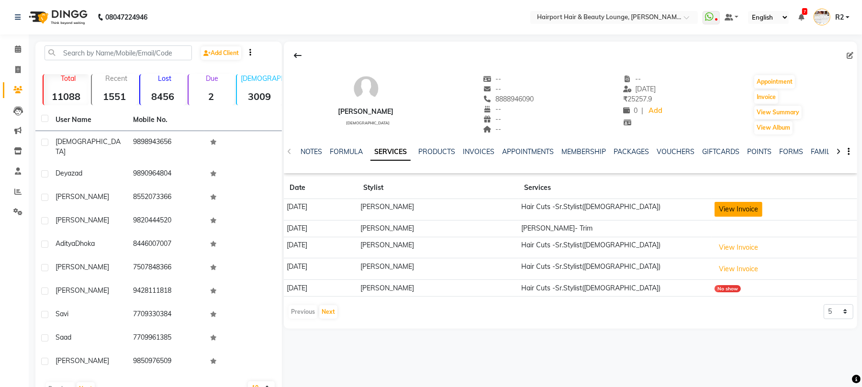
click at [731, 212] on button "View Invoice" at bounding box center [739, 209] width 48 height 15
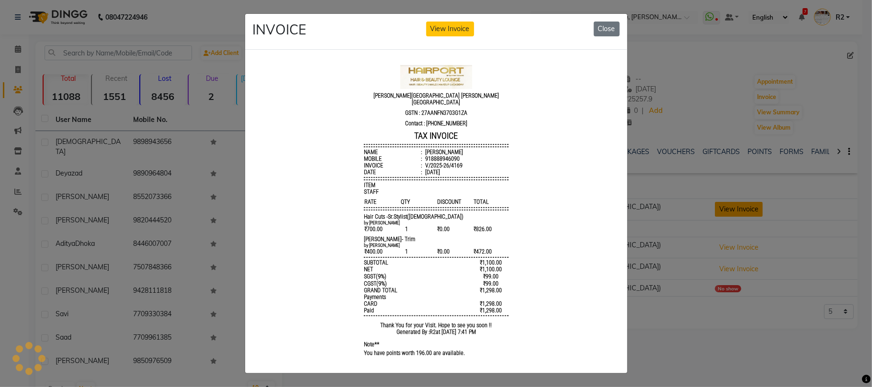
scroll to position [0, 0]
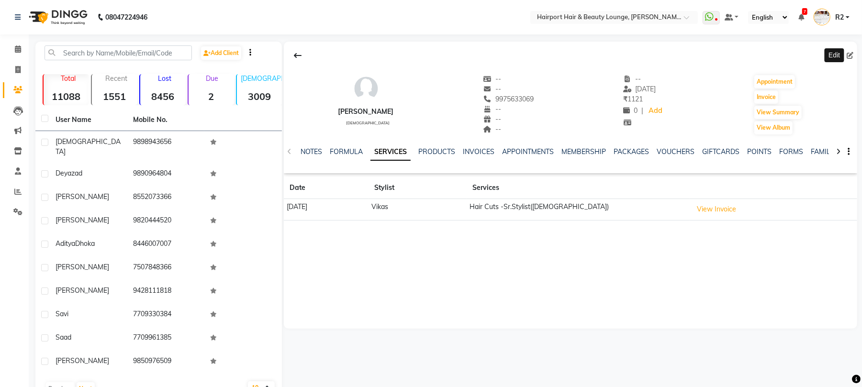
click at [853, 55] on icon at bounding box center [850, 55] width 7 height 7
select select "22"
select select "[DEMOGRAPHIC_DATA]"
select select "10262"
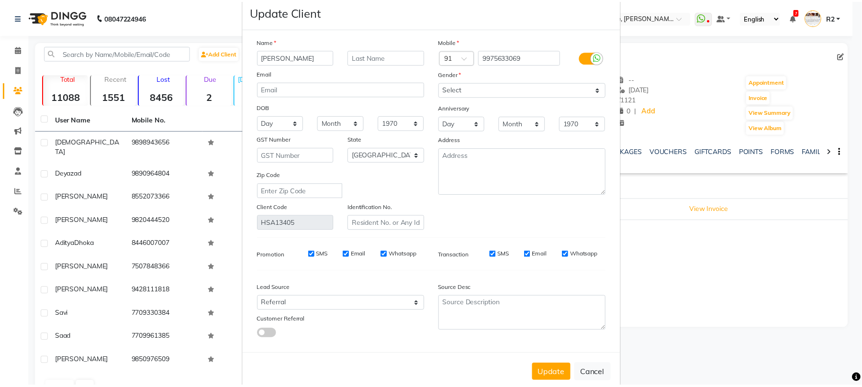
scroll to position [35, 0]
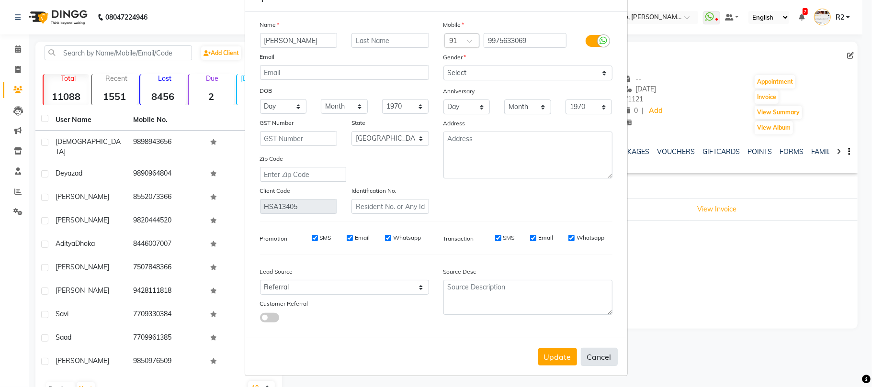
click at [593, 357] on button "Cancel" at bounding box center [599, 357] width 37 height 18
select select
select select "null"
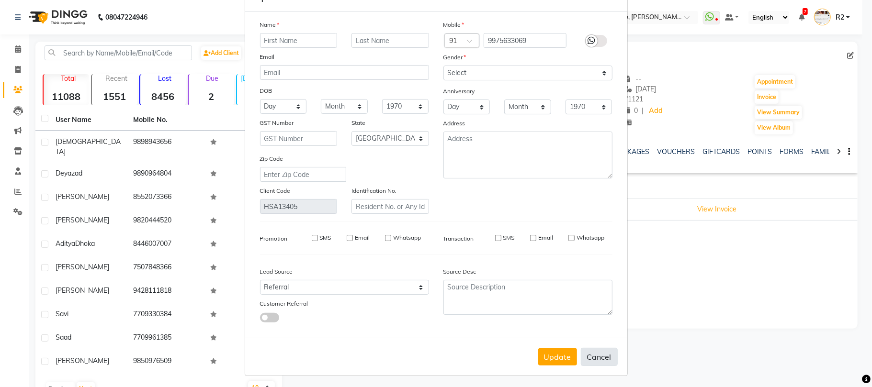
select select
checkbox input "false"
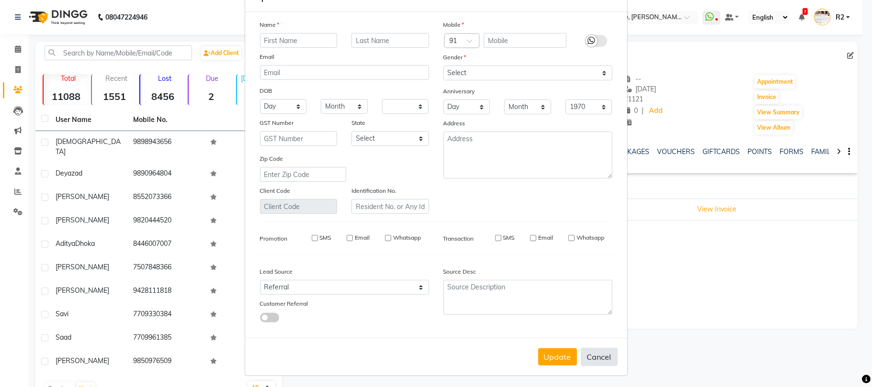
checkbox input "false"
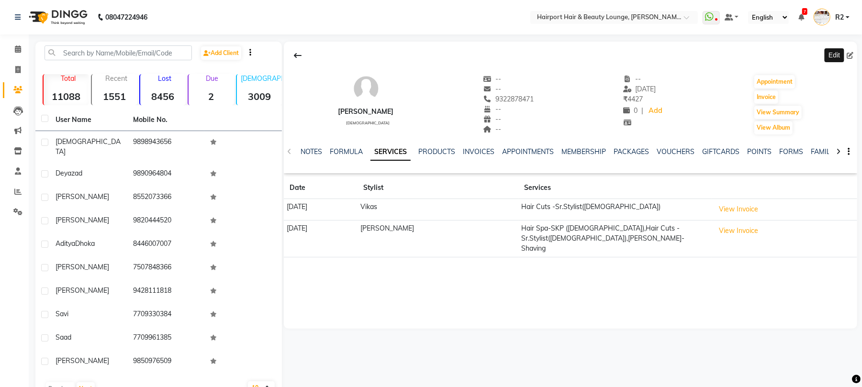
click at [852, 52] on icon at bounding box center [850, 55] width 7 height 7
select select "22"
select select "male"
select select "10261"
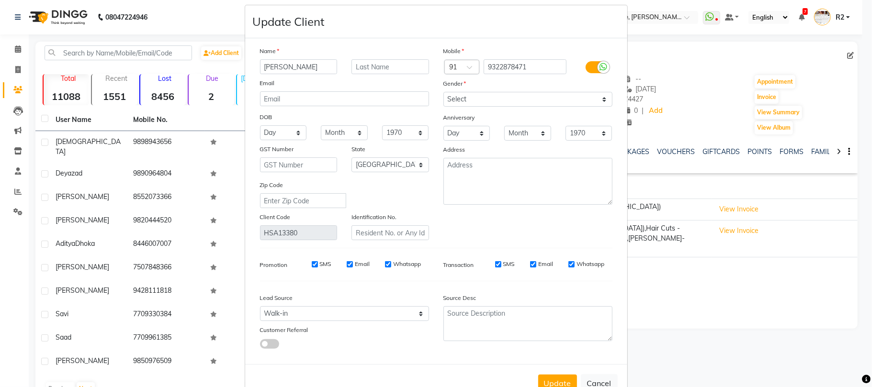
scroll to position [35, 0]
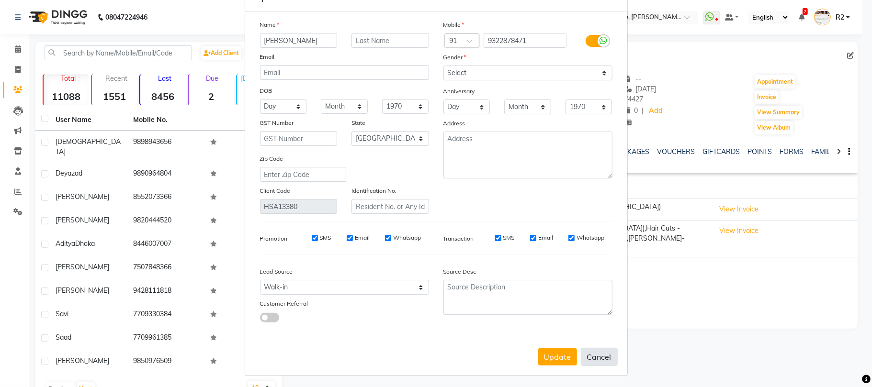
click at [596, 360] on button "Cancel" at bounding box center [599, 357] width 37 height 18
select select
select select "null"
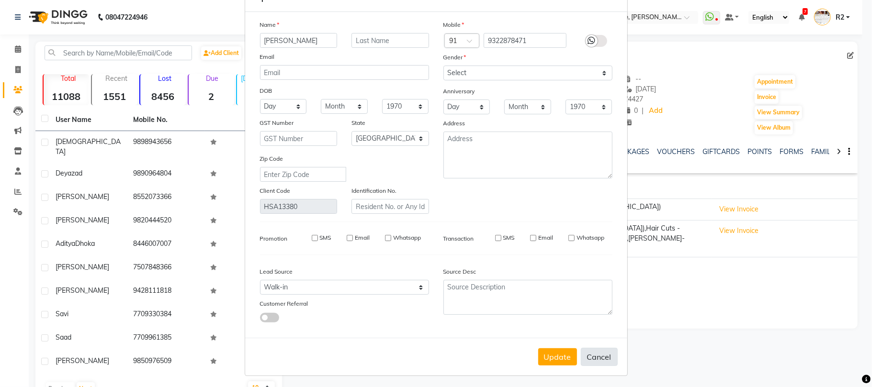
select select
checkbox input "false"
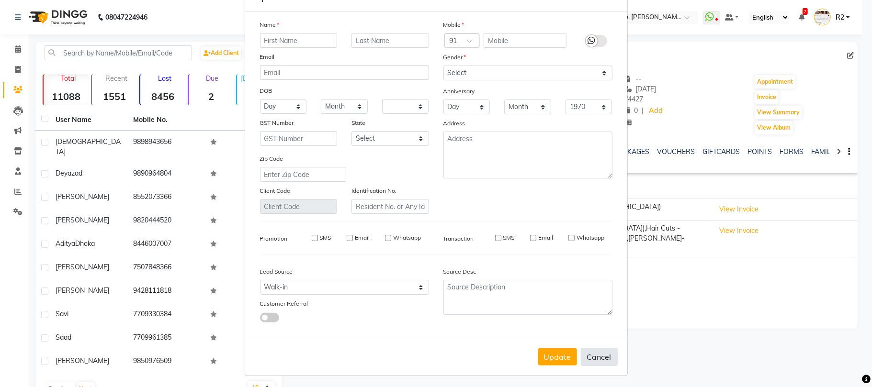
checkbox input "false"
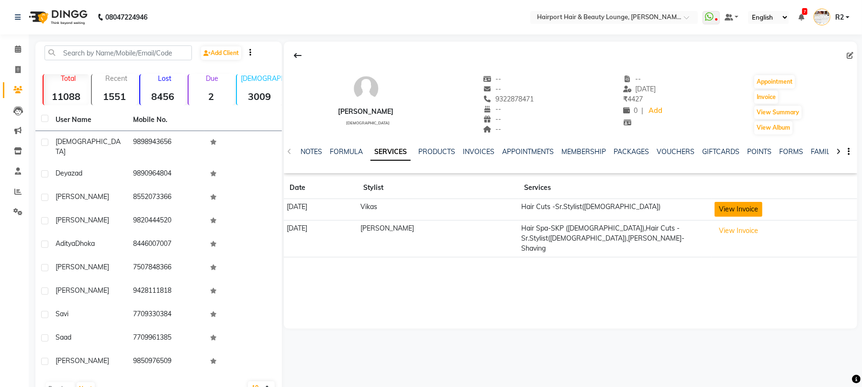
click at [715, 212] on button "View Invoice" at bounding box center [739, 209] width 48 height 15
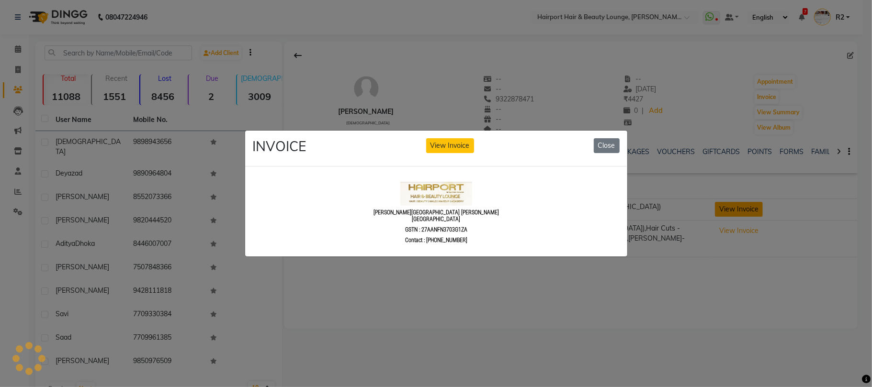
scroll to position [0, 0]
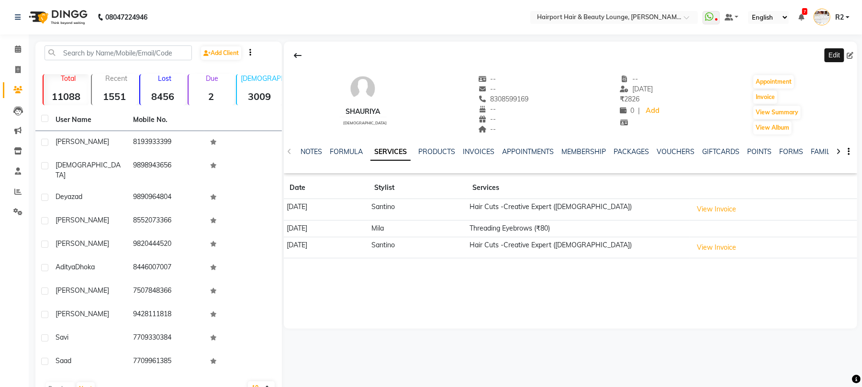
click at [852, 56] on icon at bounding box center [850, 55] width 7 height 7
select select "22"
select select "[DEMOGRAPHIC_DATA]"
select select "10262"
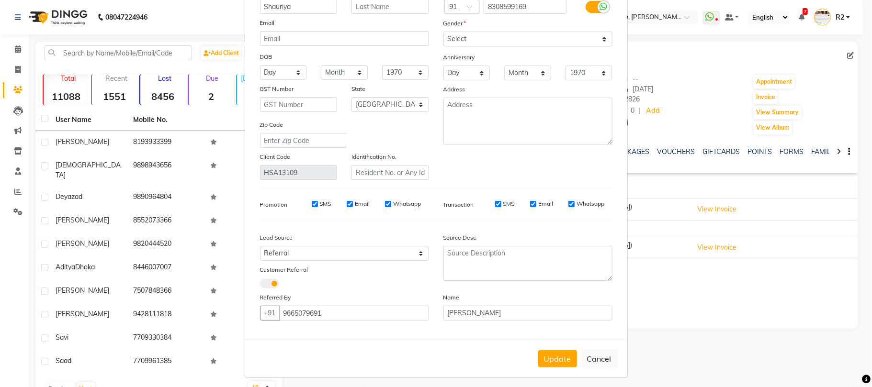
scroll to position [72, 0]
click at [592, 353] on button "Cancel" at bounding box center [599, 356] width 37 height 18
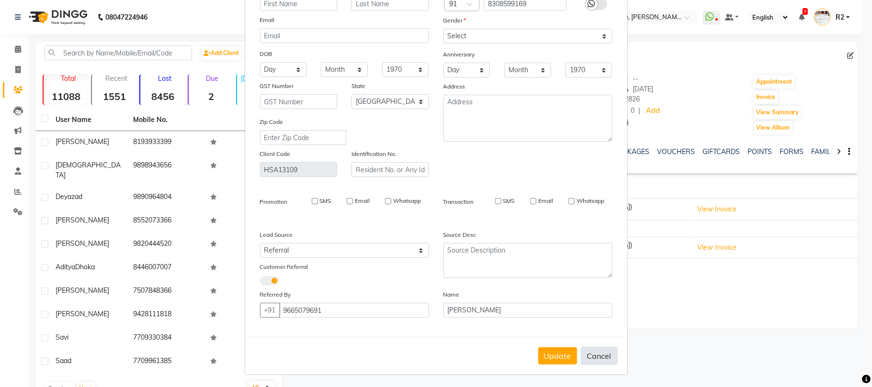
select select
select select "null"
select select
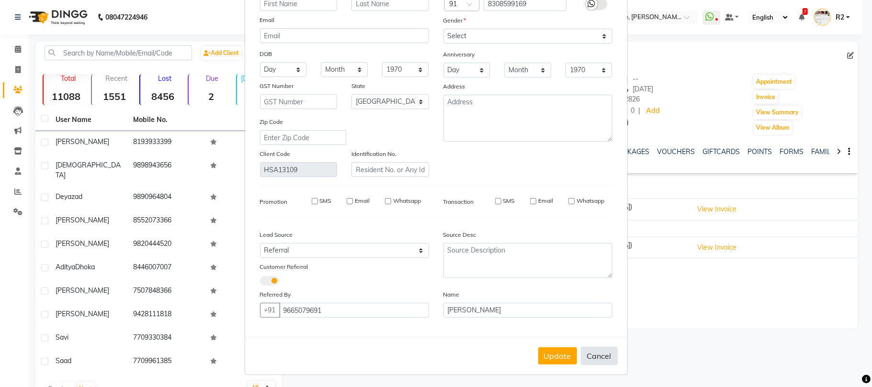
select select
checkbox input "false"
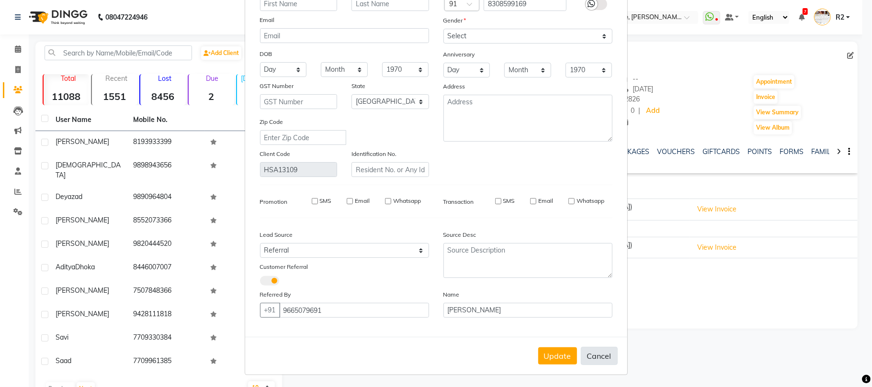
checkbox input "false"
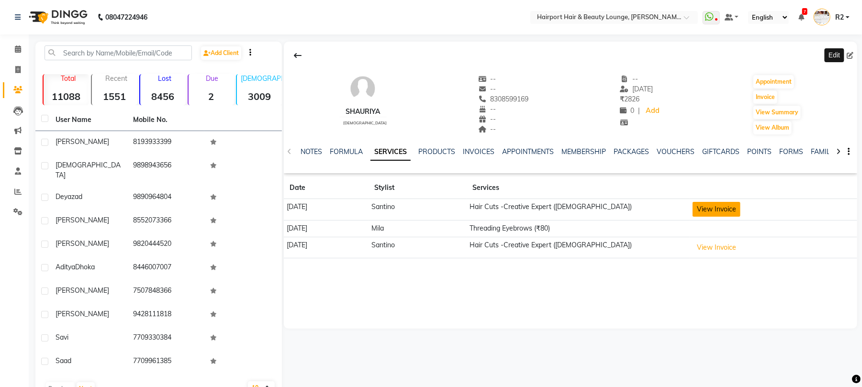
click at [732, 209] on button "View Invoice" at bounding box center [717, 209] width 48 height 15
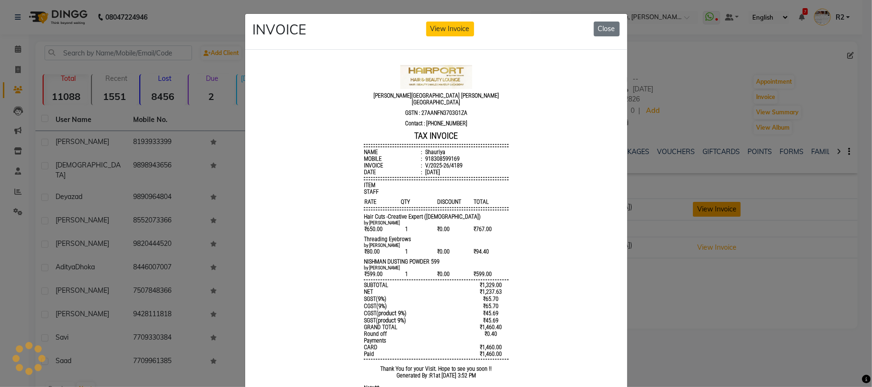
scroll to position [0, 0]
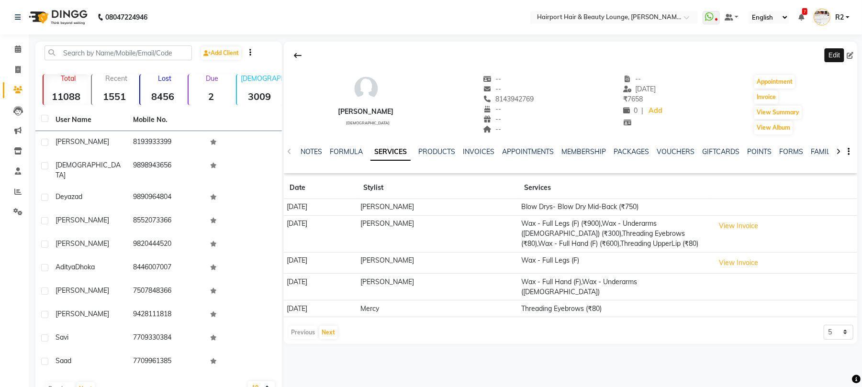
click at [851, 55] on icon at bounding box center [850, 55] width 7 height 7
select select "22"
select select "[DEMOGRAPHIC_DATA]"
select select "10261"
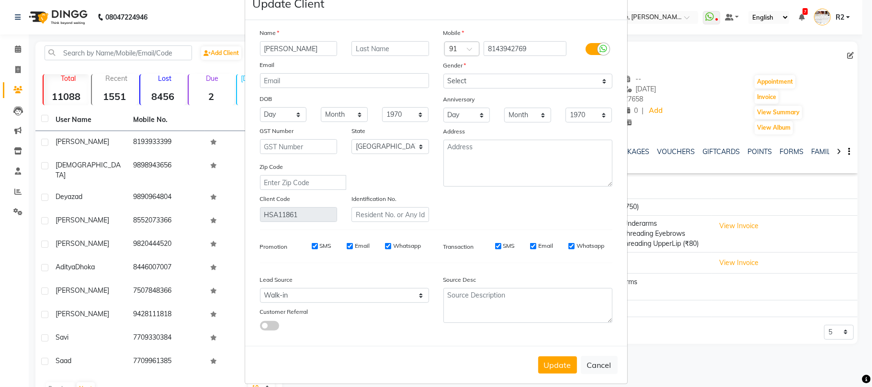
scroll to position [35, 0]
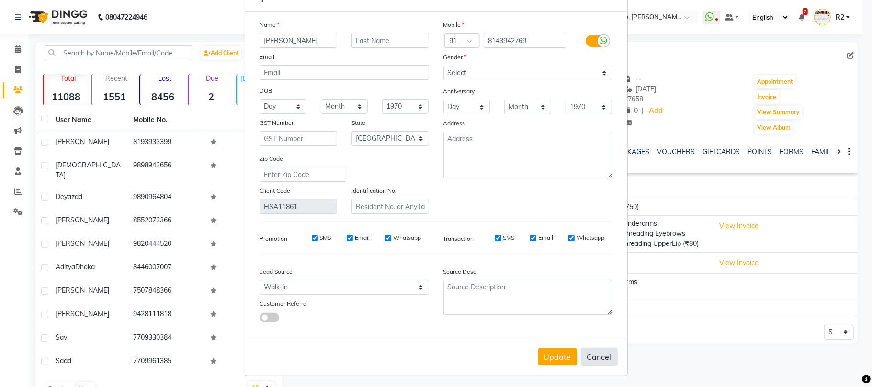
click at [590, 355] on button "Cancel" at bounding box center [599, 357] width 37 height 18
select select
select select "null"
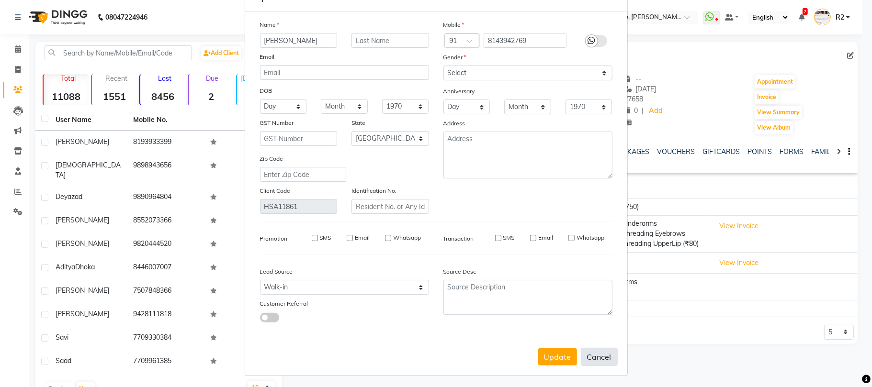
select select
checkbox input "false"
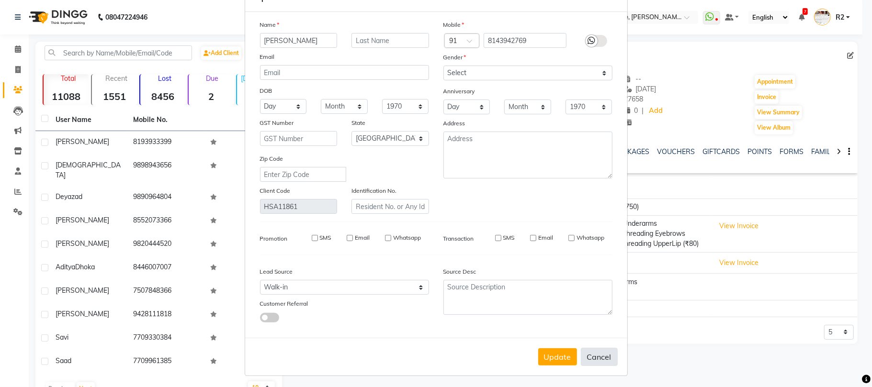
checkbox input "false"
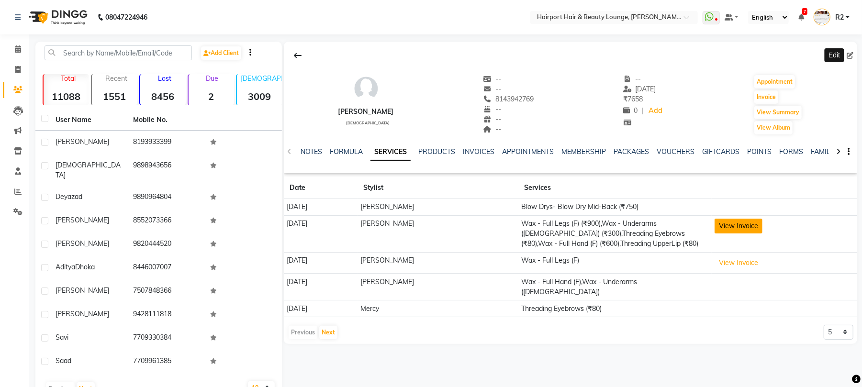
click at [736, 221] on button "View Invoice" at bounding box center [739, 226] width 48 height 15
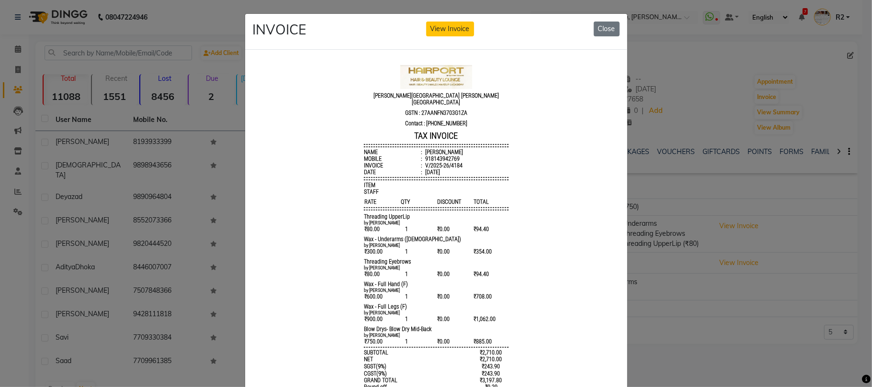
scroll to position [111, 0]
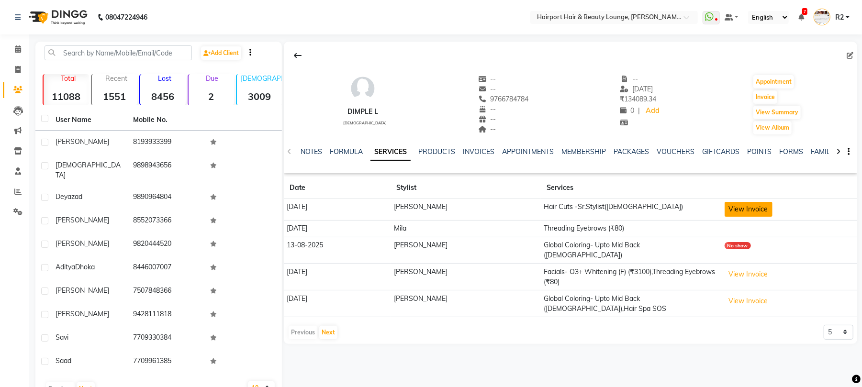
click at [731, 208] on button "View Invoice" at bounding box center [749, 209] width 48 height 15
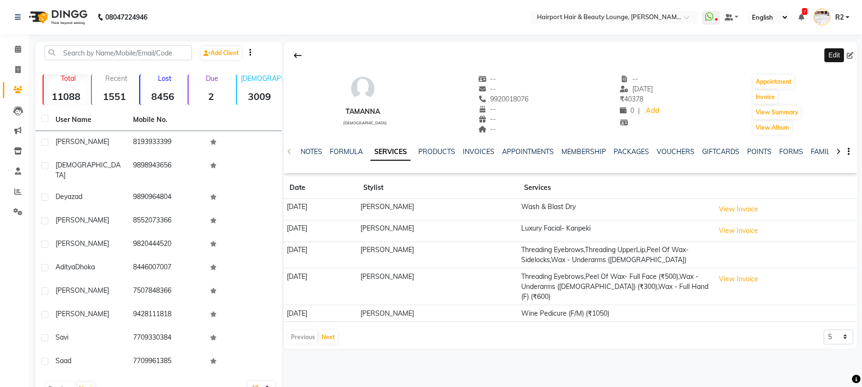
click at [853, 54] on icon at bounding box center [850, 55] width 7 height 7
select select "22"
select select "[DEMOGRAPHIC_DATA]"
select select "10261"
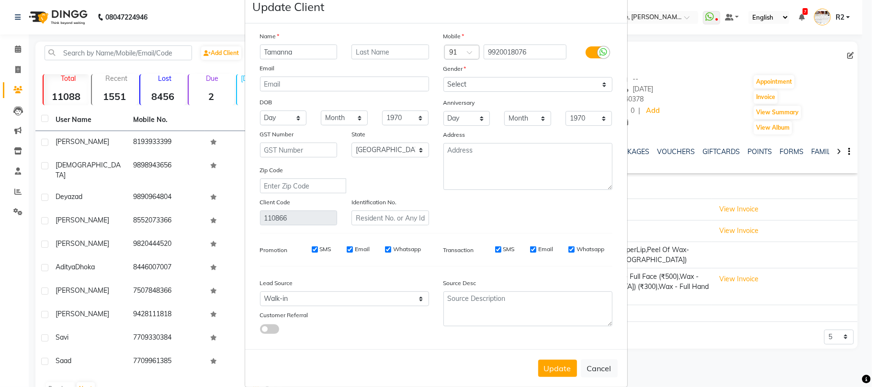
scroll to position [35, 0]
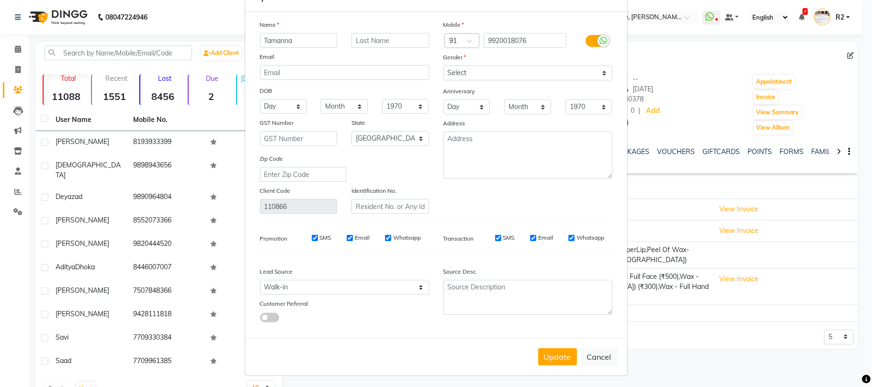
drag, startPoint x: 602, startPoint y: 351, endPoint x: 636, endPoint y: 326, distance: 42.7
click at [602, 351] on button "Cancel" at bounding box center [599, 357] width 37 height 18
select select
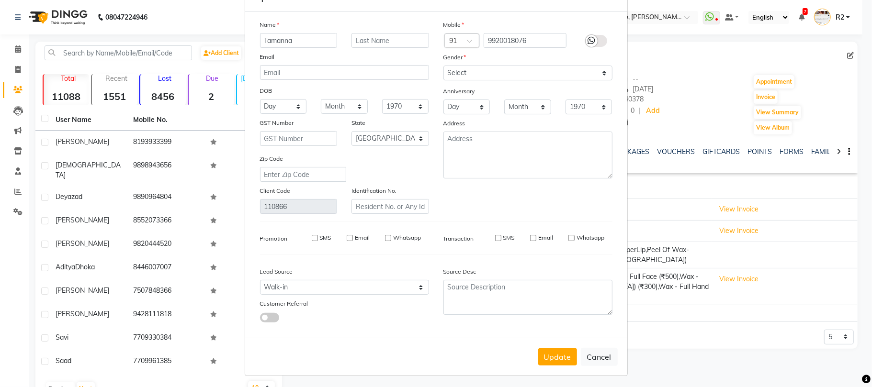
select select "null"
select select
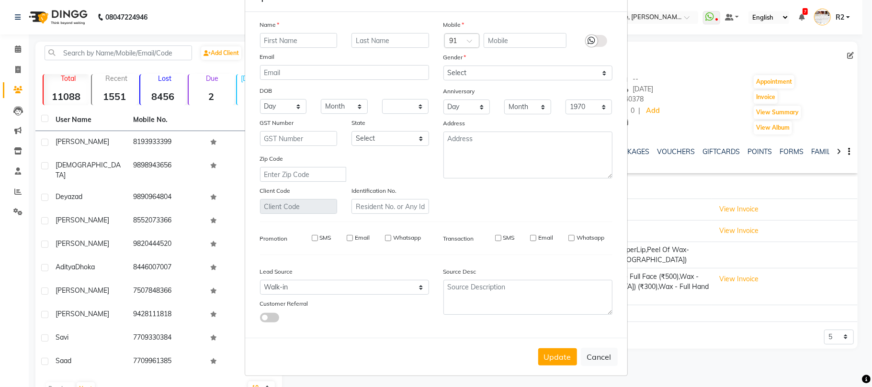
checkbox input "false"
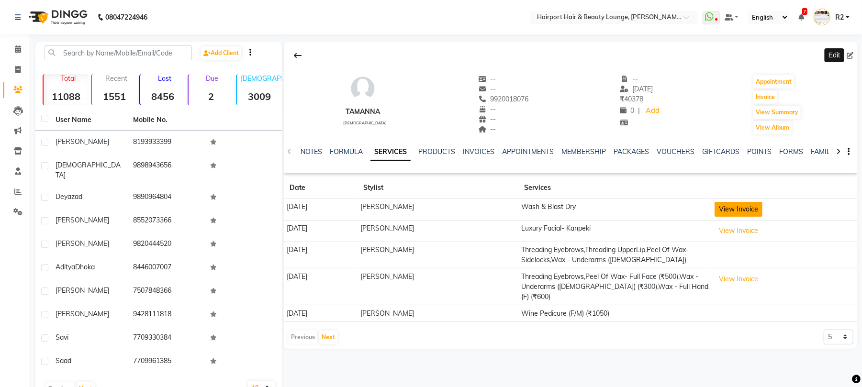
click at [740, 206] on button "View Invoice" at bounding box center [739, 209] width 48 height 15
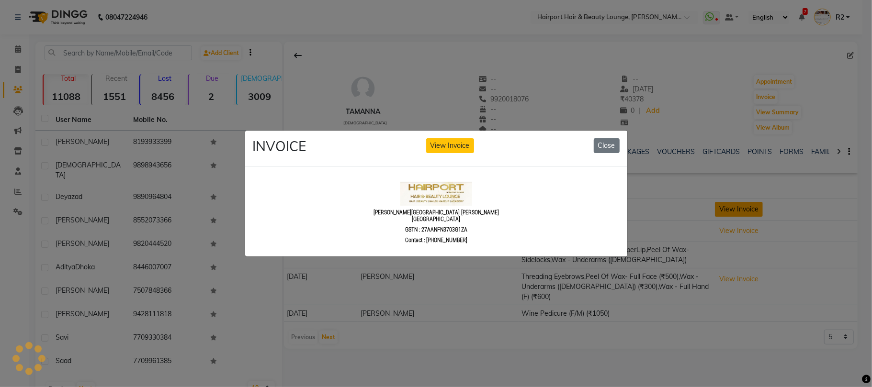
scroll to position [0, 0]
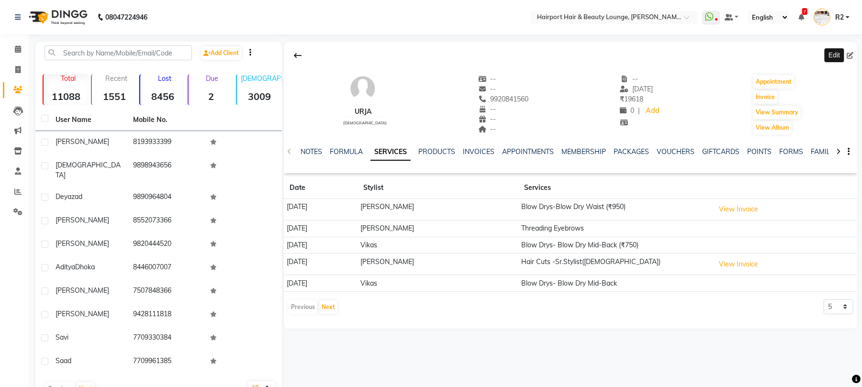
click at [849, 51] on span at bounding box center [852, 56] width 11 height 10
click at [847, 56] on icon at bounding box center [850, 55] width 7 height 7
select select "22"
select select "[DEMOGRAPHIC_DATA]"
select select "10262"
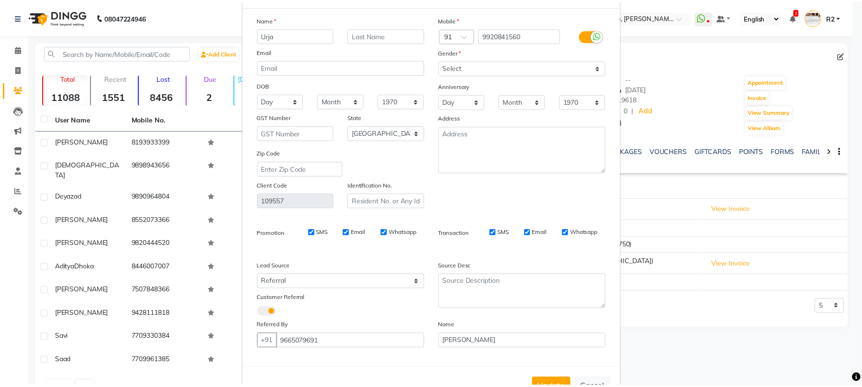
scroll to position [72, 0]
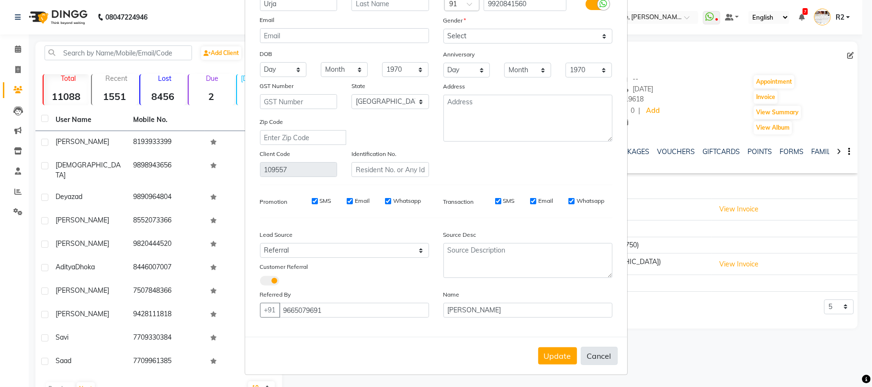
click at [600, 352] on button "Cancel" at bounding box center [599, 356] width 37 height 18
select select
select select "null"
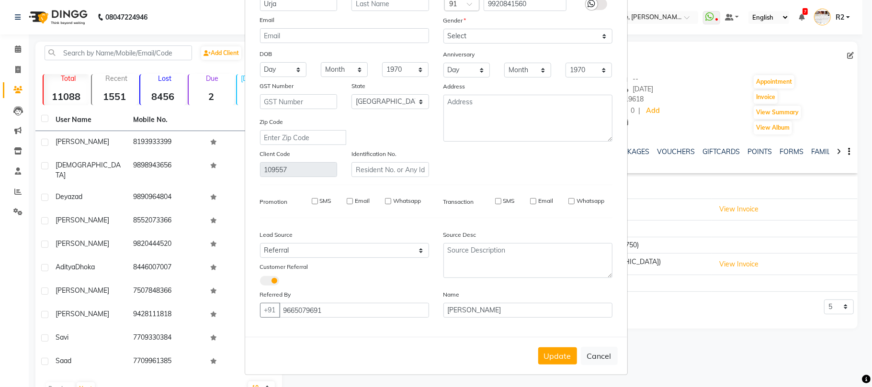
select select
checkbox input "false"
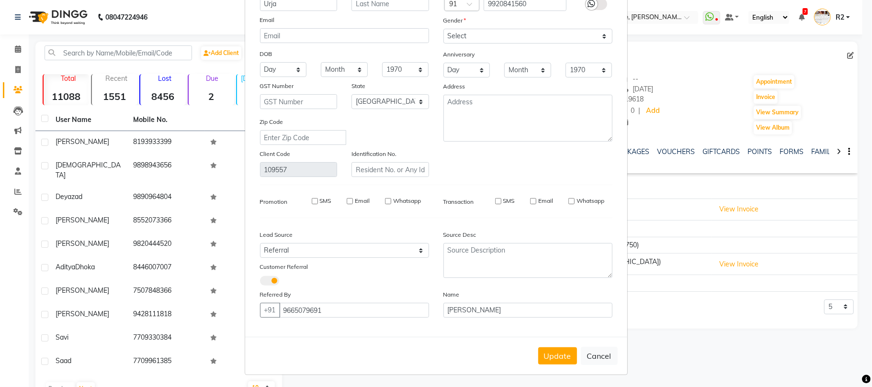
checkbox input "false"
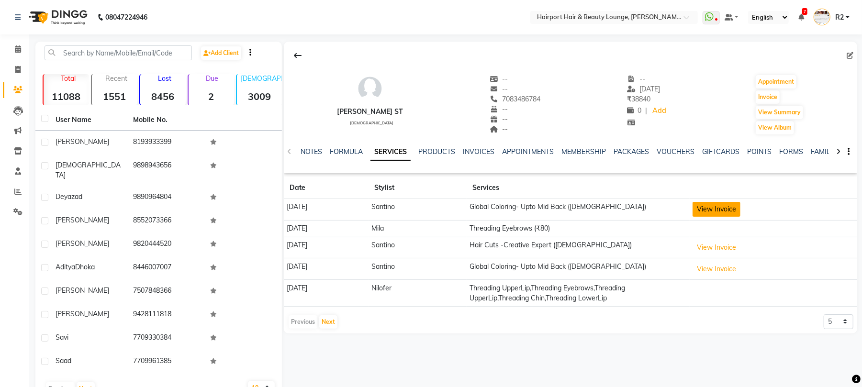
click at [720, 203] on button "View Invoice" at bounding box center [717, 209] width 48 height 15
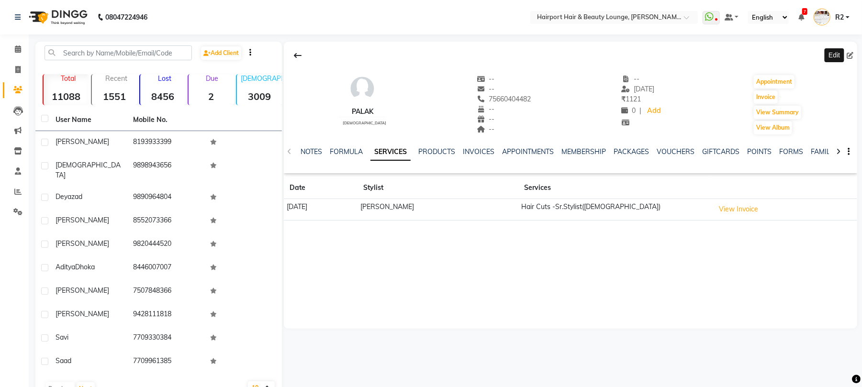
click at [851, 52] on icon at bounding box center [850, 55] width 7 height 7
select select "22"
select select "[DEMOGRAPHIC_DATA]"
select select "10261"
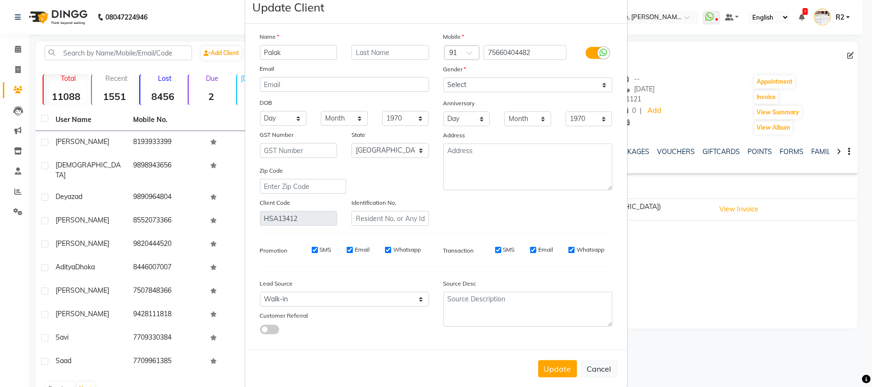
scroll to position [35, 0]
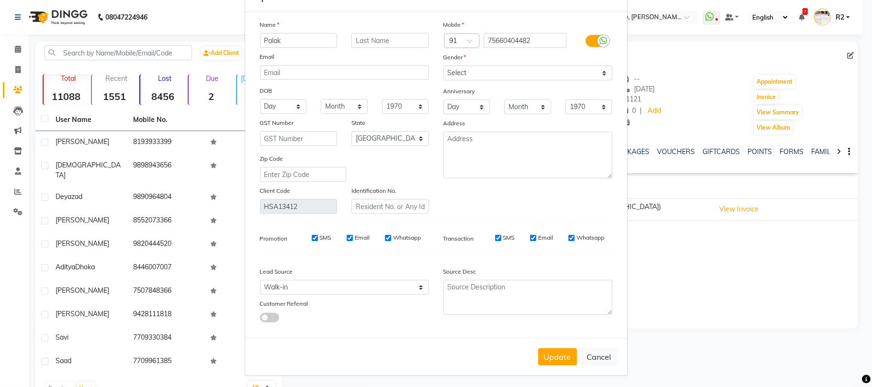
click at [592, 351] on button "Cancel" at bounding box center [599, 357] width 37 height 18
select select
select select "null"
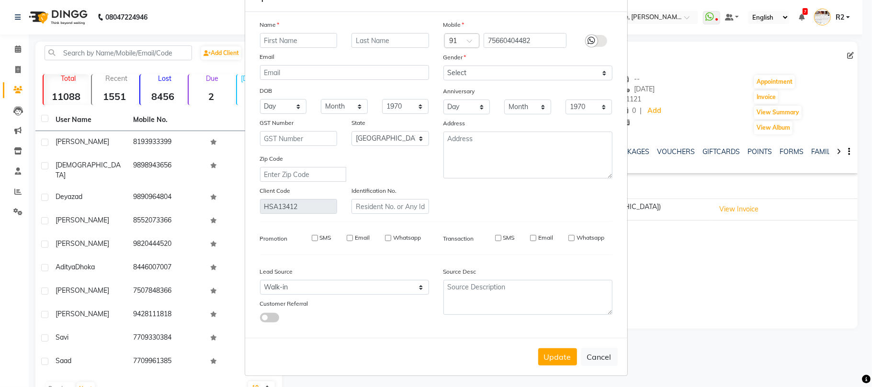
select select
checkbox input "false"
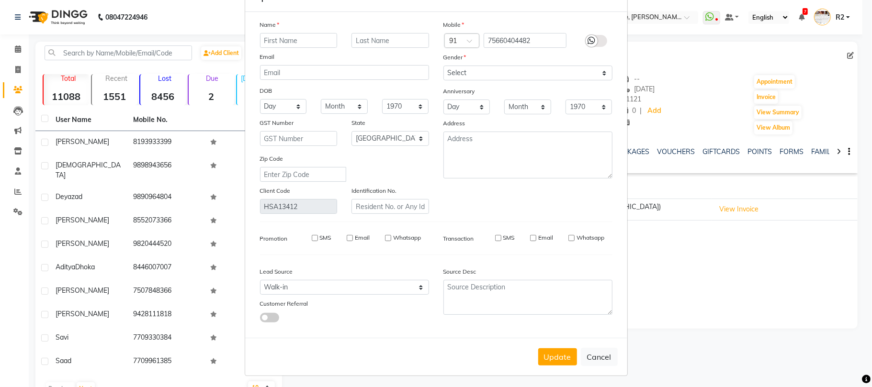
checkbox input "false"
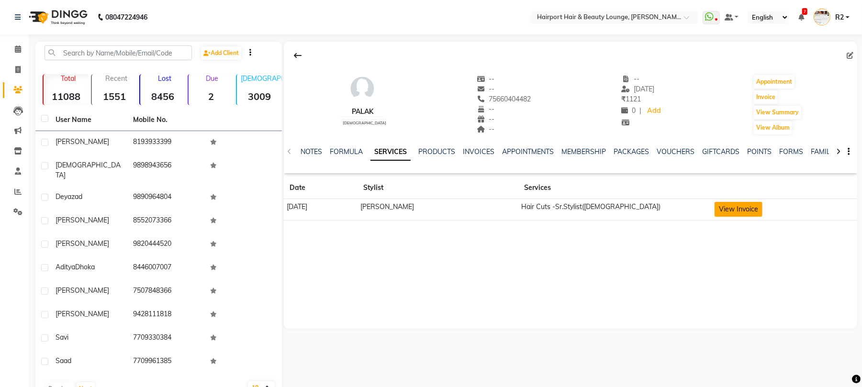
click at [728, 203] on button "View Invoice" at bounding box center [739, 209] width 48 height 15
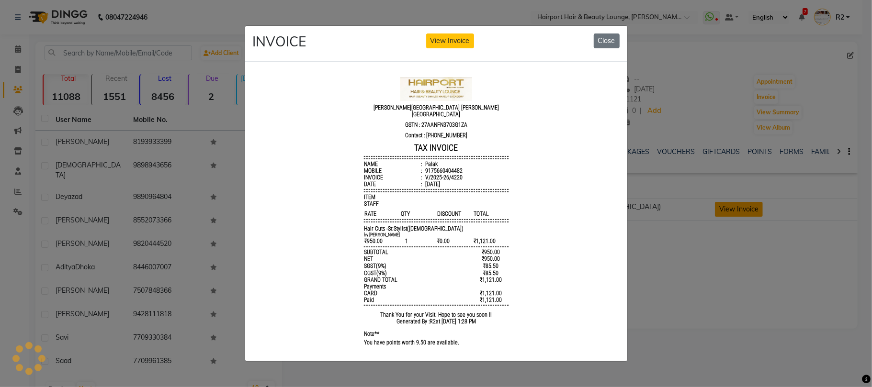
scroll to position [0, 0]
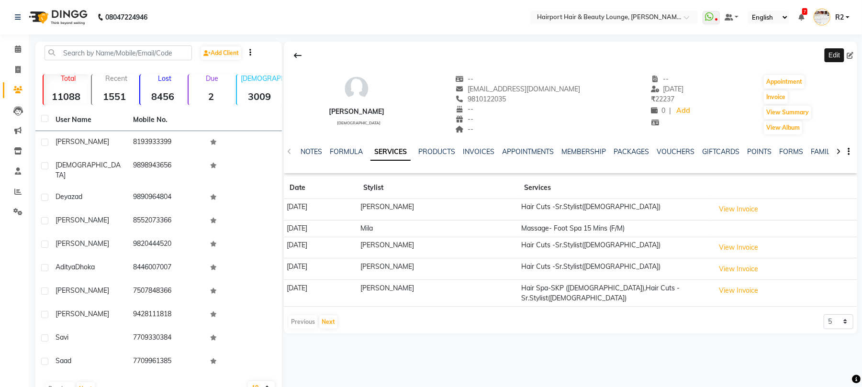
click at [848, 56] on icon at bounding box center [850, 55] width 7 height 7
select select "22"
select select "[DEMOGRAPHIC_DATA]"
select select "10261"
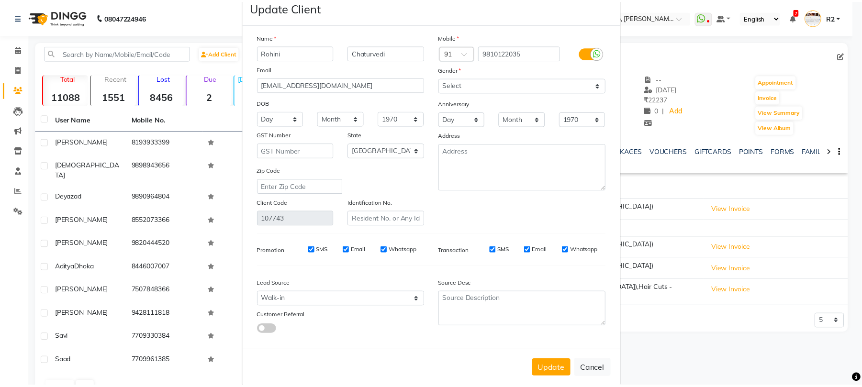
scroll to position [35, 0]
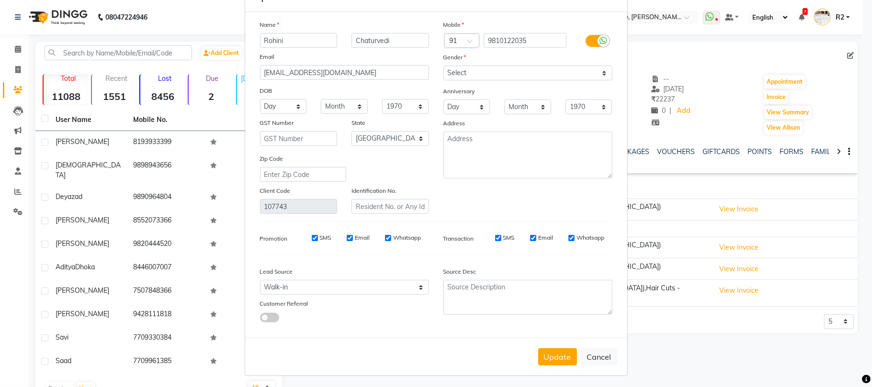
click at [571, 339] on div "Update Cancel" at bounding box center [436, 357] width 382 height 38
click at [588, 350] on button "Cancel" at bounding box center [599, 357] width 37 height 18
select select
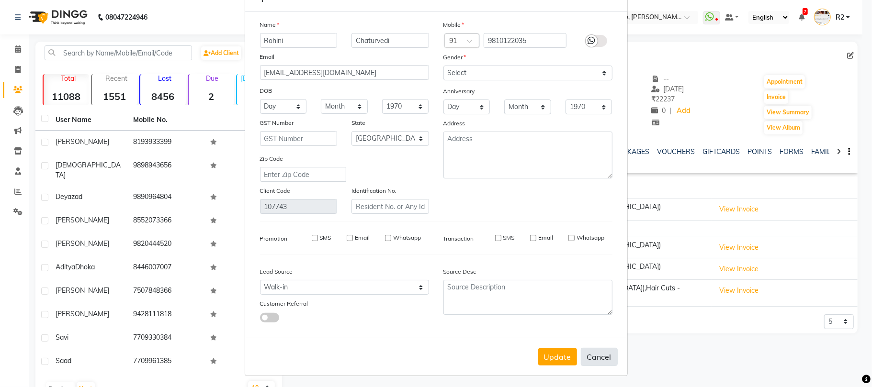
select select "null"
select select
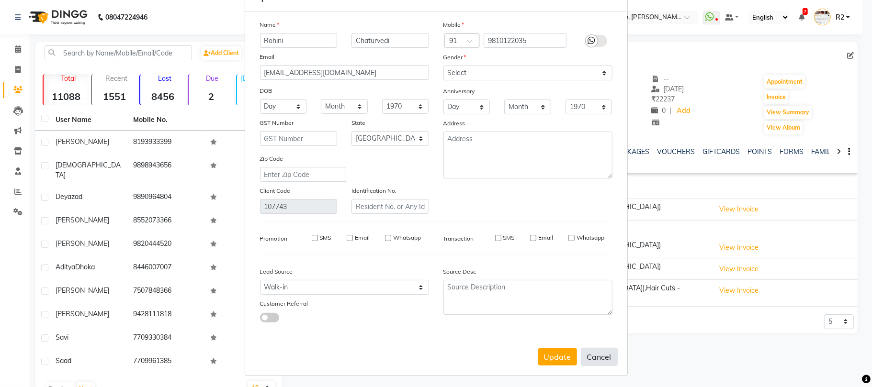
checkbox input "false"
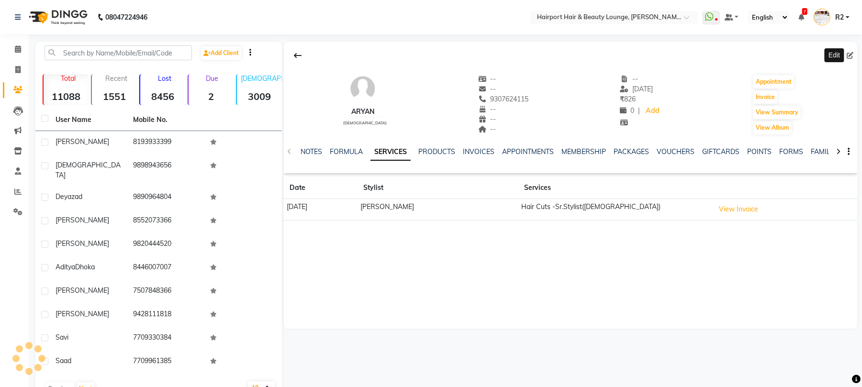
click at [851, 56] on icon at bounding box center [850, 55] width 7 height 7
select select "22"
select select "[DEMOGRAPHIC_DATA]"
select select "10261"
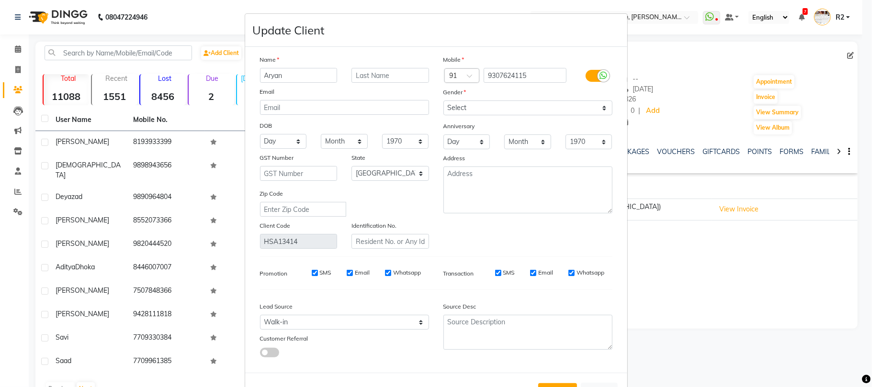
scroll to position [35, 0]
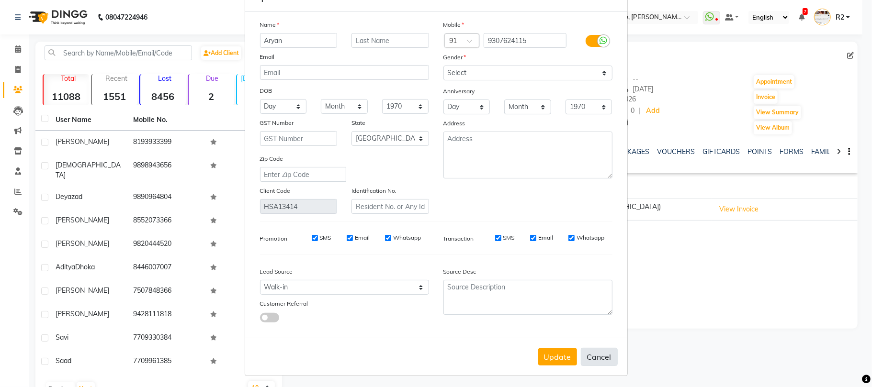
click at [600, 351] on button "Cancel" at bounding box center [599, 357] width 37 height 18
select select
select select "null"
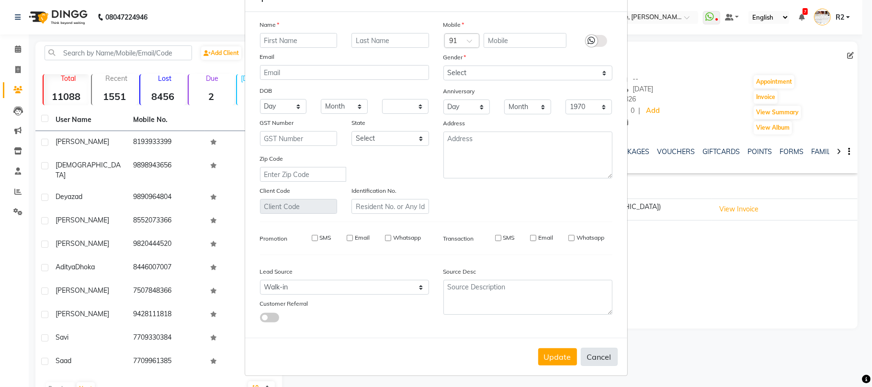
select select
checkbox input "false"
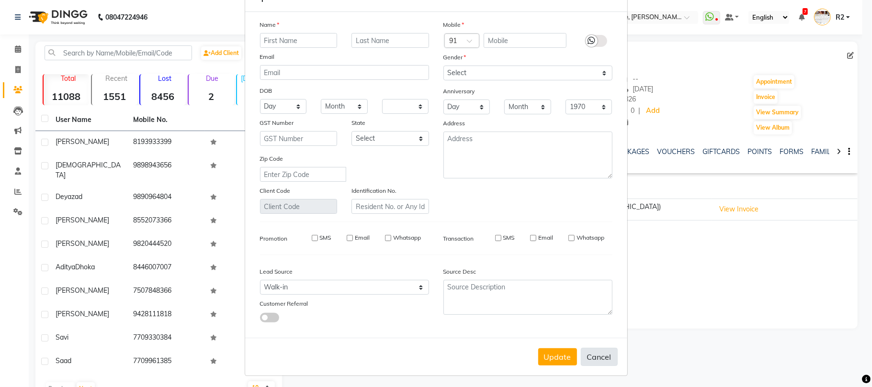
checkbox input "false"
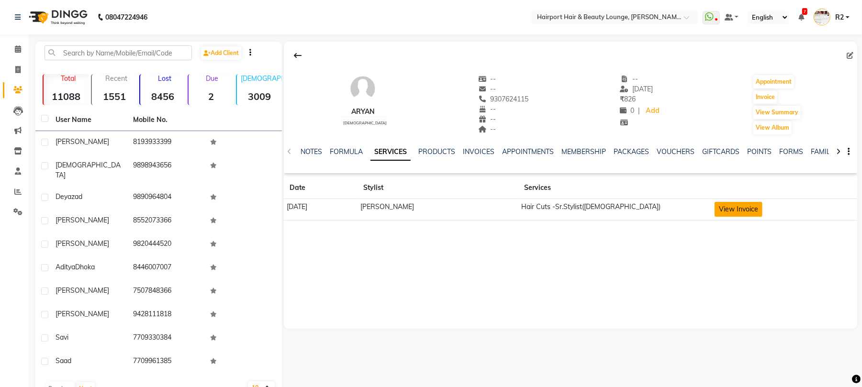
click at [724, 214] on button "View Invoice" at bounding box center [739, 209] width 48 height 15
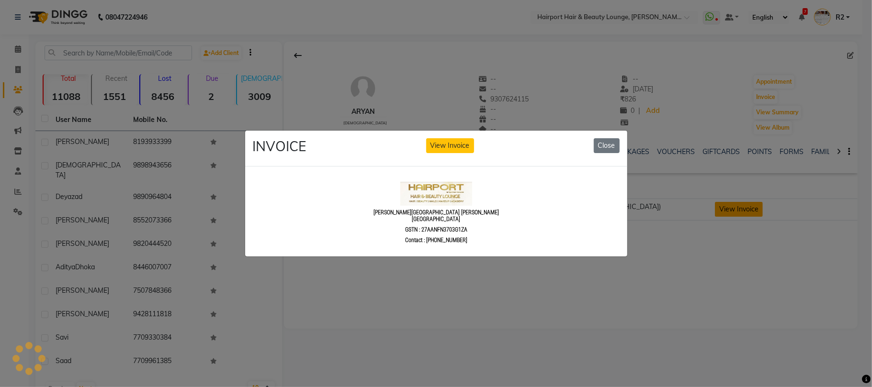
scroll to position [0, 0]
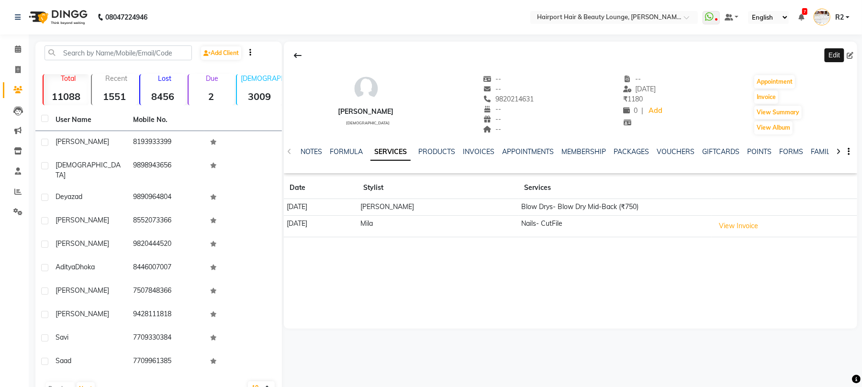
click at [849, 55] on icon at bounding box center [850, 55] width 7 height 7
select select "22"
select select "[DEMOGRAPHIC_DATA]"
select select "10261"
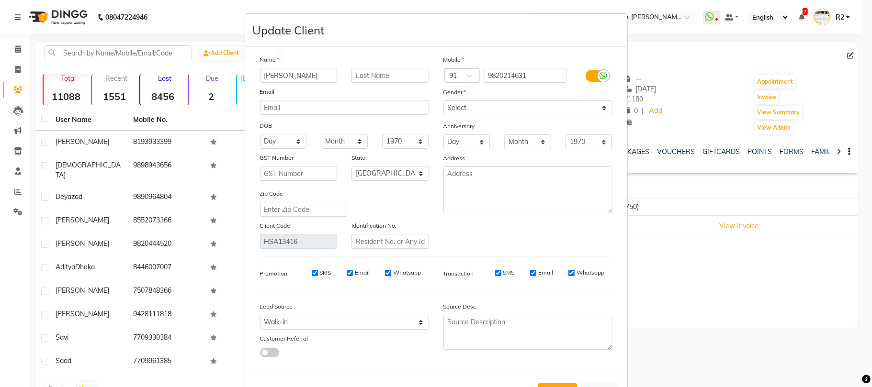
scroll to position [35, 0]
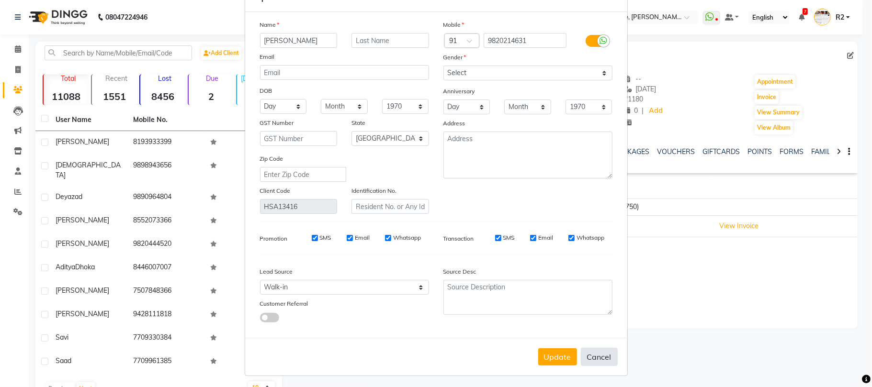
click at [599, 354] on button "Cancel" at bounding box center [599, 357] width 37 height 18
select select
select select "null"
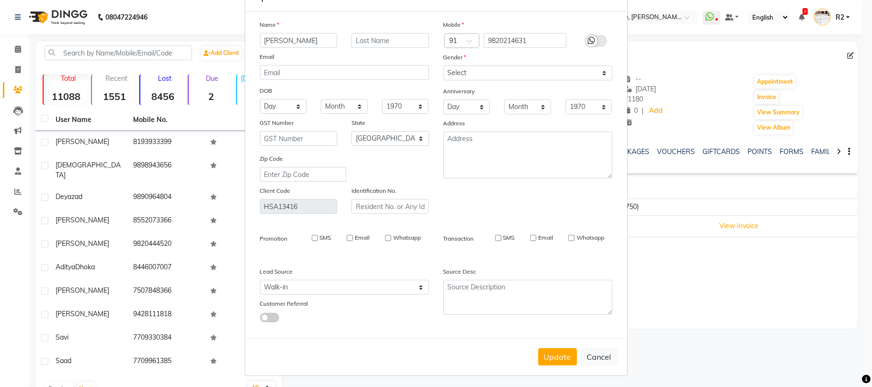
select select
checkbox input "false"
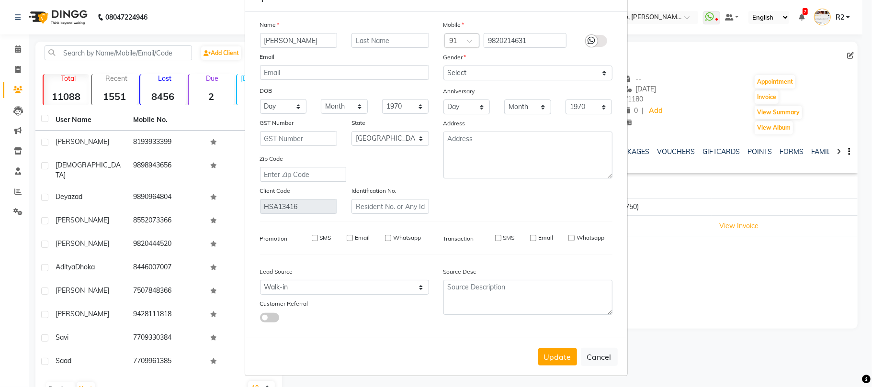
checkbox input "false"
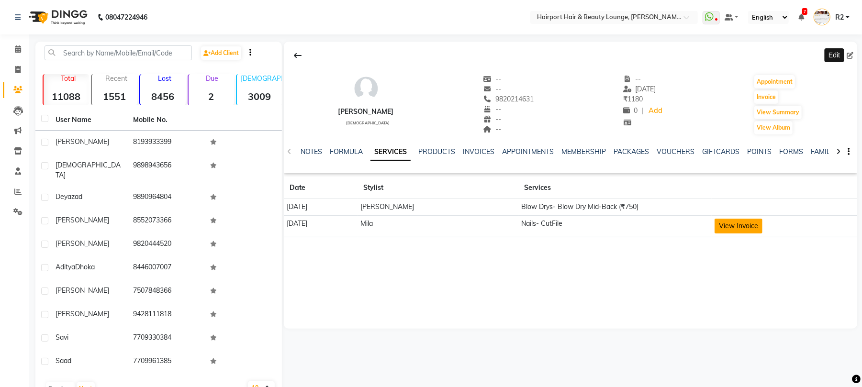
click at [721, 225] on button "View Invoice" at bounding box center [739, 226] width 48 height 15
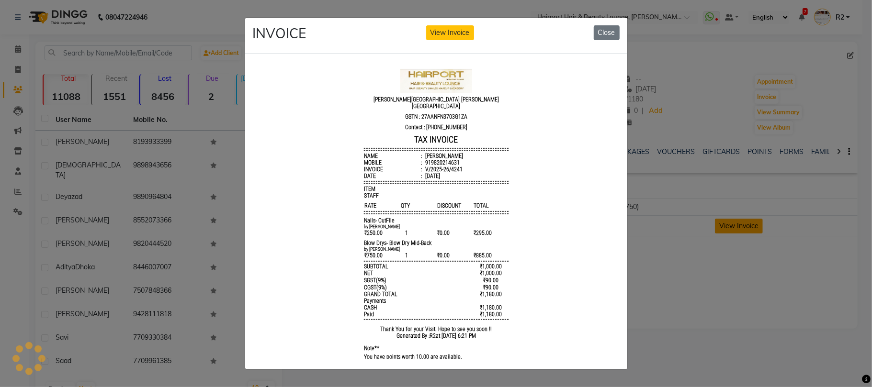
scroll to position [0, 0]
click at [234, 174] on ngb-modal-window "INVOICE View Invoice Close" at bounding box center [436, 193] width 872 height 387
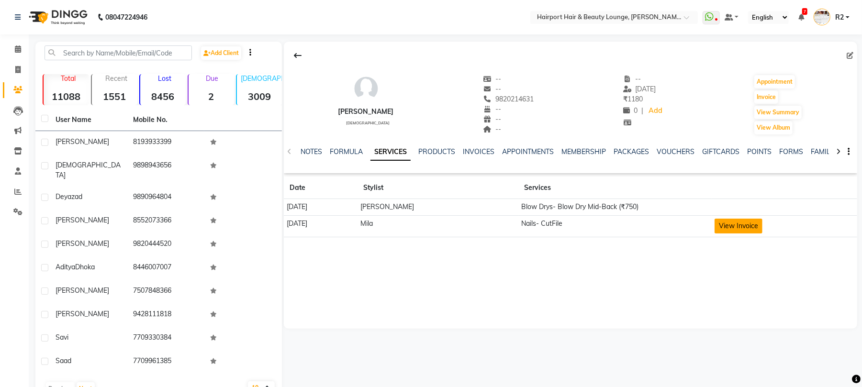
click at [718, 225] on button "View Invoice" at bounding box center [739, 226] width 48 height 15
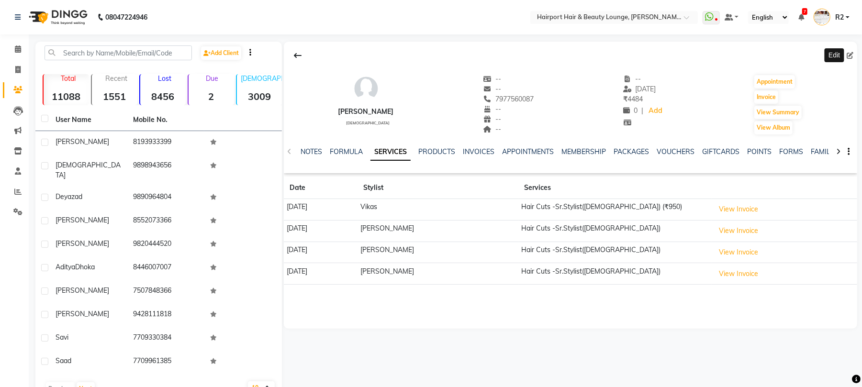
click at [851, 53] on icon at bounding box center [850, 55] width 7 height 7
select select "22"
select select "[DEMOGRAPHIC_DATA]"
select select "10262"
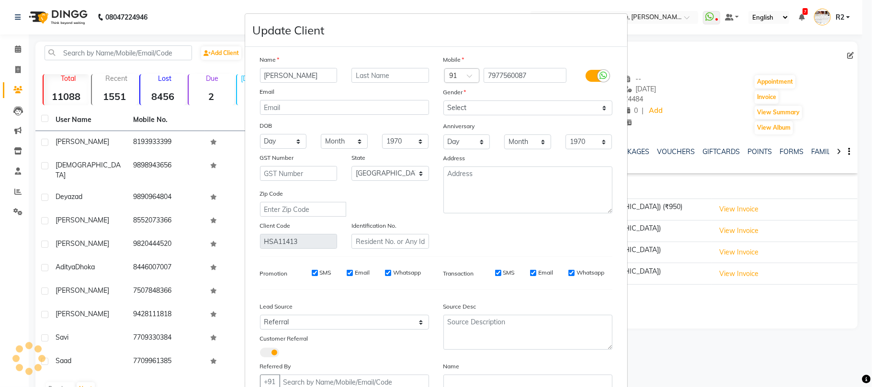
type input "9665079691"
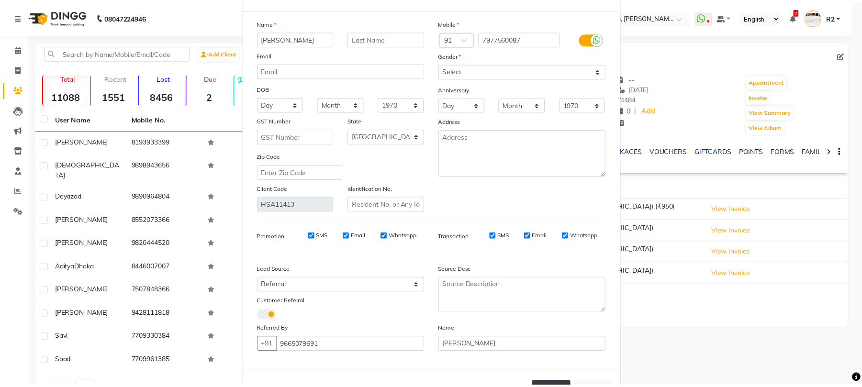
scroll to position [72, 0]
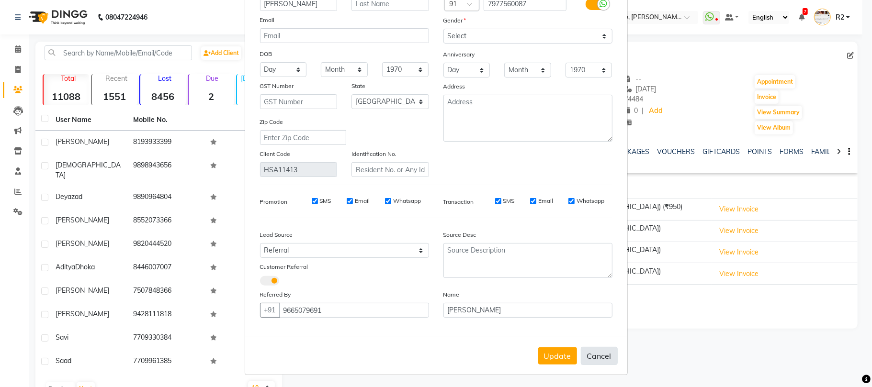
click at [585, 353] on button "Cancel" at bounding box center [599, 356] width 37 height 18
select select
select select "null"
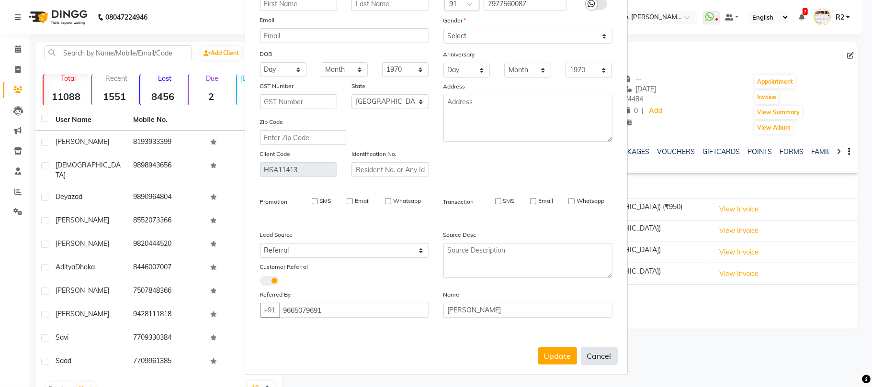
select select
checkbox input "false"
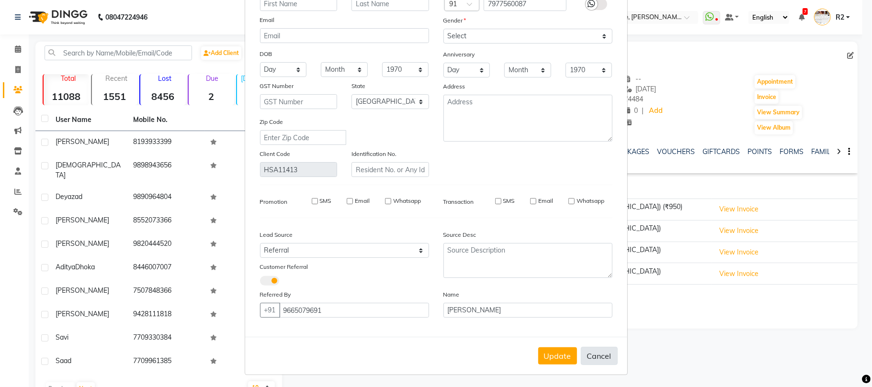
checkbox input "false"
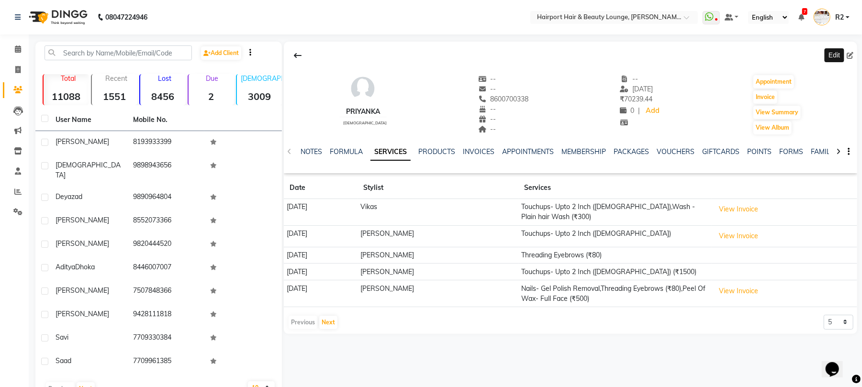
click at [848, 56] on icon at bounding box center [850, 55] width 7 height 7
select select "22"
select select "[DEMOGRAPHIC_DATA]"
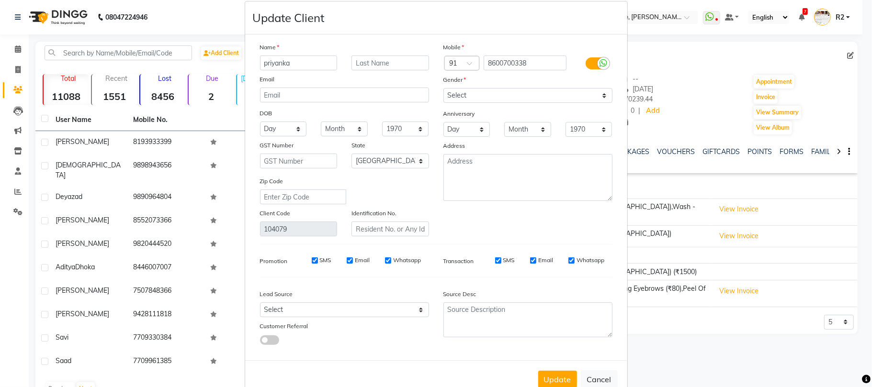
scroll to position [35, 0]
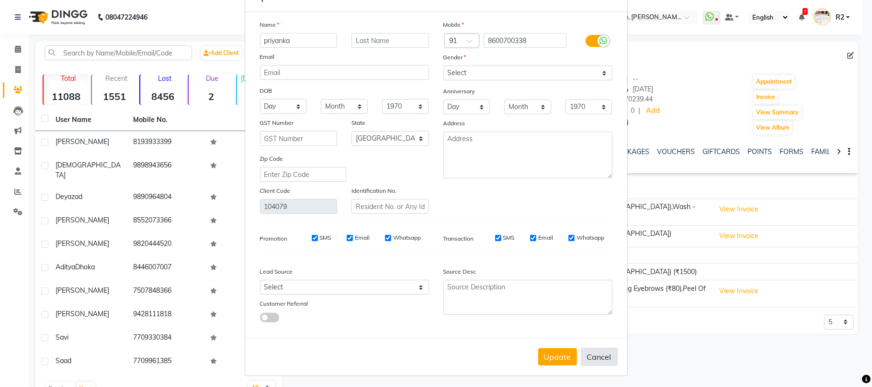
click at [582, 351] on button "Cancel" at bounding box center [599, 357] width 37 height 18
select select
select select "null"
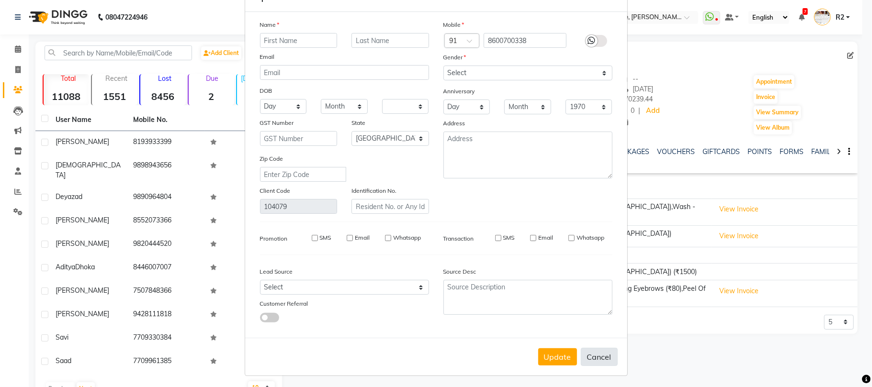
select select
checkbox input "false"
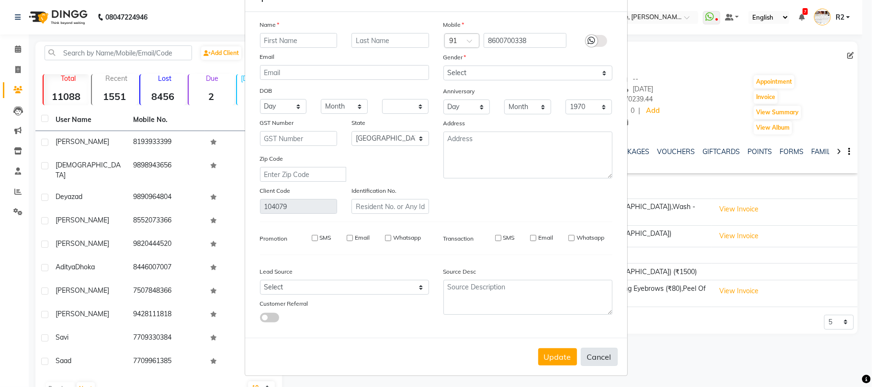
checkbox input "false"
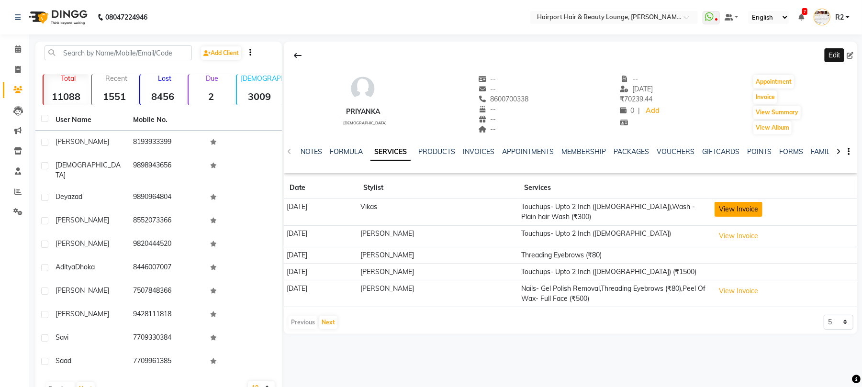
click at [733, 207] on button "View Invoice" at bounding box center [739, 209] width 48 height 15
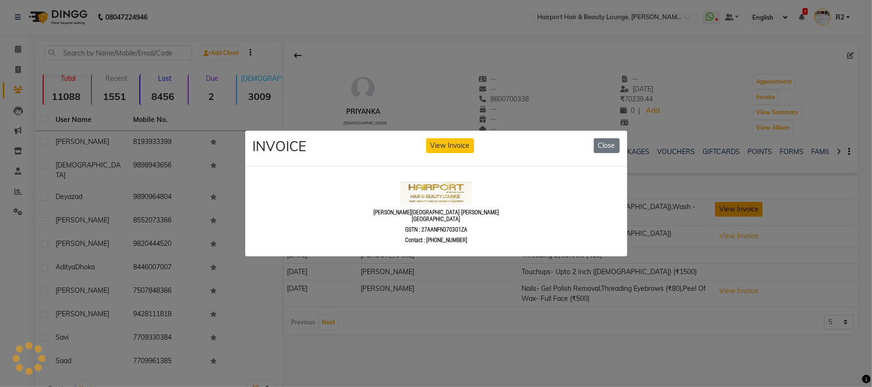
scroll to position [0, 0]
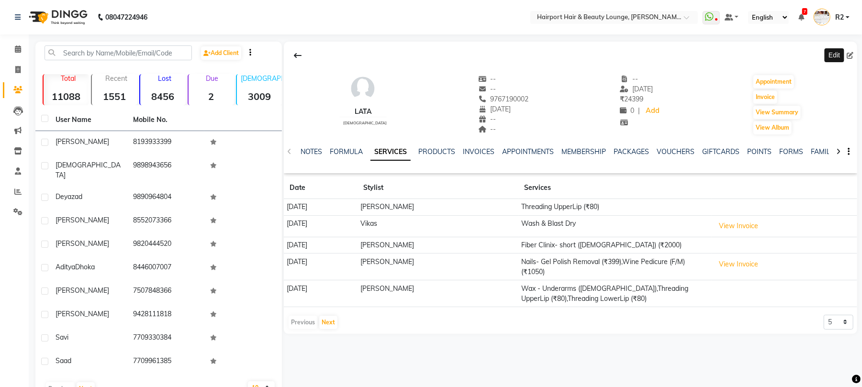
click at [852, 56] on icon at bounding box center [850, 55] width 7 height 7
select select "17"
select select "11"
select select "1964"
select select "22"
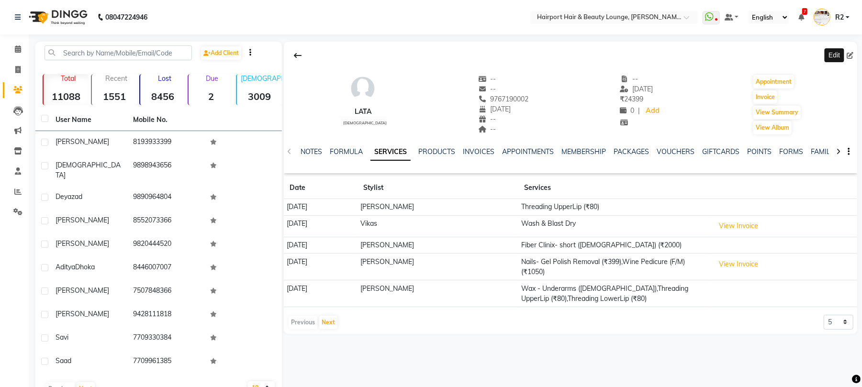
select select "[DEMOGRAPHIC_DATA]"
select select
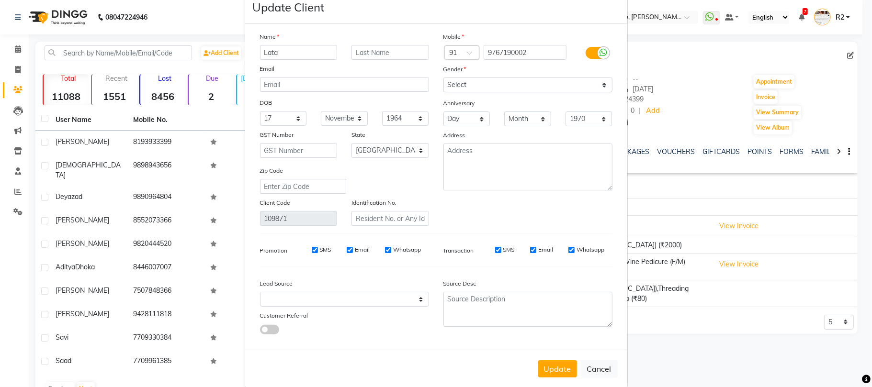
scroll to position [35, 0]
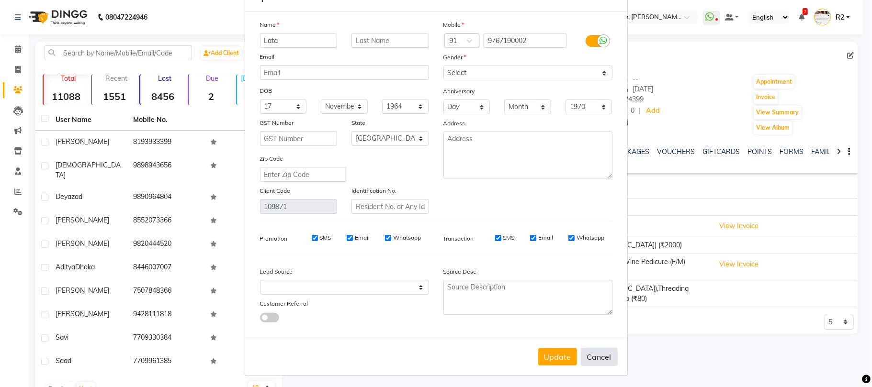
click at [602, 351] on button "Cancel" at bounding box center [599, 357] width 37 height 18
select select
select select "null"
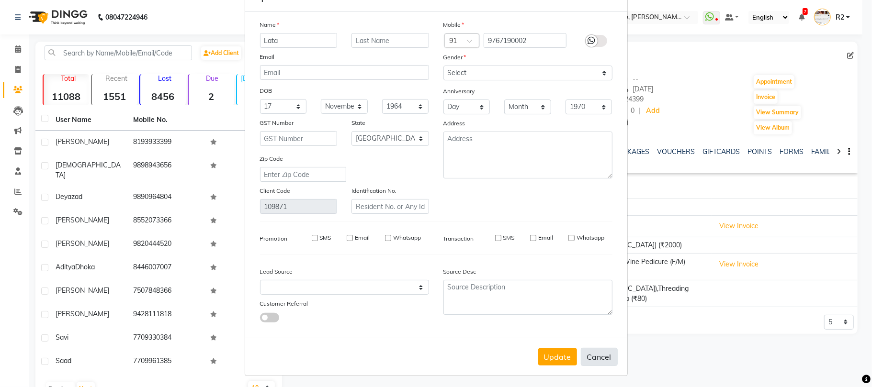
select select
checkbox input "false"
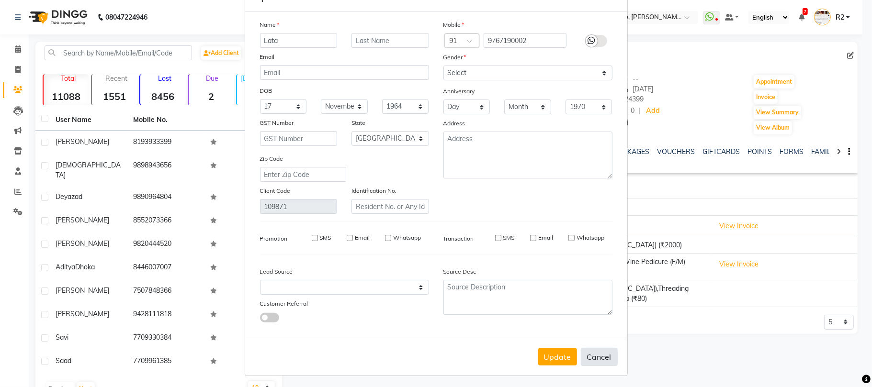
checkbox input "false"
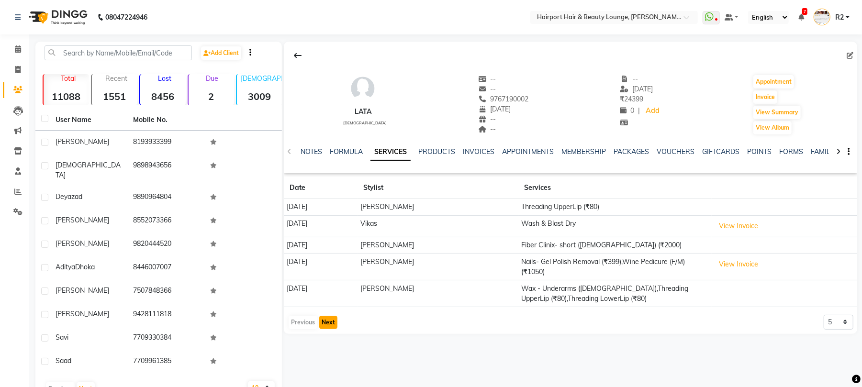
click at [332, 320] on button "Next" at bounding box center [328, 322] width 18 height 13
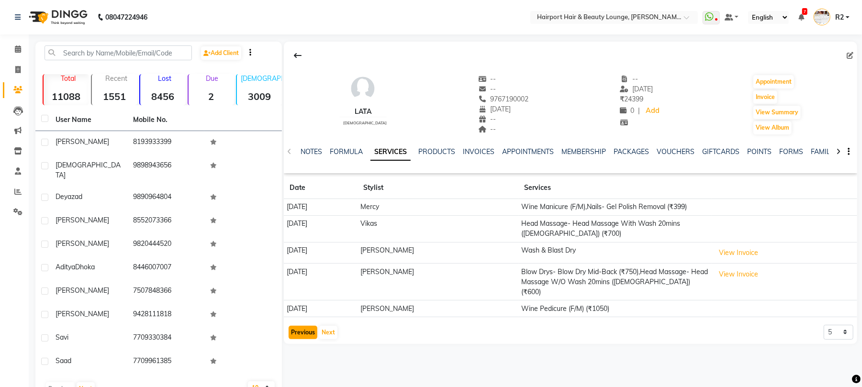
click at [299, 326] on button "Previous" at bounding box center [303, 332] width 29 height 13
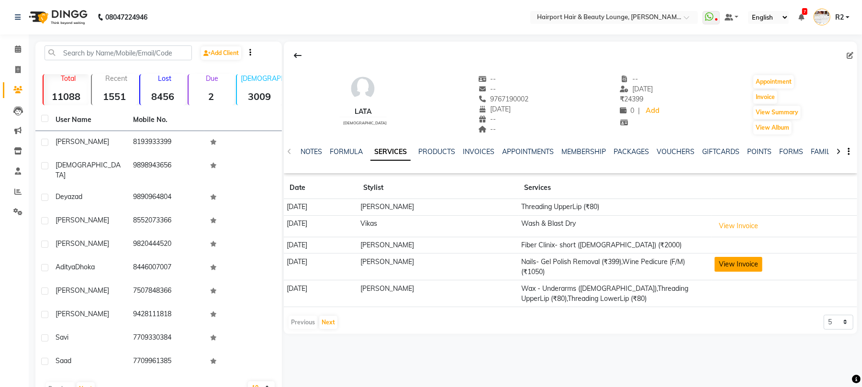
click at [717, 269] on button "View Invoice" at bounding box center [739, 264] width 48 height 15
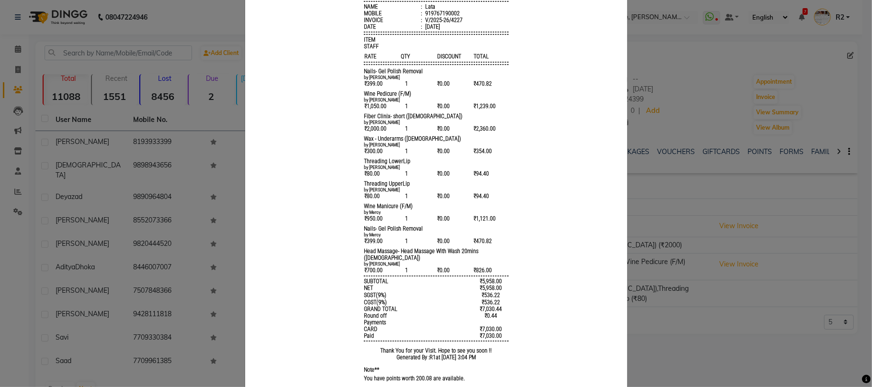
scroll to position [182, 0]
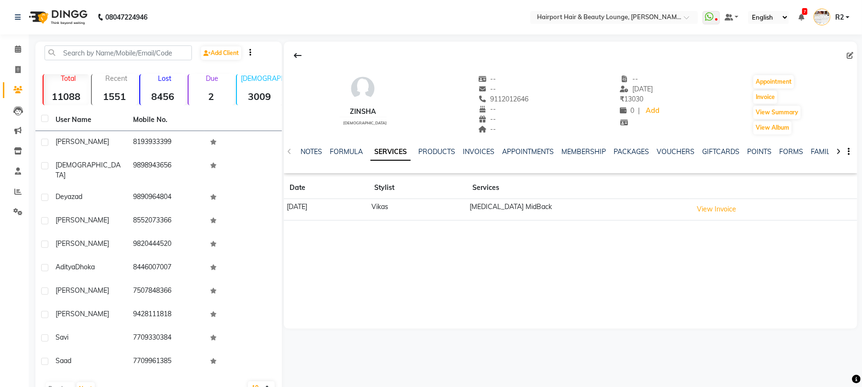
click at [848, 53] on icon at bounding box center [850, 55] width 7 height 7
select select "22"
select select "[DEMOGRAPHIC_DATA]"
select select "10262"
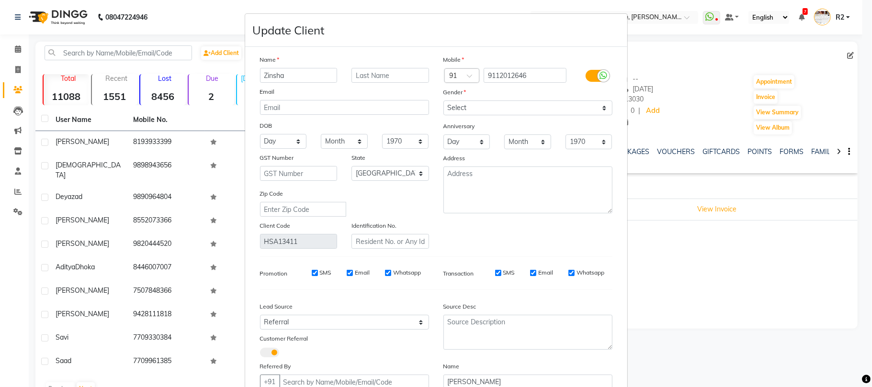
type input "9665079691"
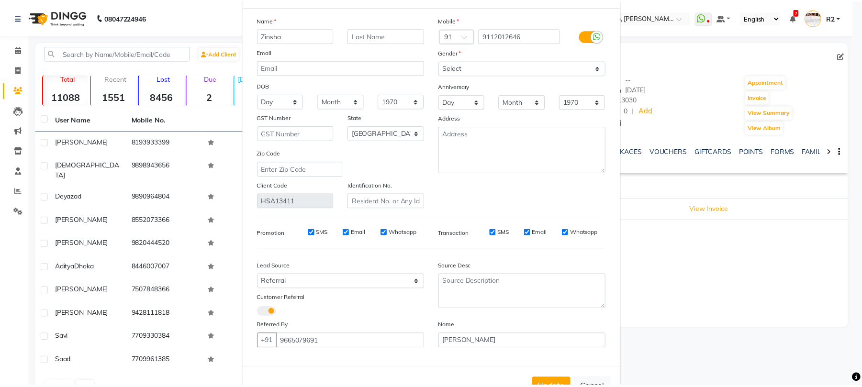
scroll to position [72, 0]
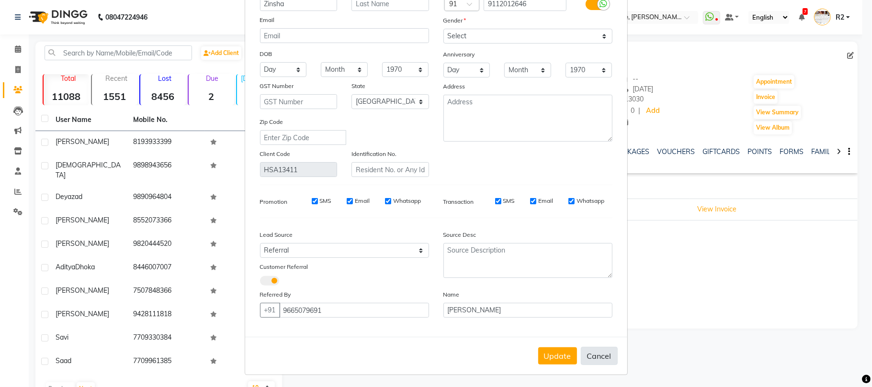
click at [595, 359] on button "Cancel" at bounding box center [599, 356] width 37 height 18
select select
select select "null"
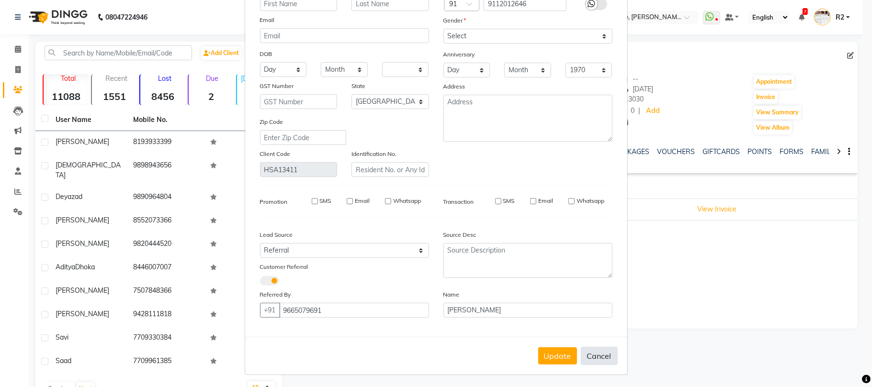
select select
checkbox input "false"
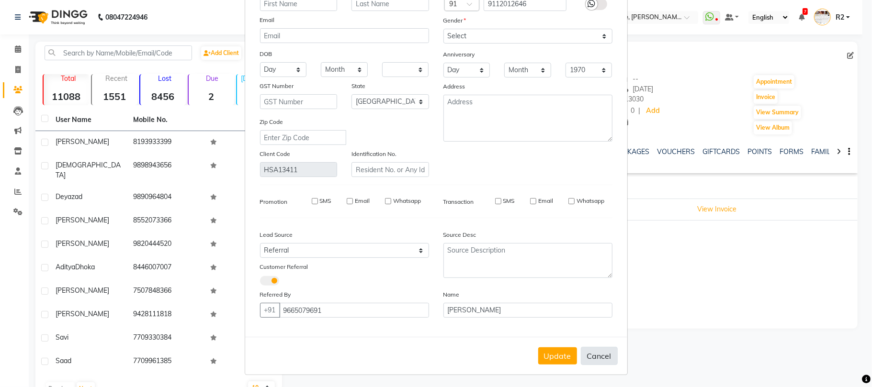
checkbox input "false"
